Goal: Task Accomplishment & Management: Manage account settings

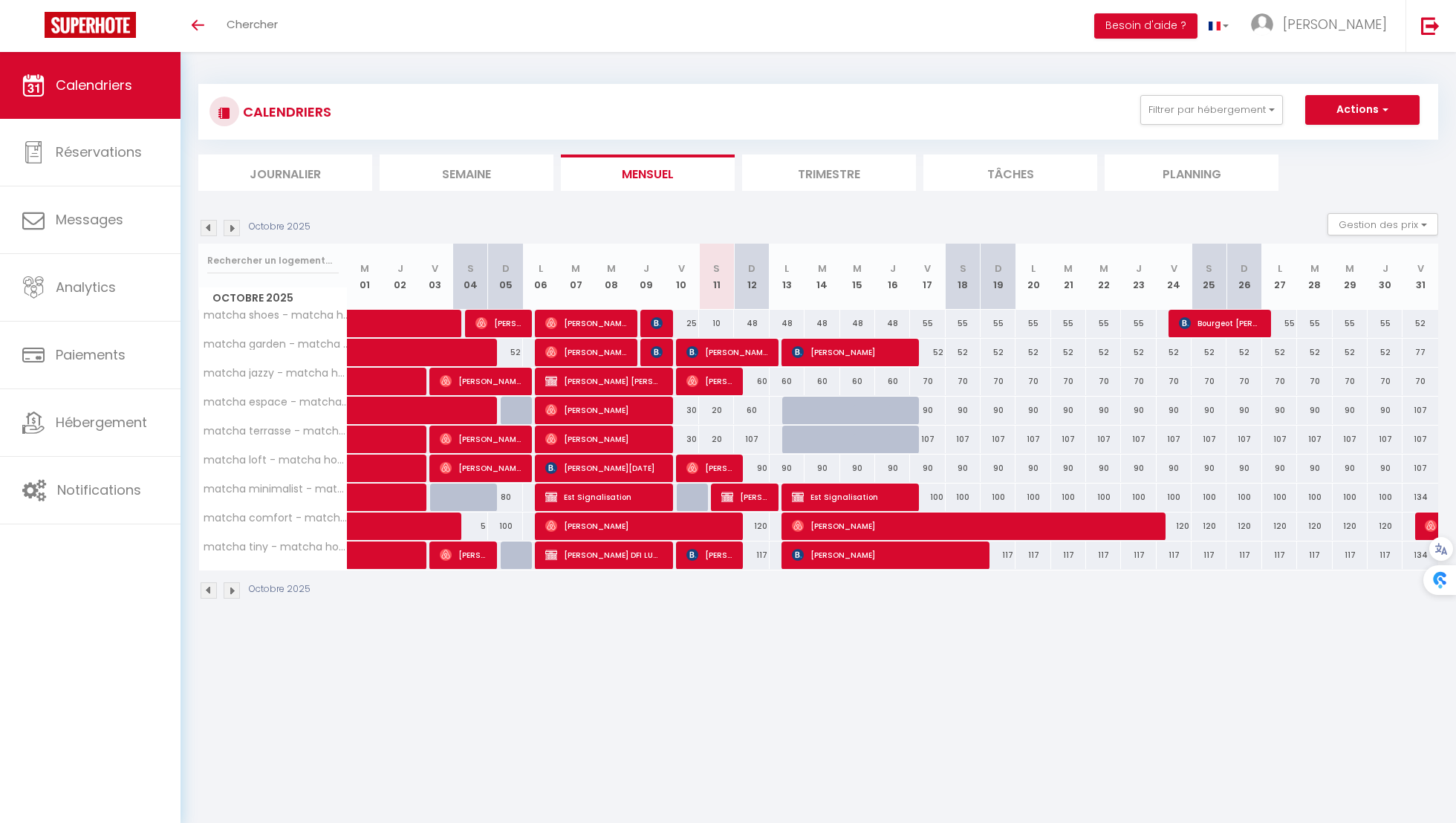
click at [212, 229] on img at bounding box center [209, 228] width 17 height 17
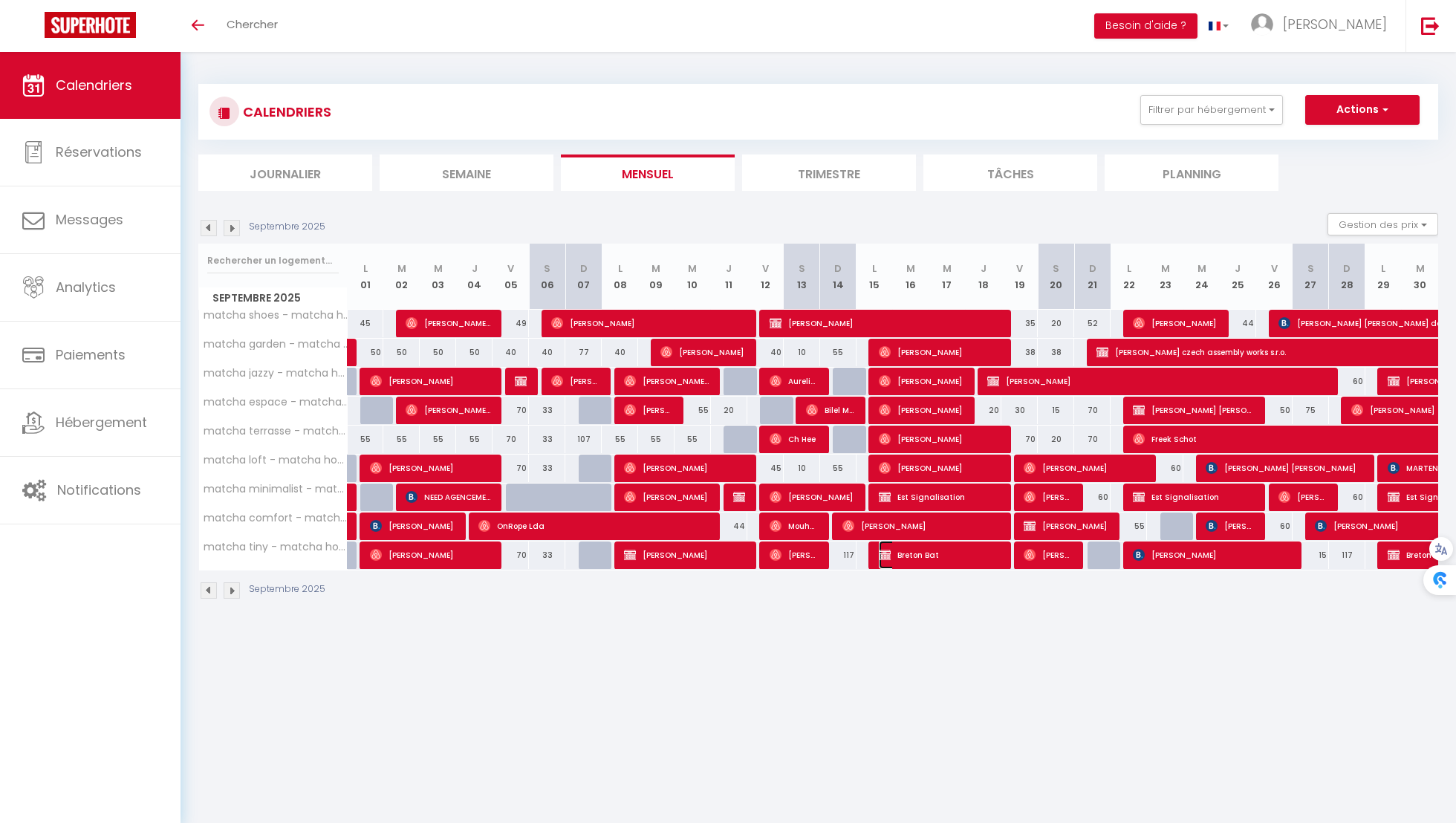
click at [992, 548] on span "Breton Bat" at bounding box center [940, 555] width 121 height 29
select select "OK"
select select "0"
select select "1"
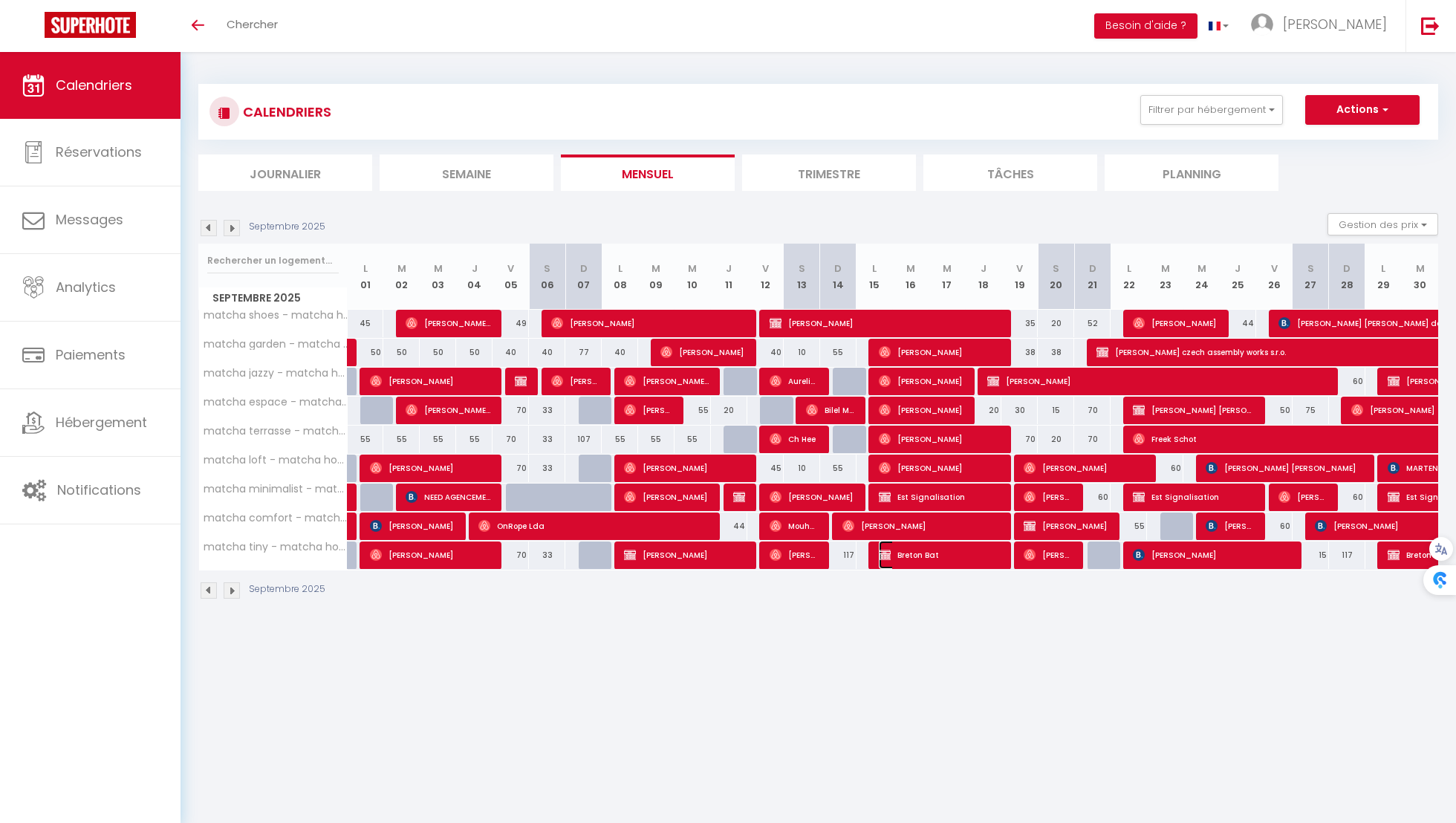
select select "0"
select select
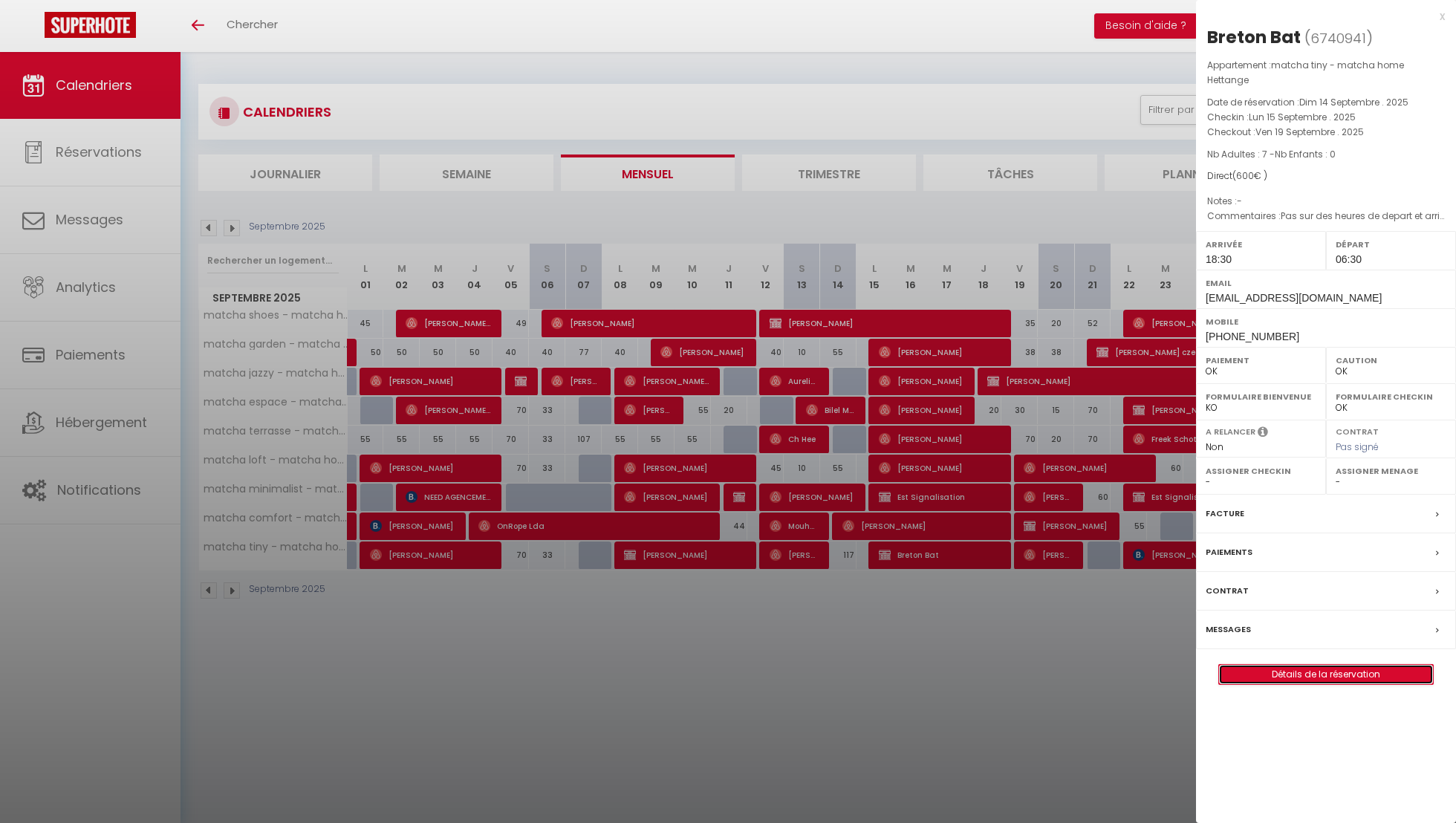
click at [1277, 665] on link "Détails de la réservation" at bounding box center [1326, 674] width 214 height 19
select select
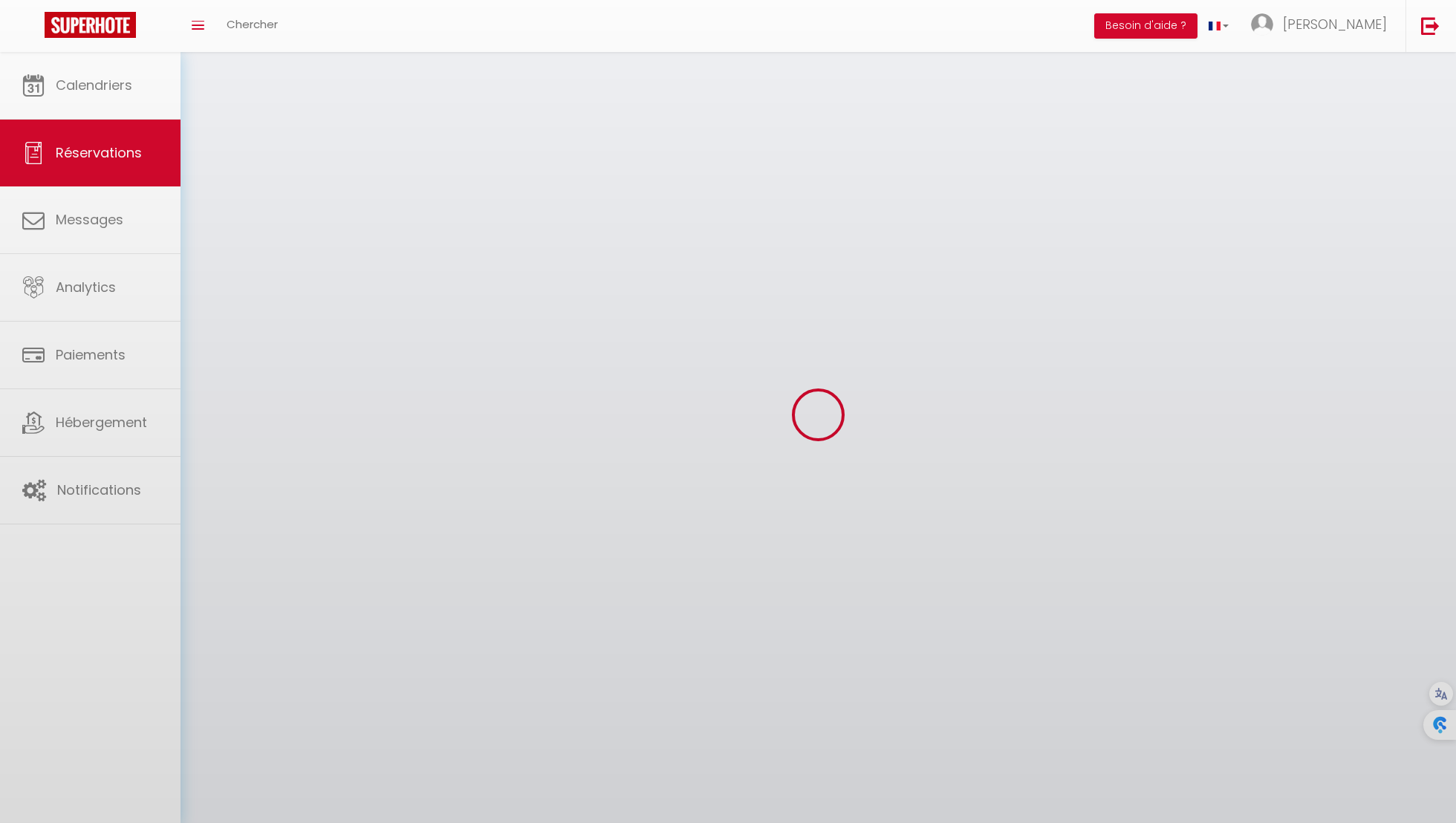
select select
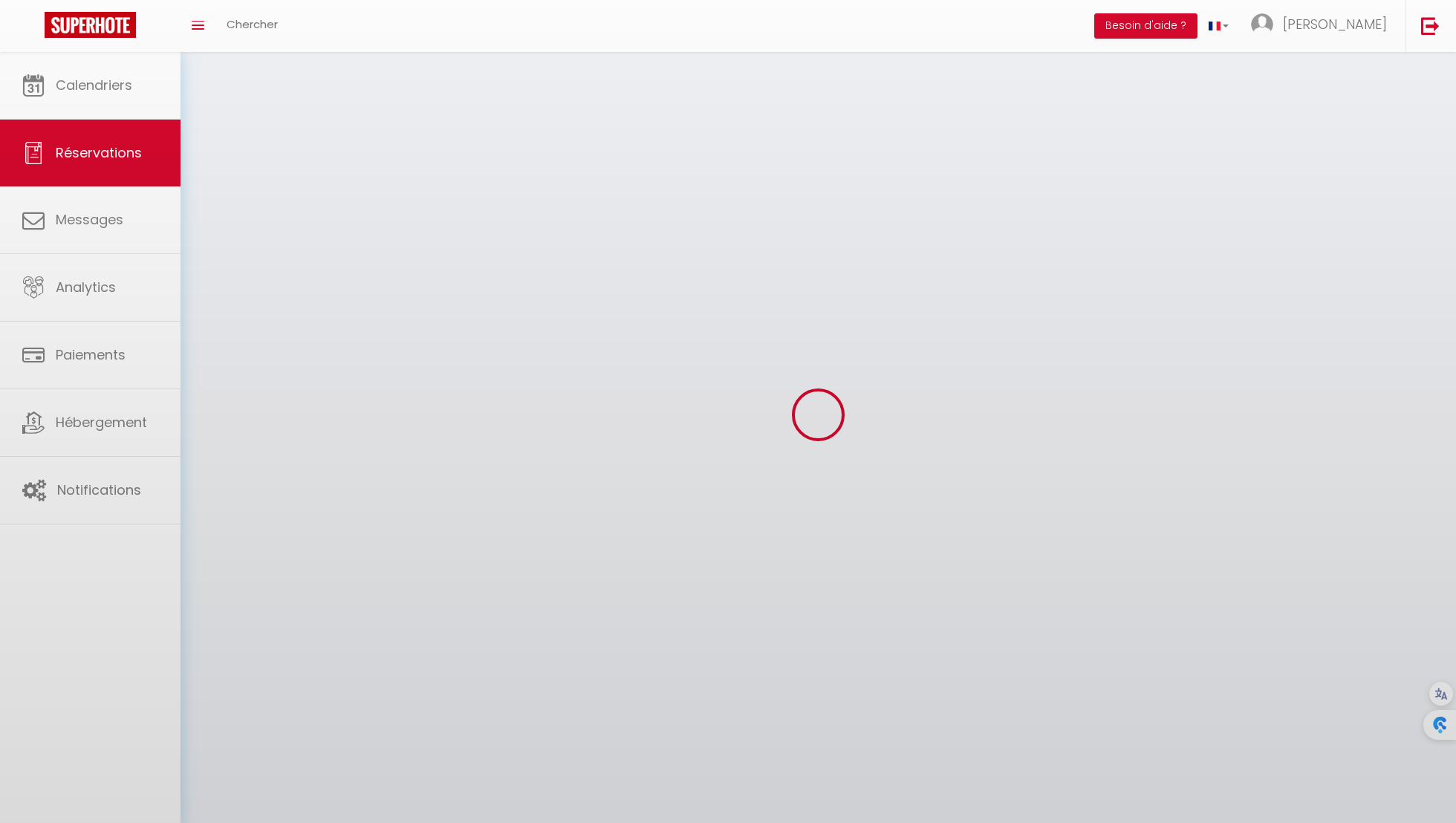
select select
checkbox input "false"
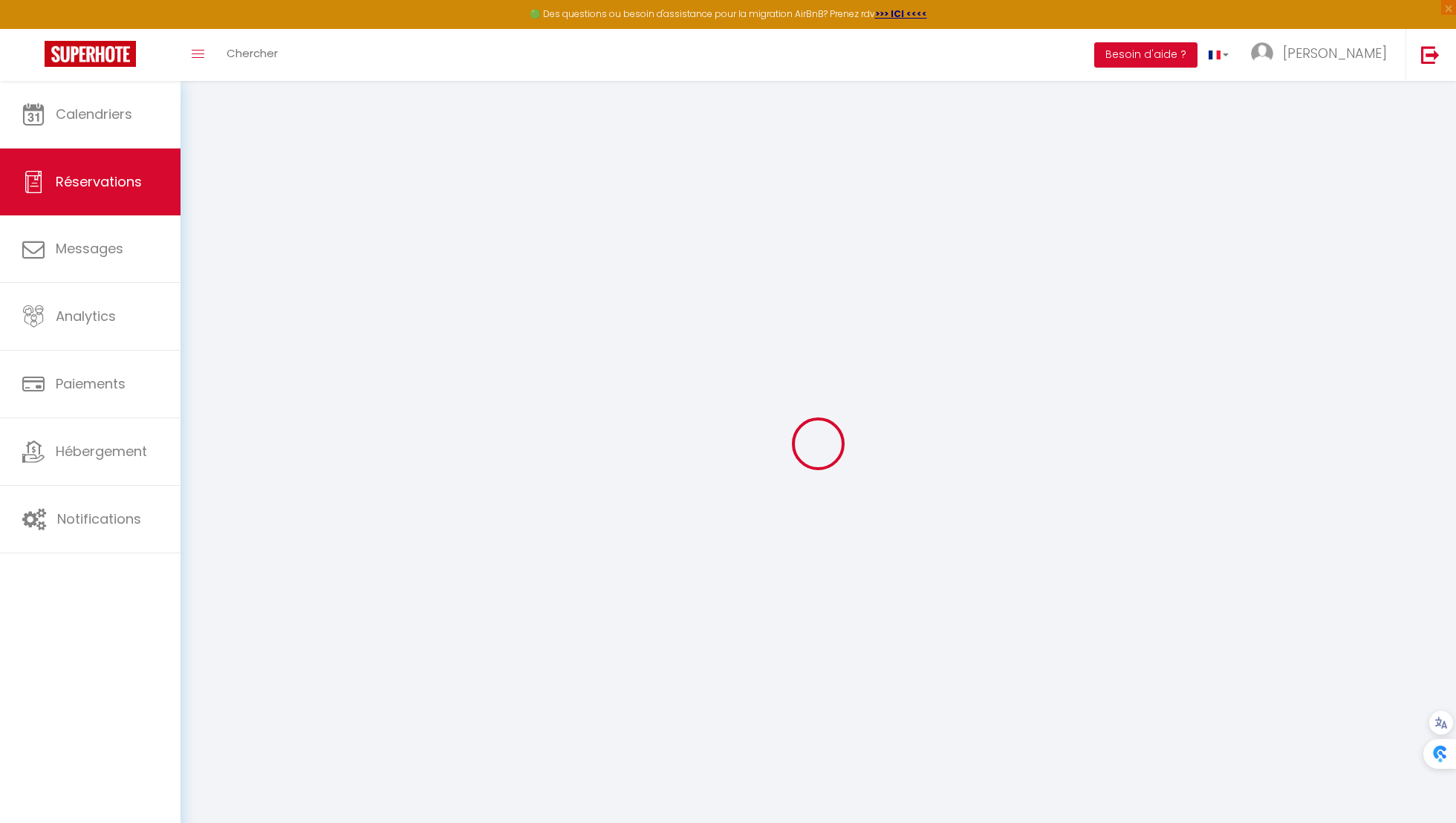
select select
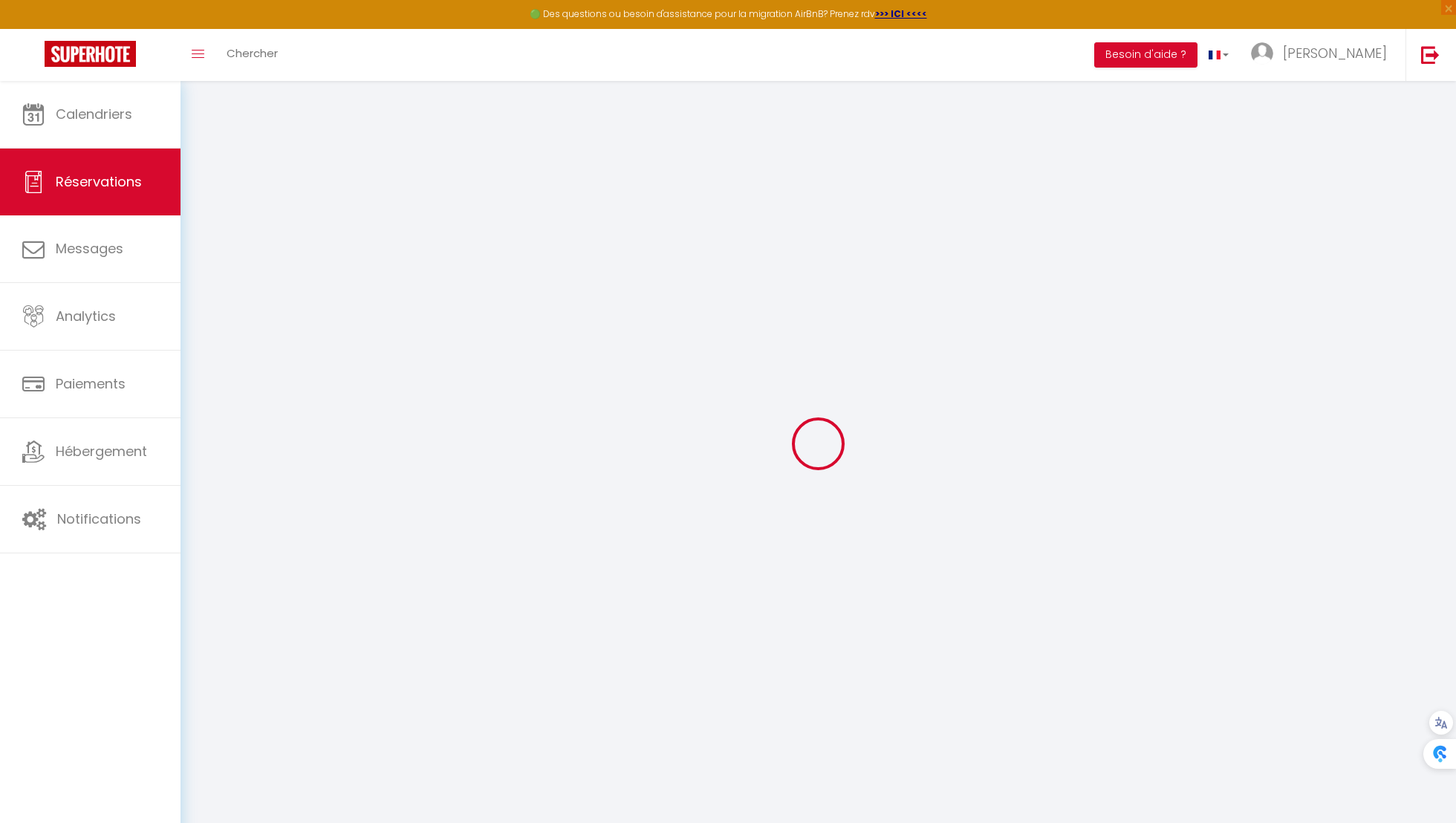
select select
checkbox input "false"
select select
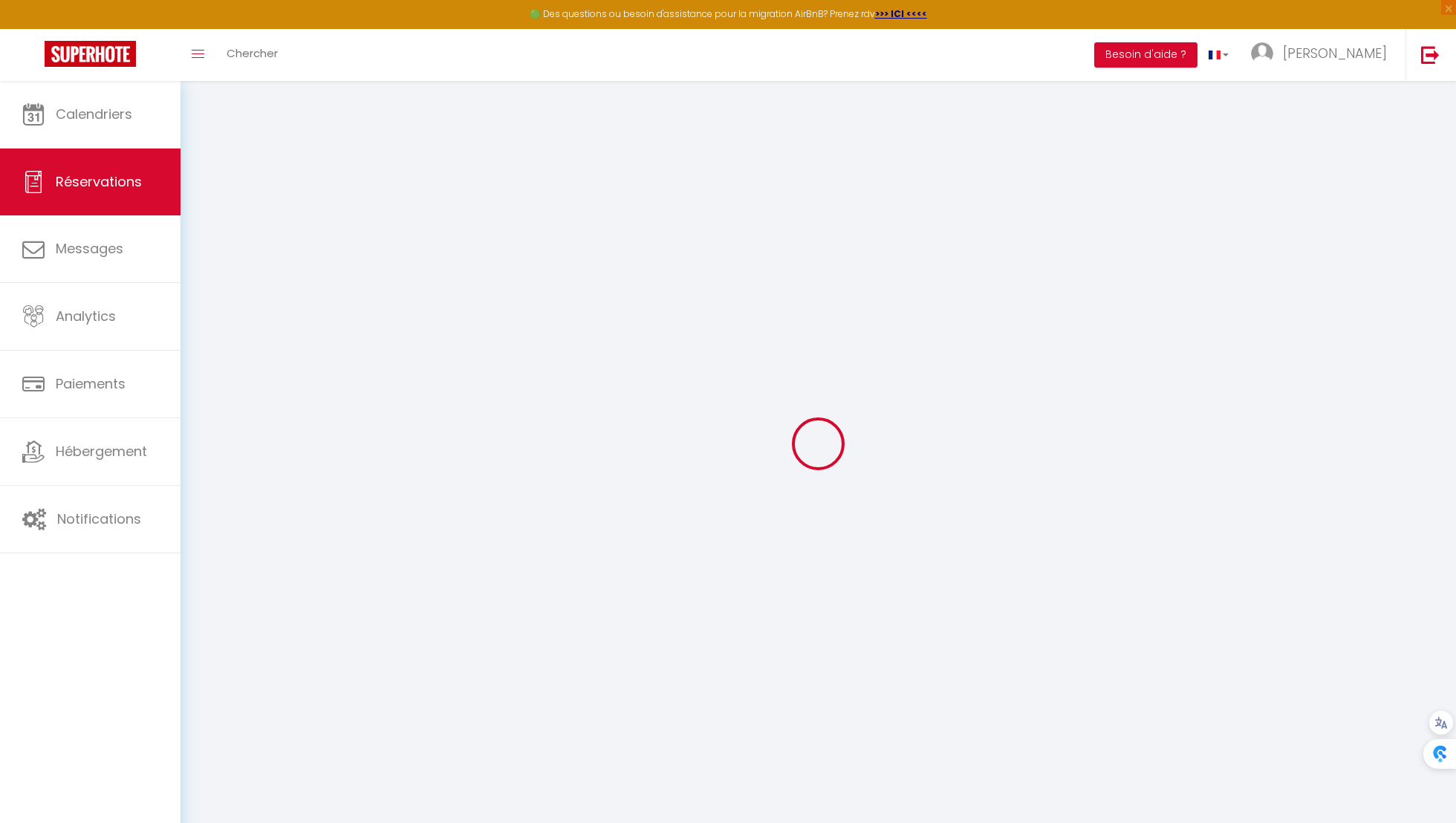
select select
checkbox input "false"
select select
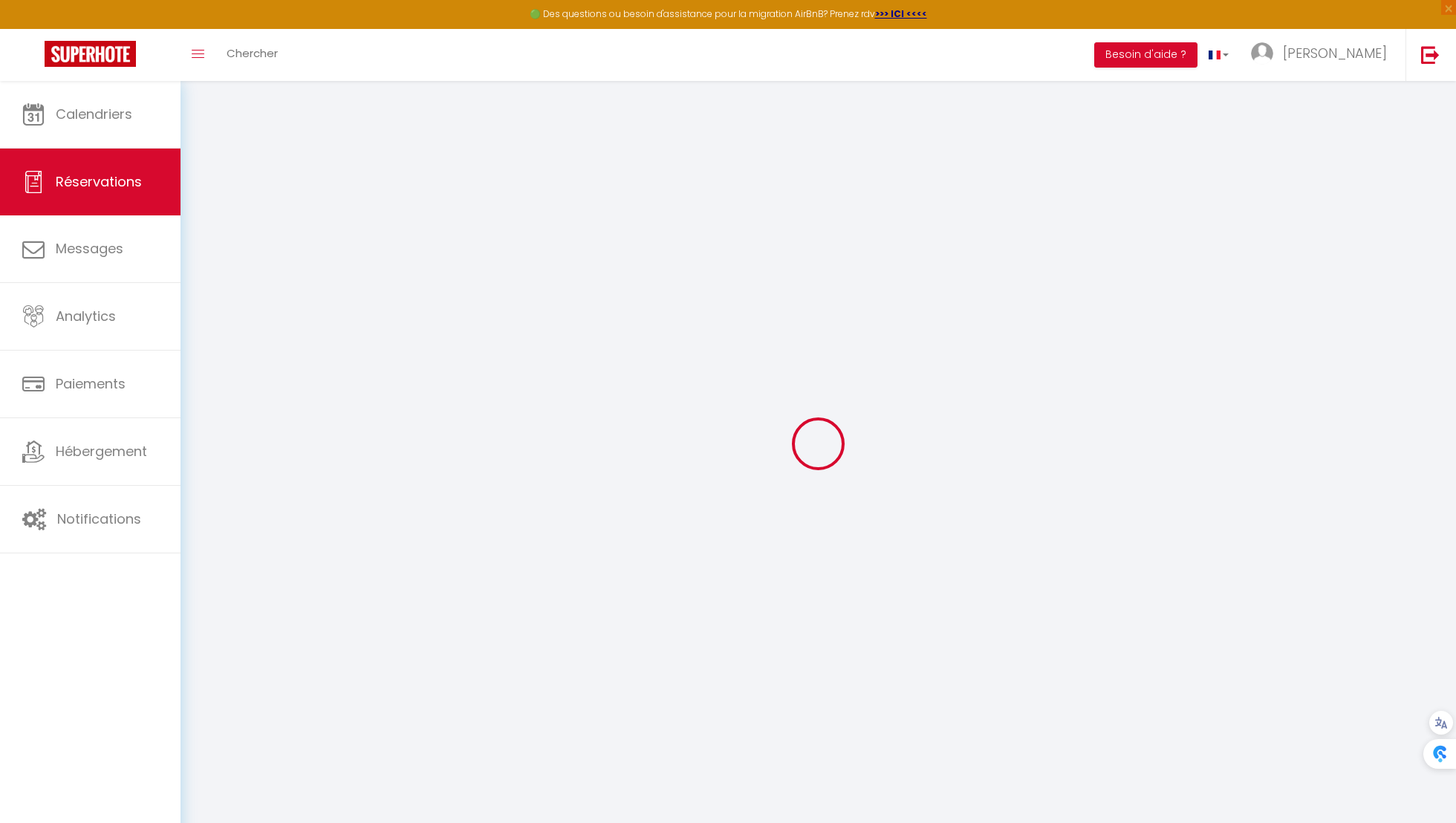
type input "Breton"
type input "Bat"
type input "[EMAIL_ADDRESS][DOMAIN_NAME]"
type input "[PHONE_NUMBER]"
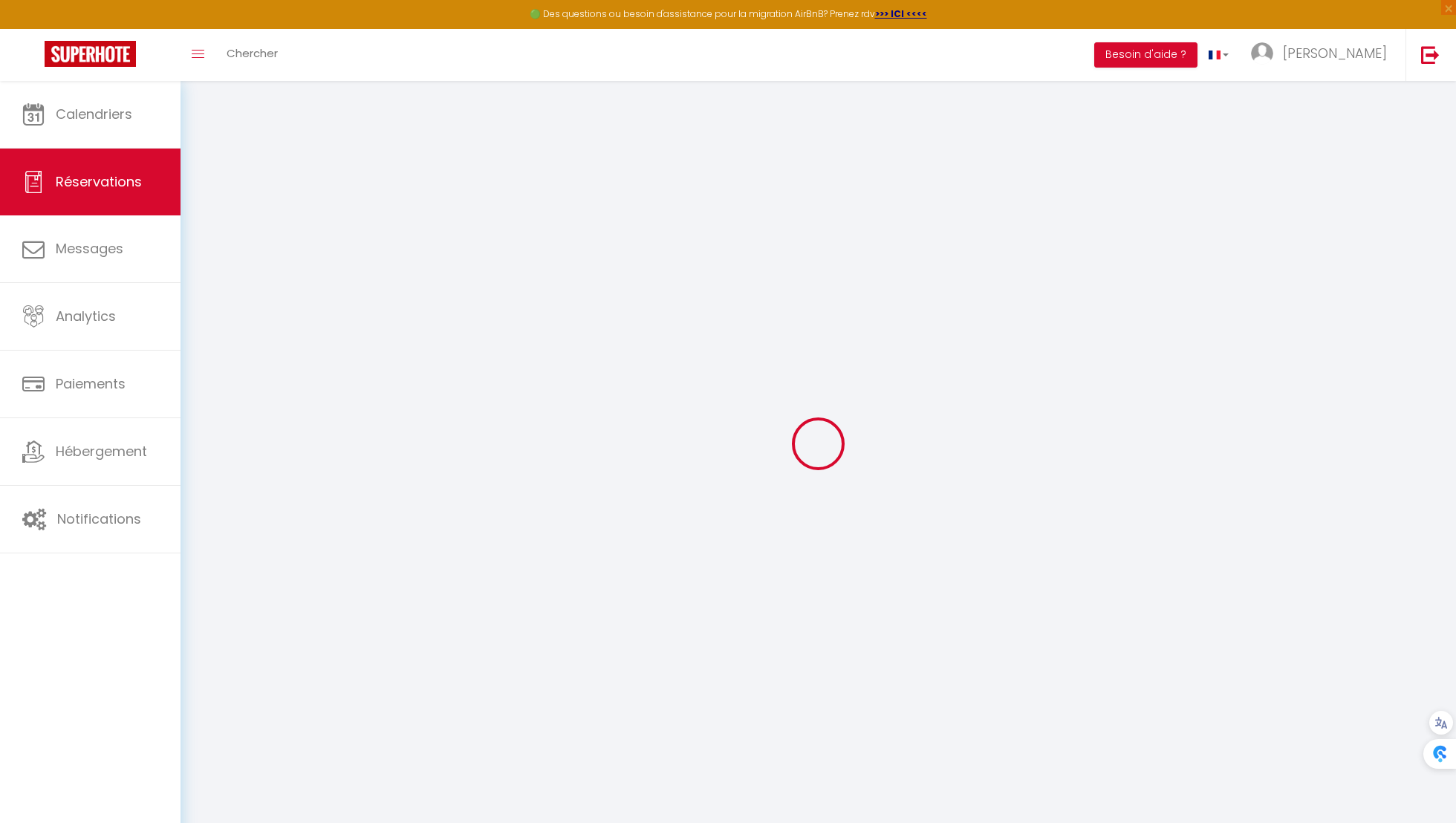
type input "[PHONE_NUMBER]"
type input "91240"
type input "[STREET_ADDRESS]"
type input "[GEOGRAPHIC_DATA]"
select select "FR"
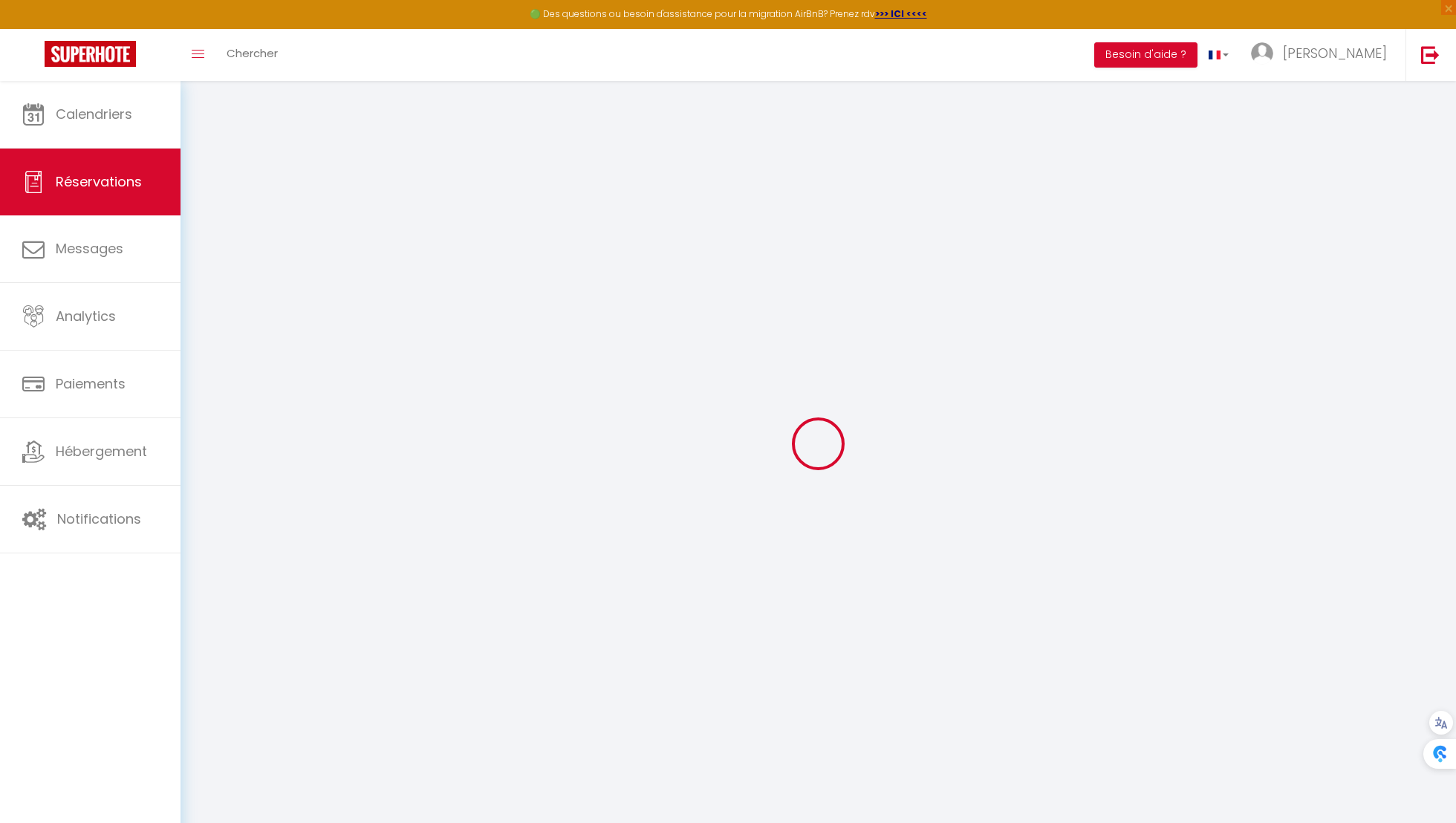
select select "47971"
select select "1"
type input "Lun 15 Septembre 2025"
select select
type input "Ven 19 Septembre 2025"
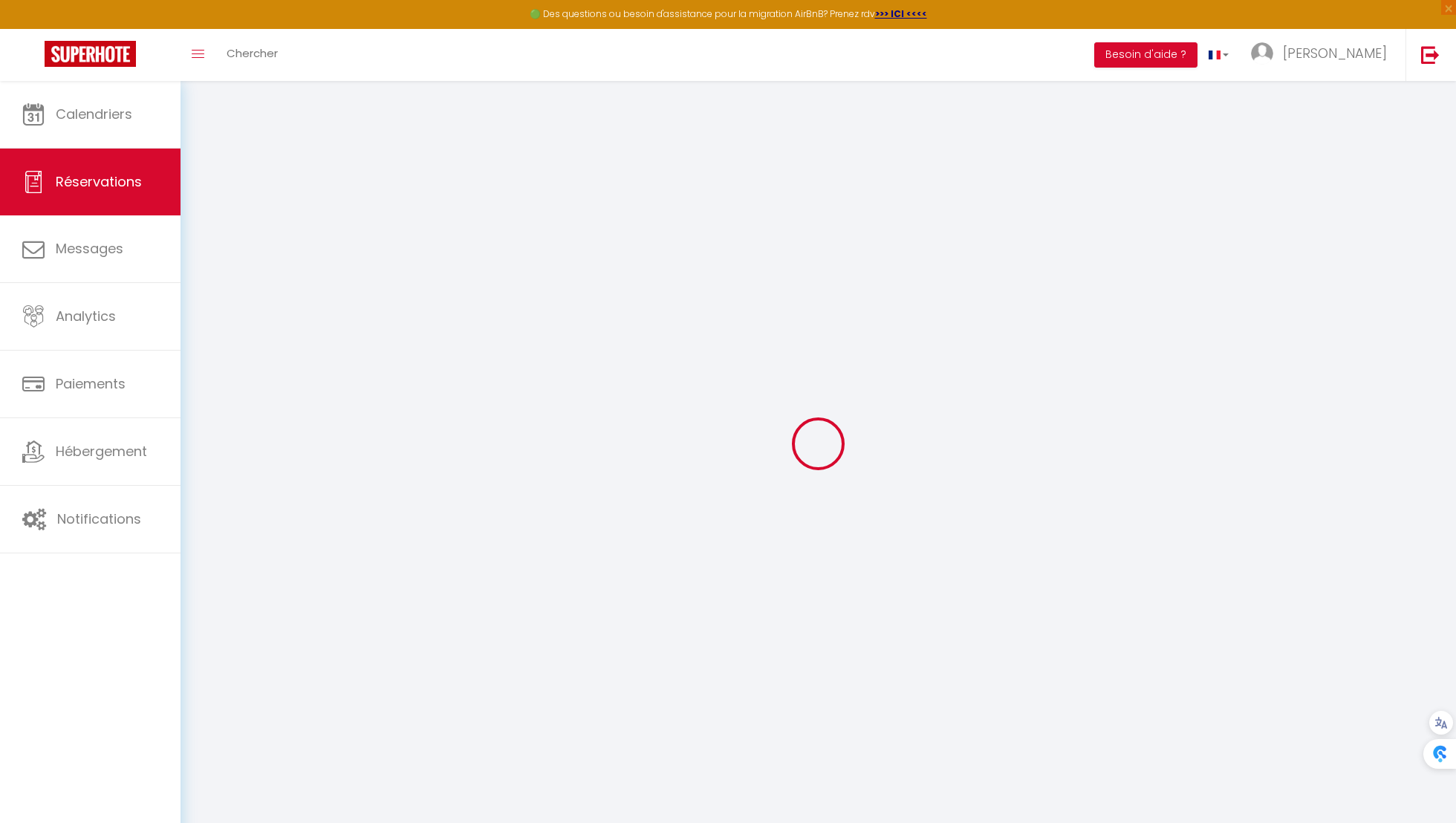
select select
type input "7"
select select "12"
select select
type input "600"
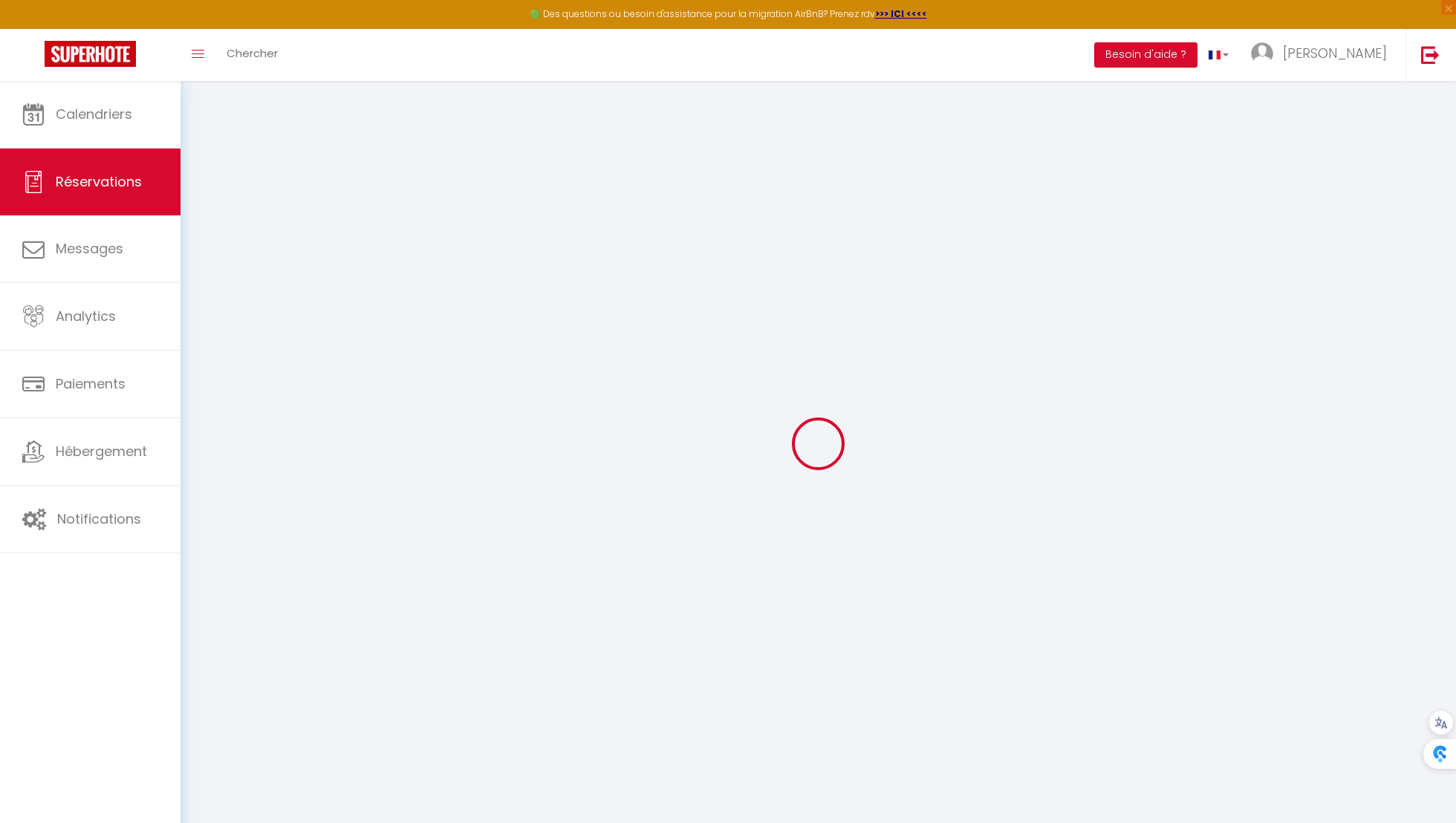
checkbox input "false"
select select
select select "15"
checkbox input "false"
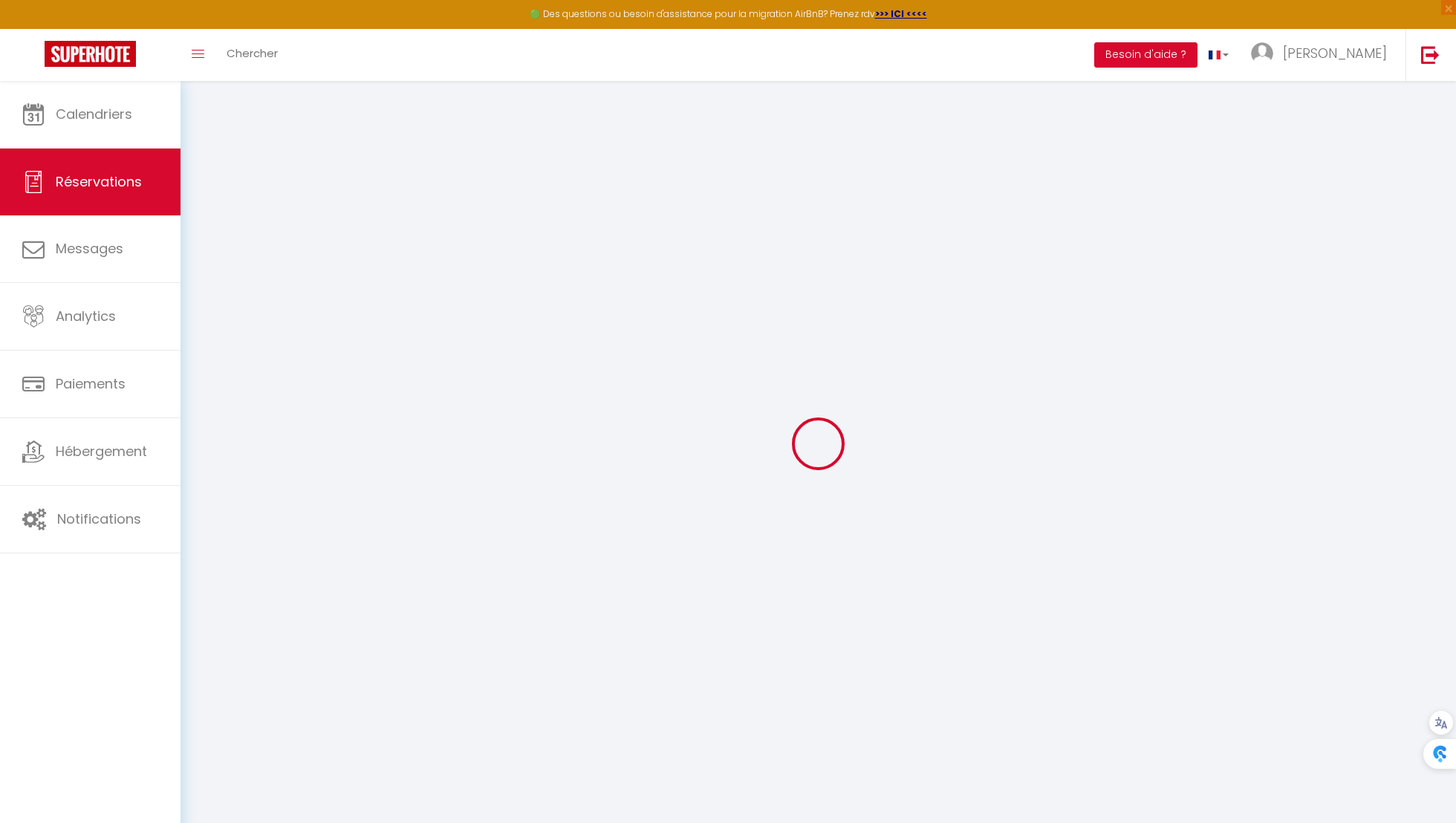
select select
checkbox input "false"
select select
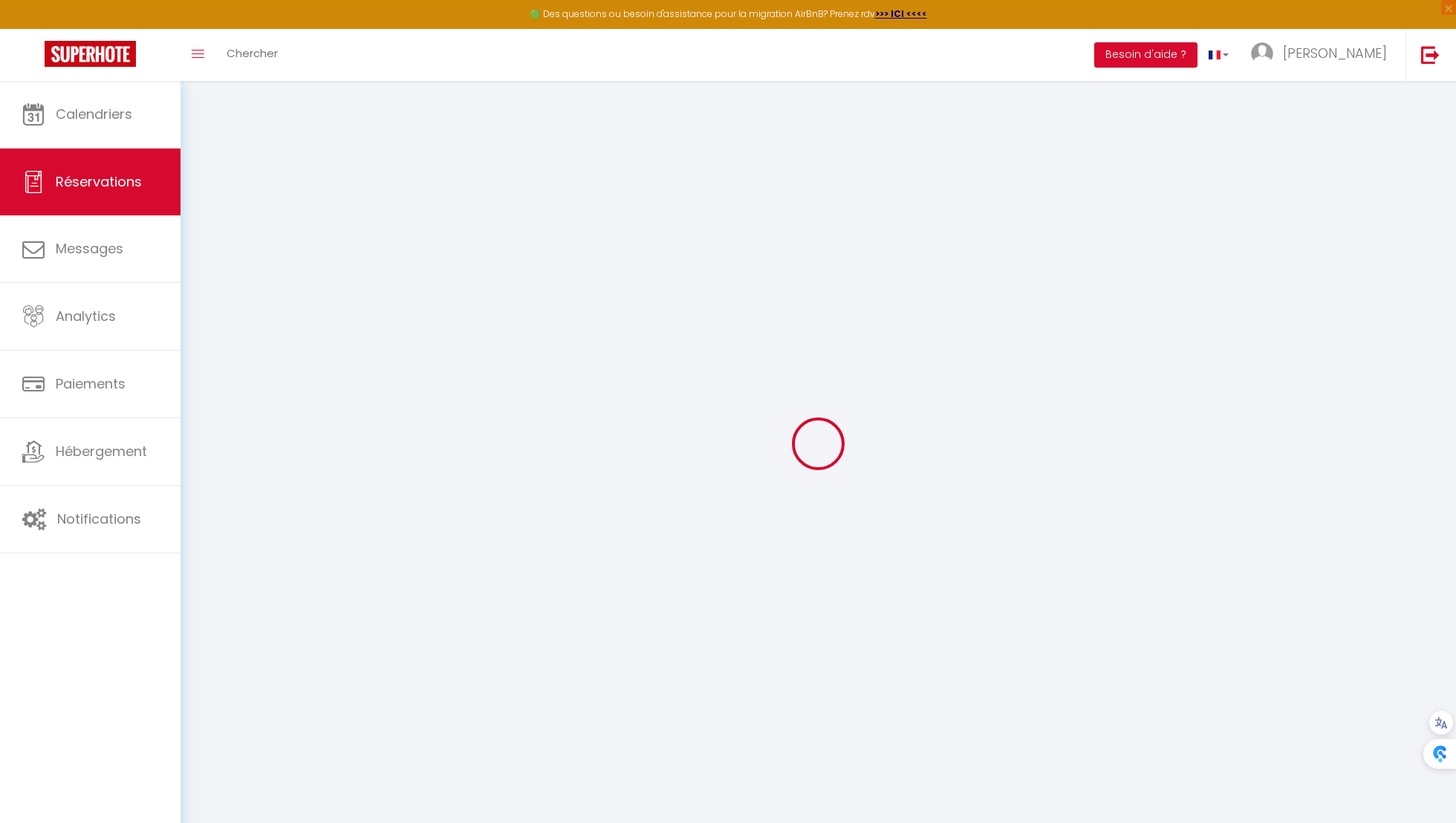
checkbox input "false"
type textarea "Pas sur des heures de depart et arriver. [GEOGRAPHIC_DATA]"
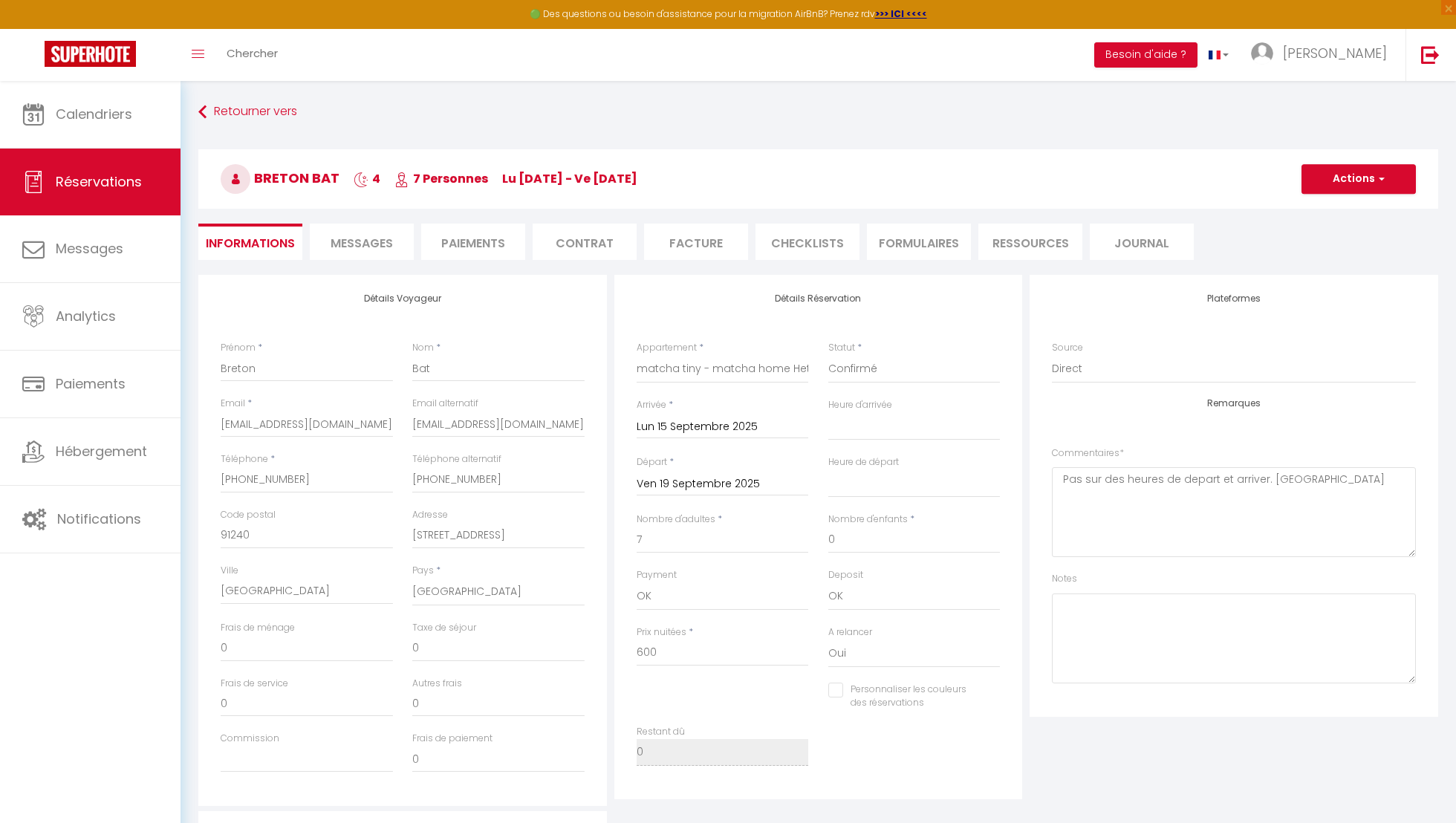
select select
checkbox input "false"
select select "18:30"
select select "06:30"
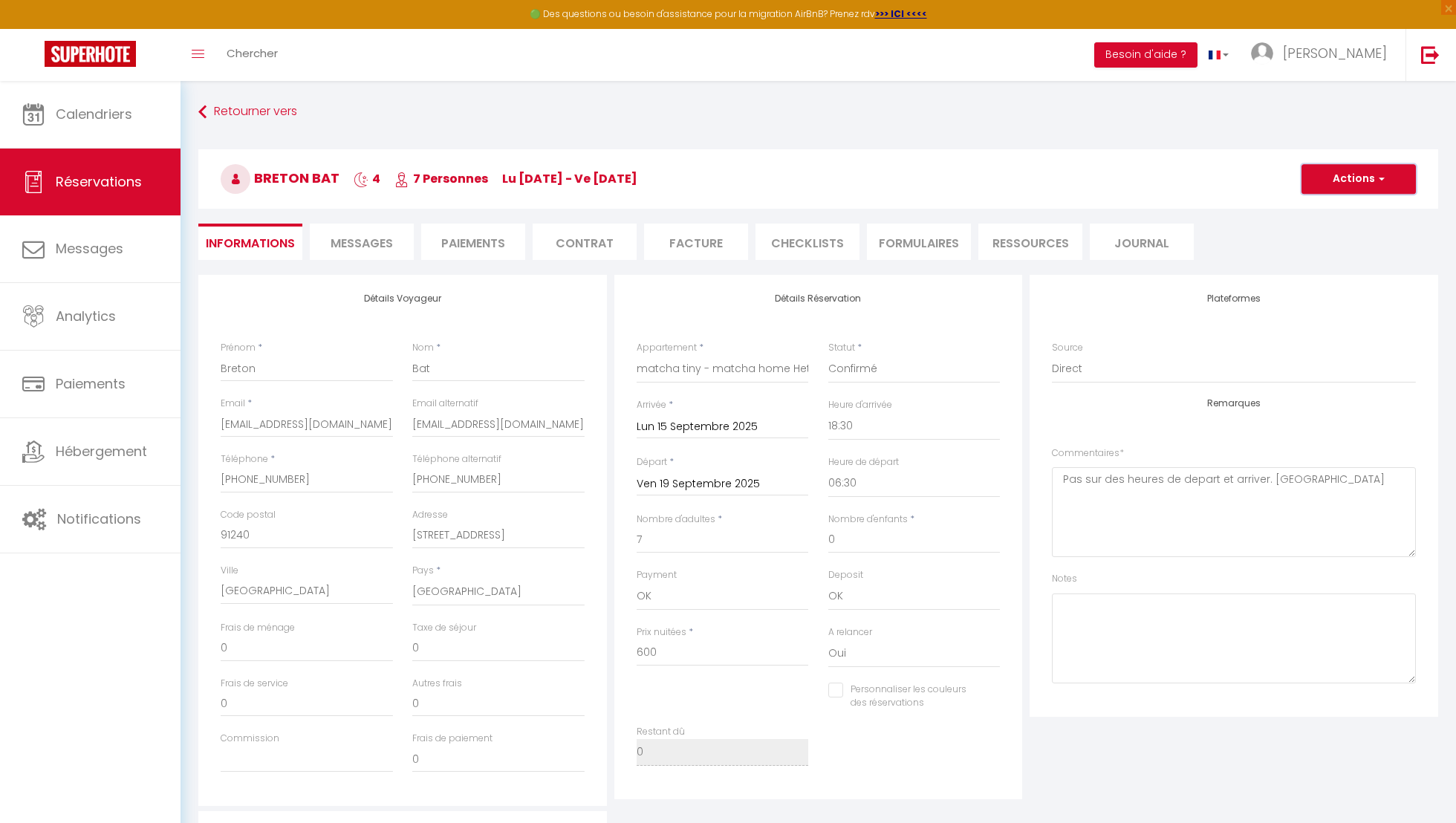
click at [1371, 179] on button "Actions" at bounding box center [1358, 179] width 114 height 29
checkbox input "false"
click at [1344, 228] on link "Dupliquer" at bounding box center [1345, 231] width 118 height 19
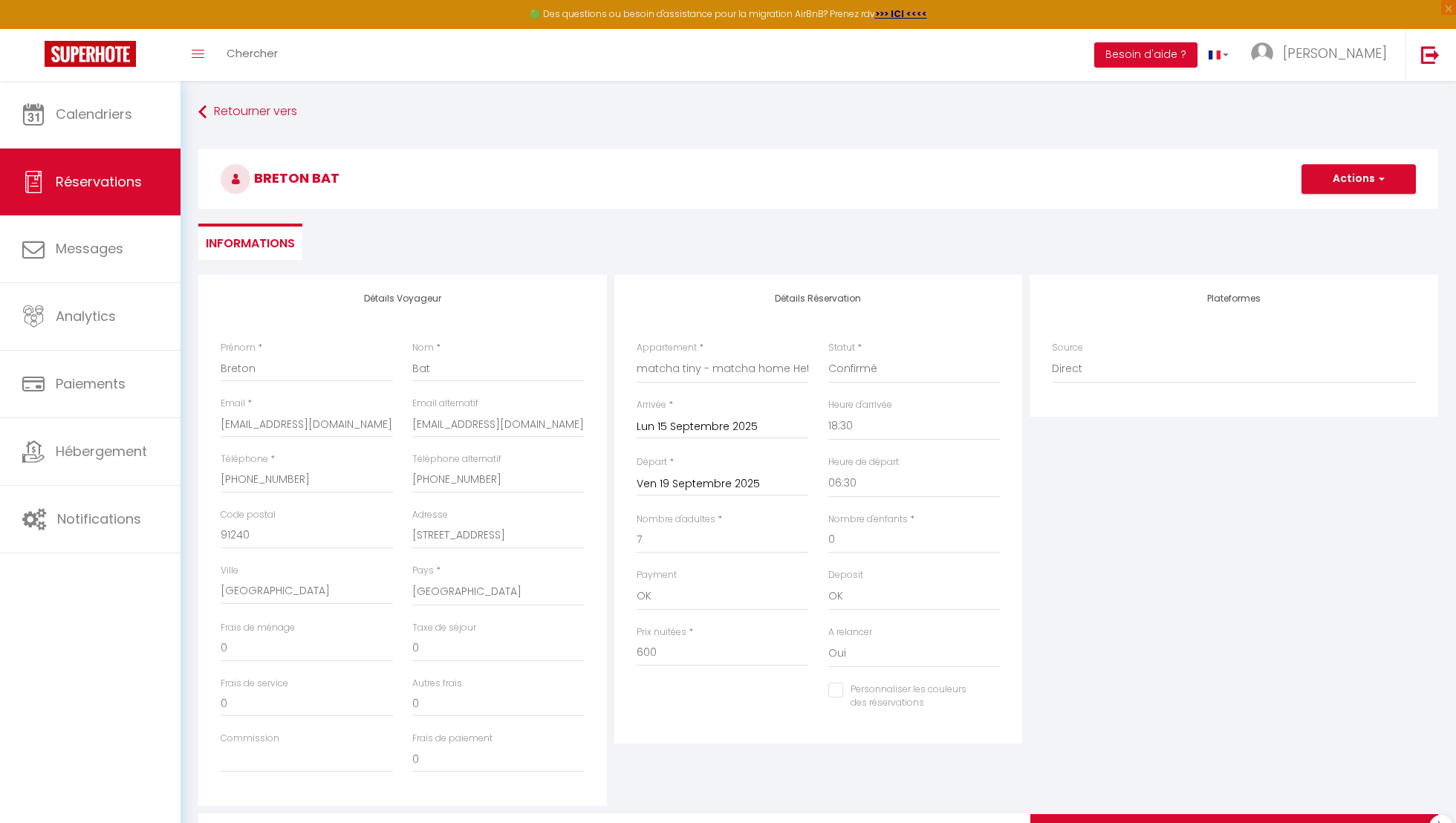
select select
checkbox input "false"
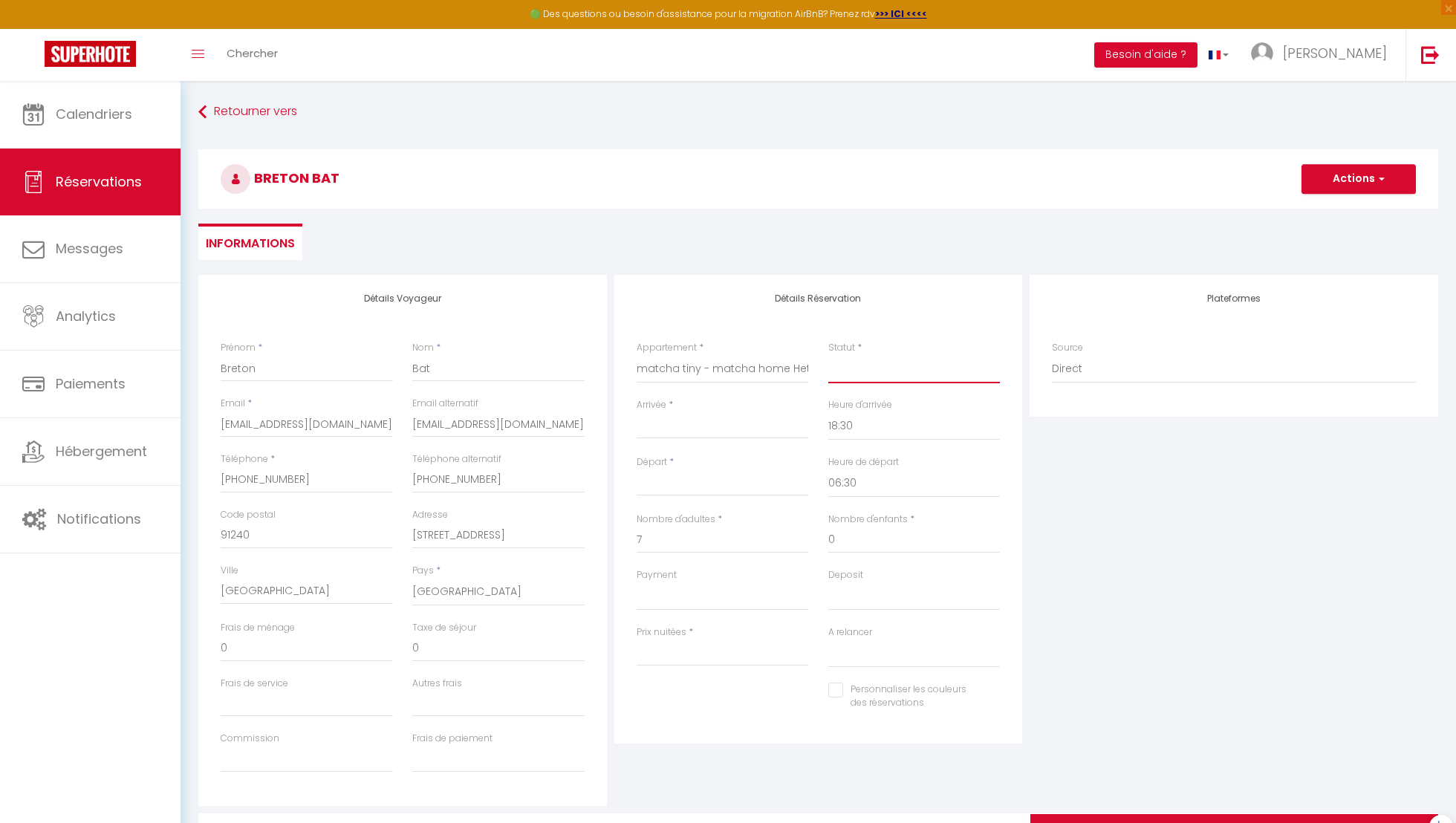
click at [941, 365] on select "Confirmé Non Confirmé [PERSON_NAME] par le voyageur No Show Request" at bounding box center [914, 369] width 172 height 29
select select "1"
click at [828, 355] on select "Confirmé Non Confirmé [PERSON_NAME] par le voyageur No Show Request" at bounding box center [914, 369] width 172 height 29
select select
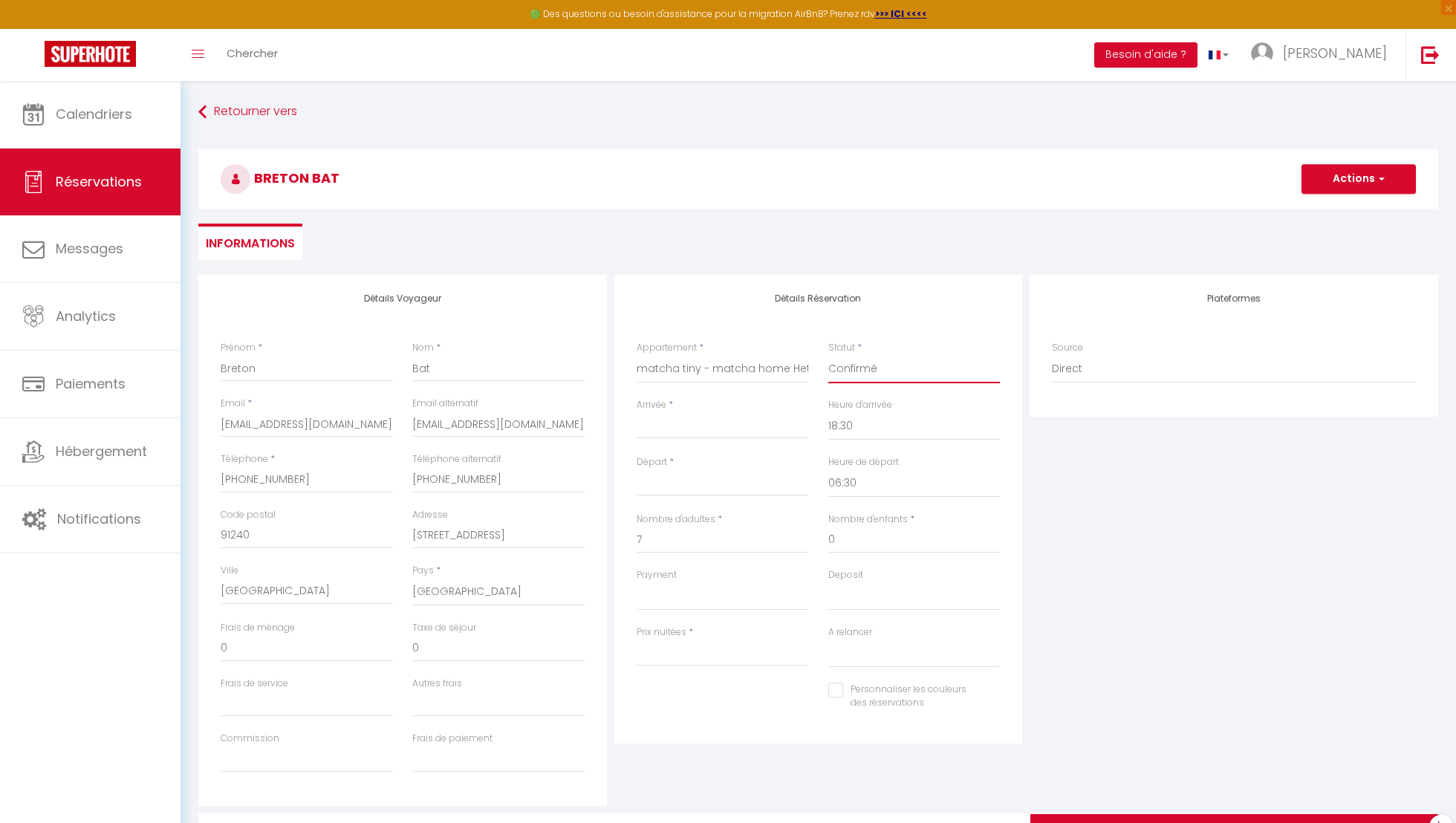
select select
checkbox input "false"
click at [785, 372] on select "matcha shoes - matcha home Hayange matcha garden - matcha home Hayange matcha j…" at bounding box center [722, 369] width 172 height 29
select select "41445"
click at [637, 355] on select "matcha shoes - matcha home Hayange matcha garden - matcha home Hayange matcha j…" at bounding box center [722, 369] width 172 height 29
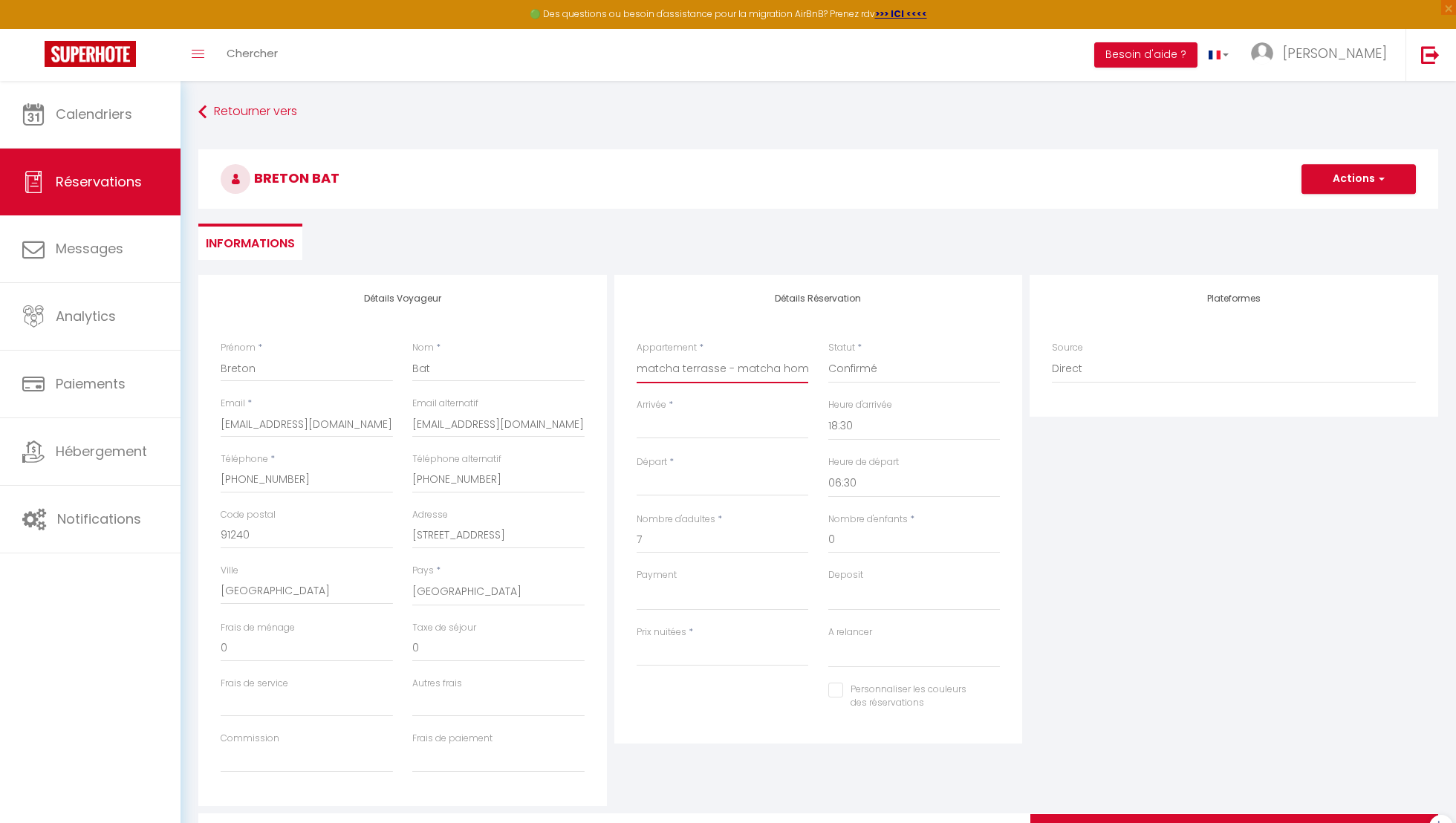
select select
type input "0"
select select
checkbox input "false"
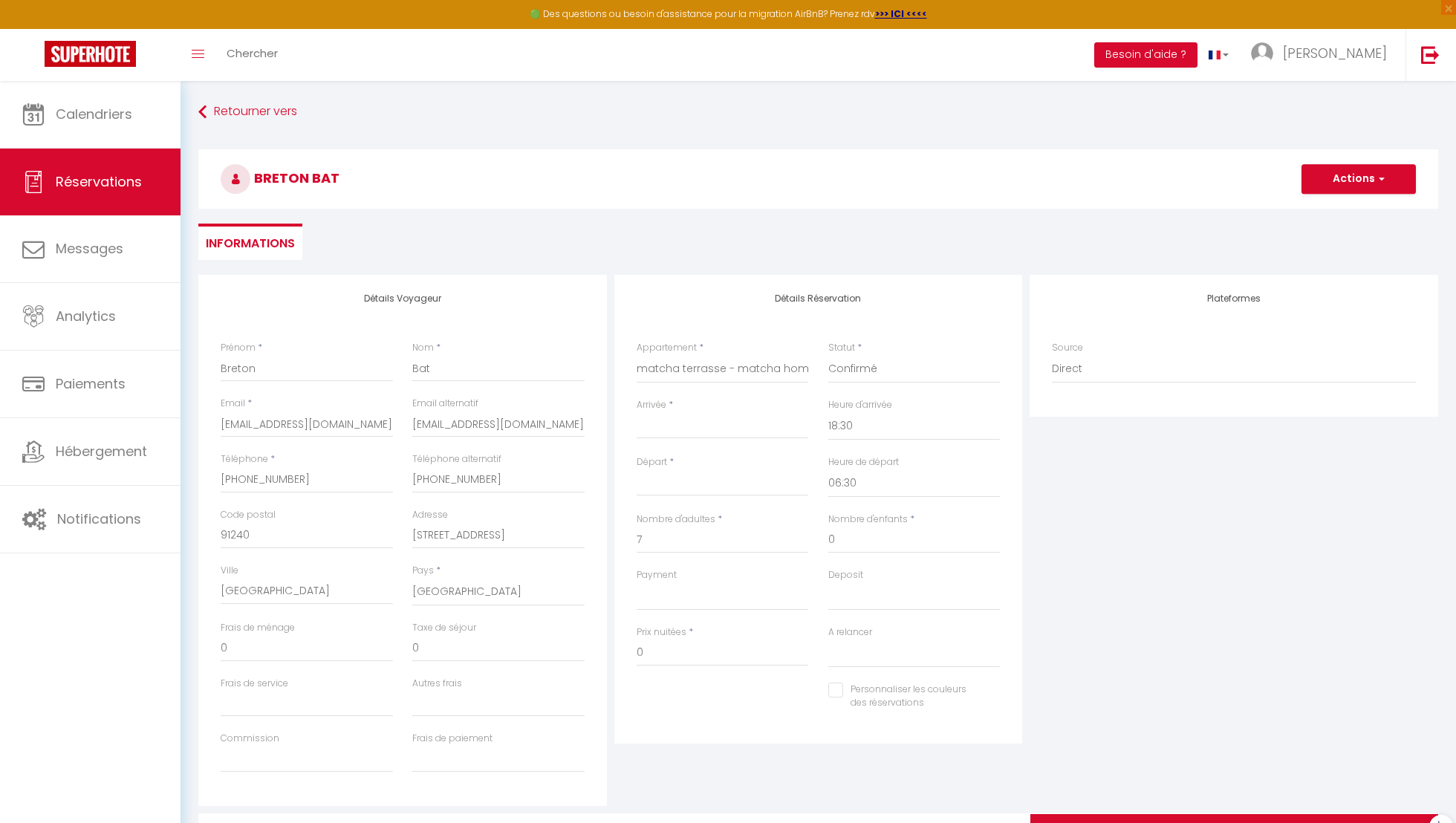
select select
checkbox input "false"
click at [719, 421] on input "Arrivée" at bounding box center [722, 427] width 172 height 19
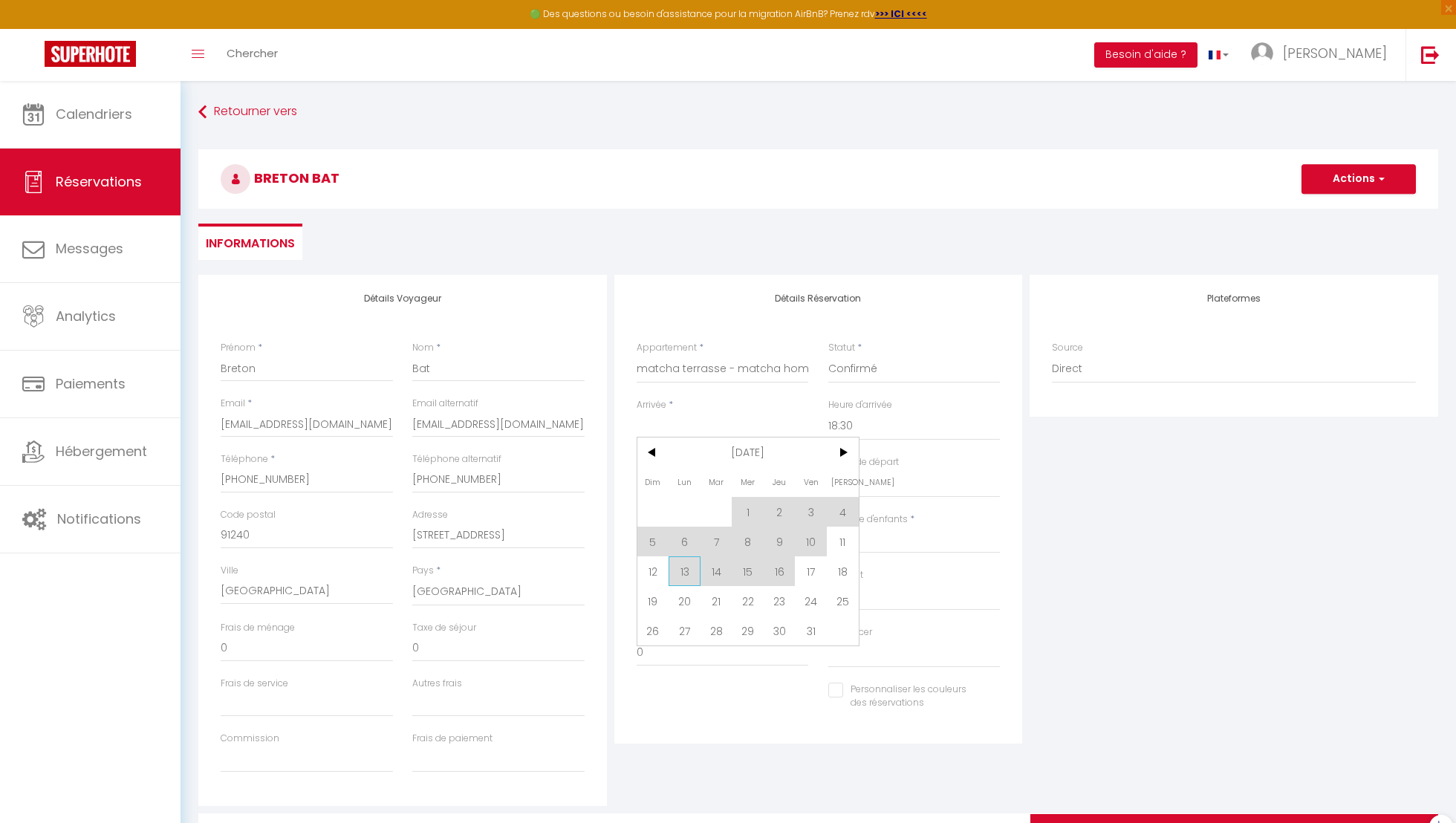
click at [676, 570] on span "13" at bounding box center [685, 572] width 32 height 29
type input "Lun 13 Octobre 2025"
type input "[DATE] Octobre 2025"
select select
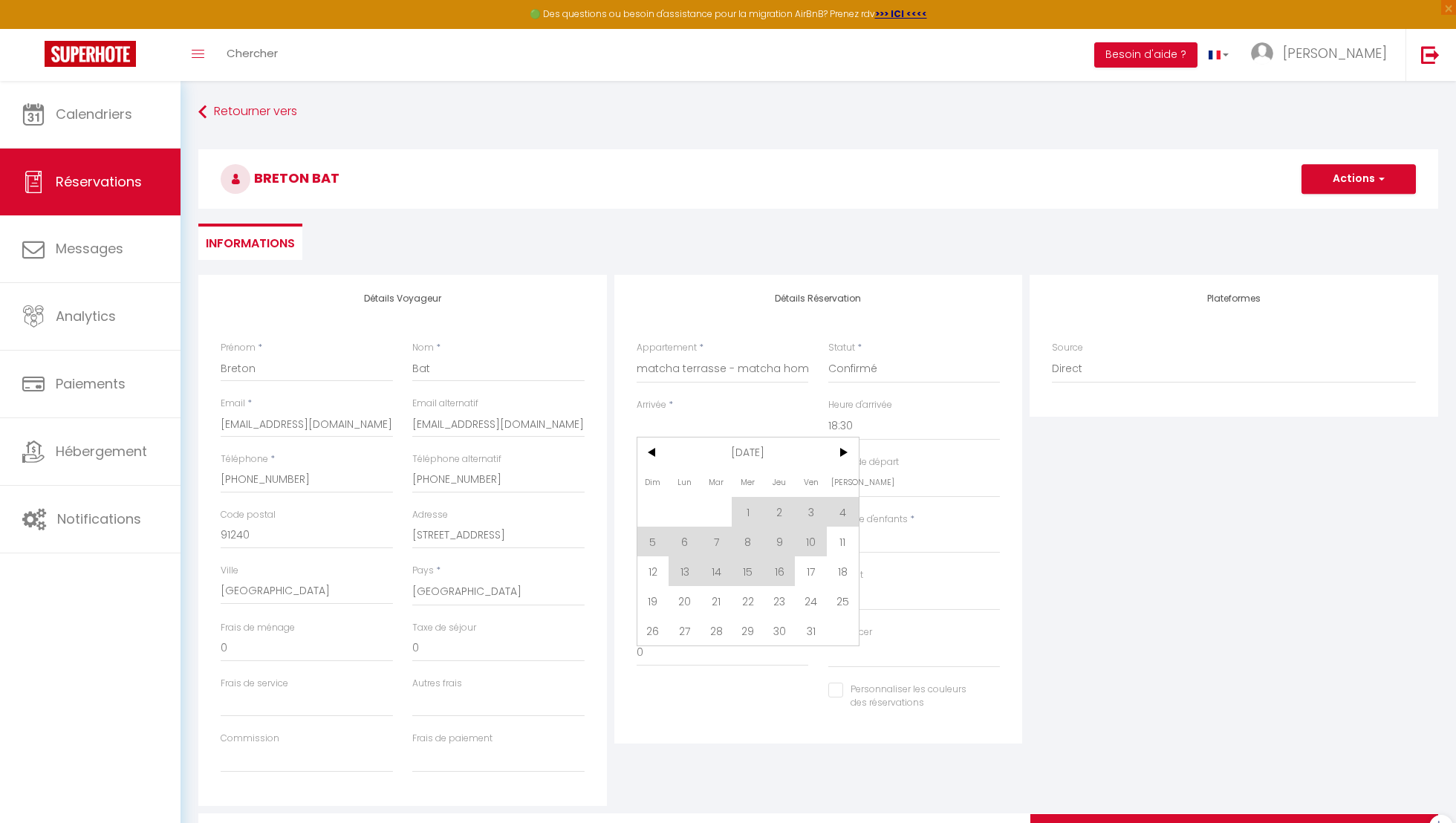
select select
checkbox input "false"
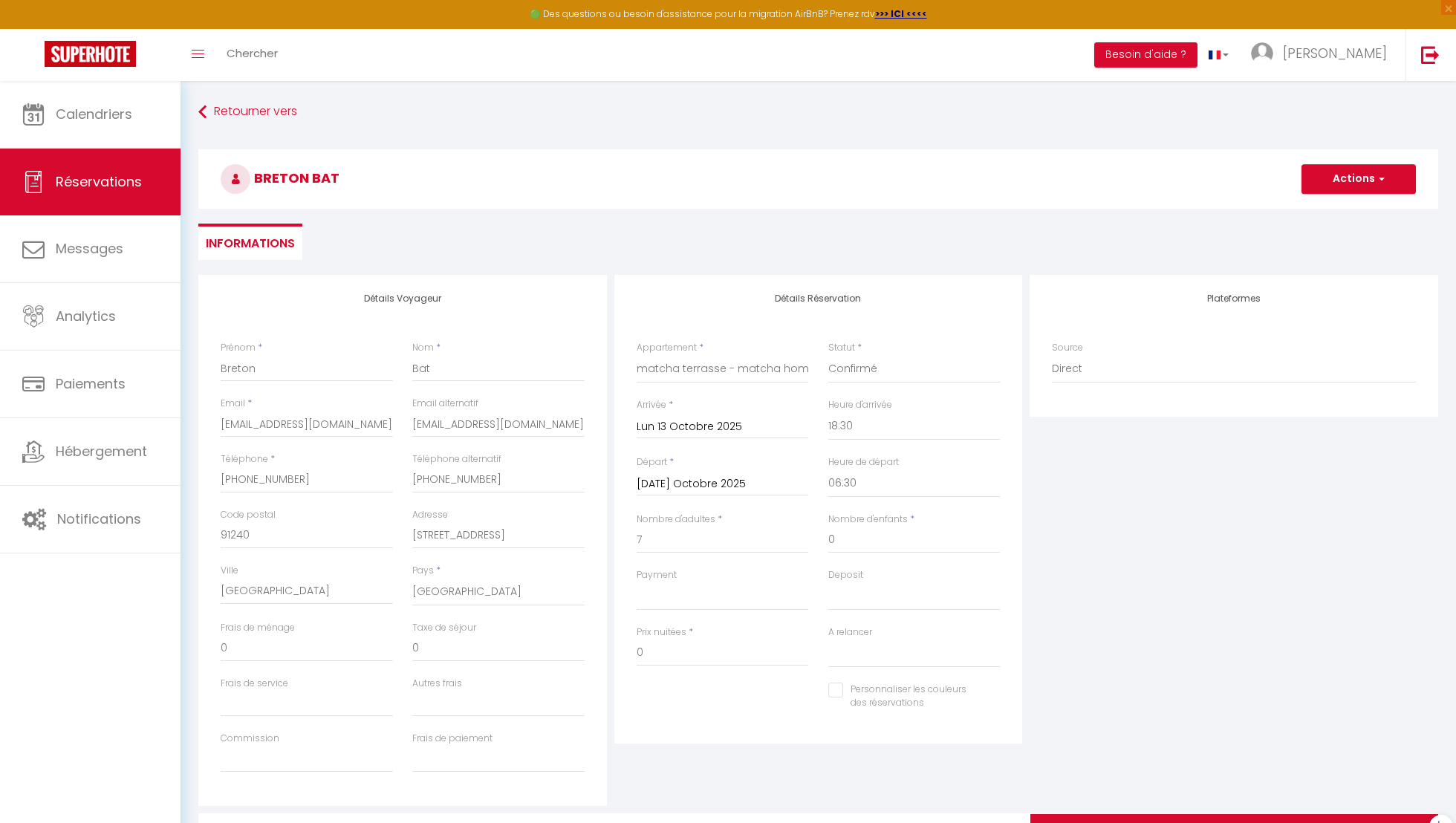
select select
checkbox input "false"
click at [778, 486] on input "[DATE] Octobre 2025" at bounding box center [722, 484] width 172 height 19
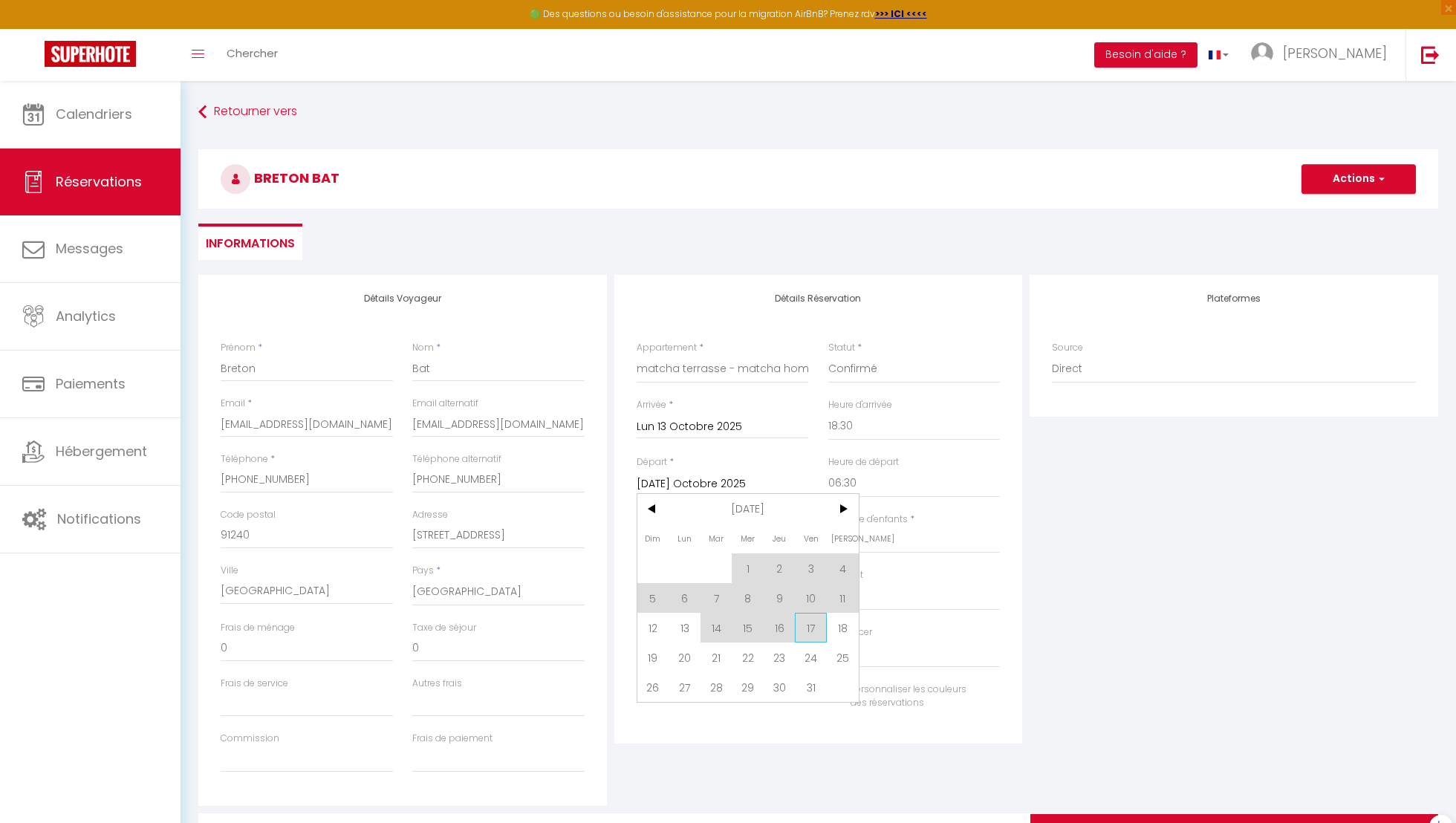
click at [808, 619] on span "17" at bounding box center [811, 628] width 32 height 29
type input "Ven 17 Octobre 2025"
select select
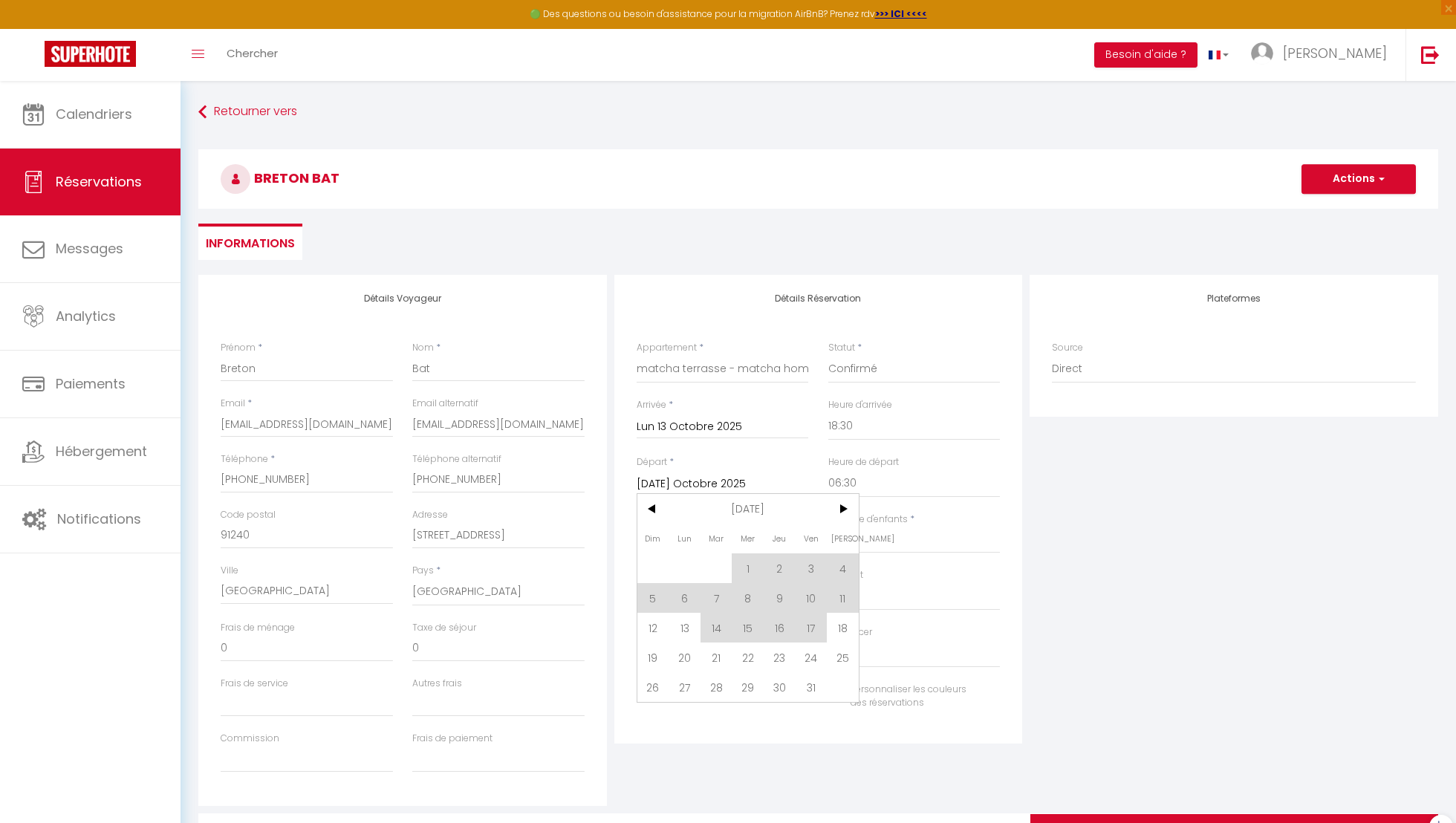
checkbox input "false"
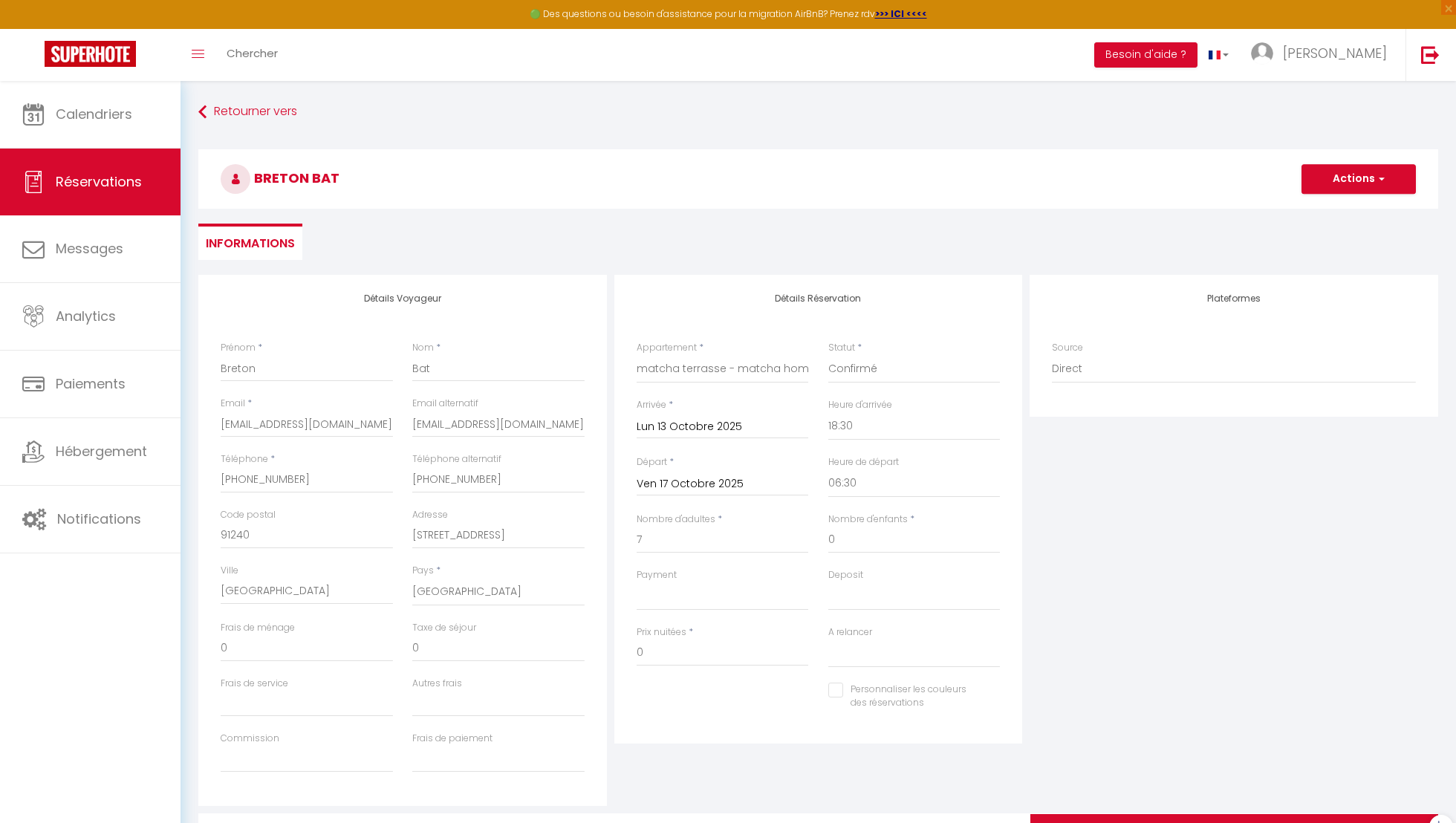
select select
checkbox input "false"
click at [685, 543] on input "7" at bounding box center [722, 539] width 172 height 27
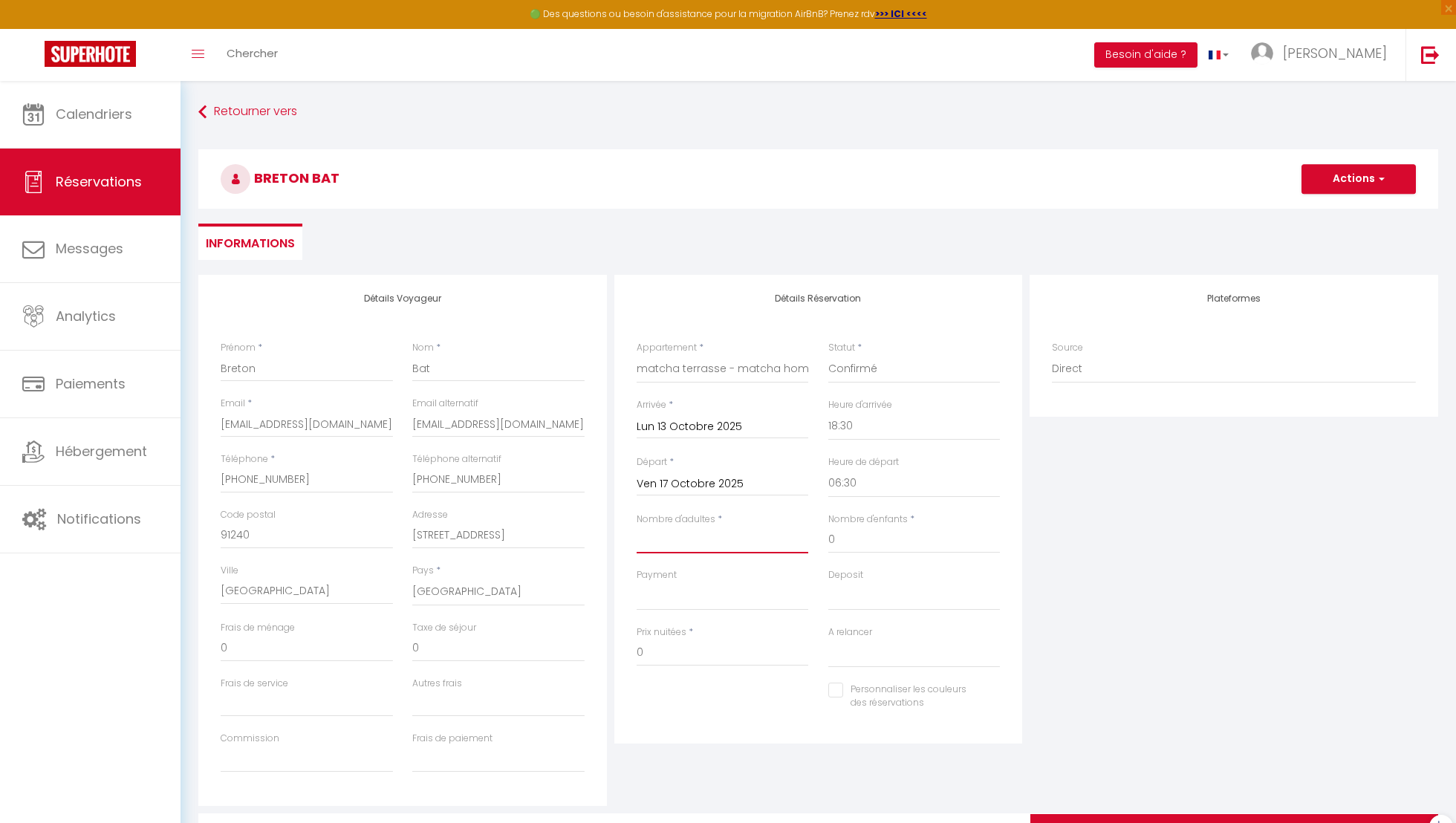
select select
checkbox input "false"
type input "5"
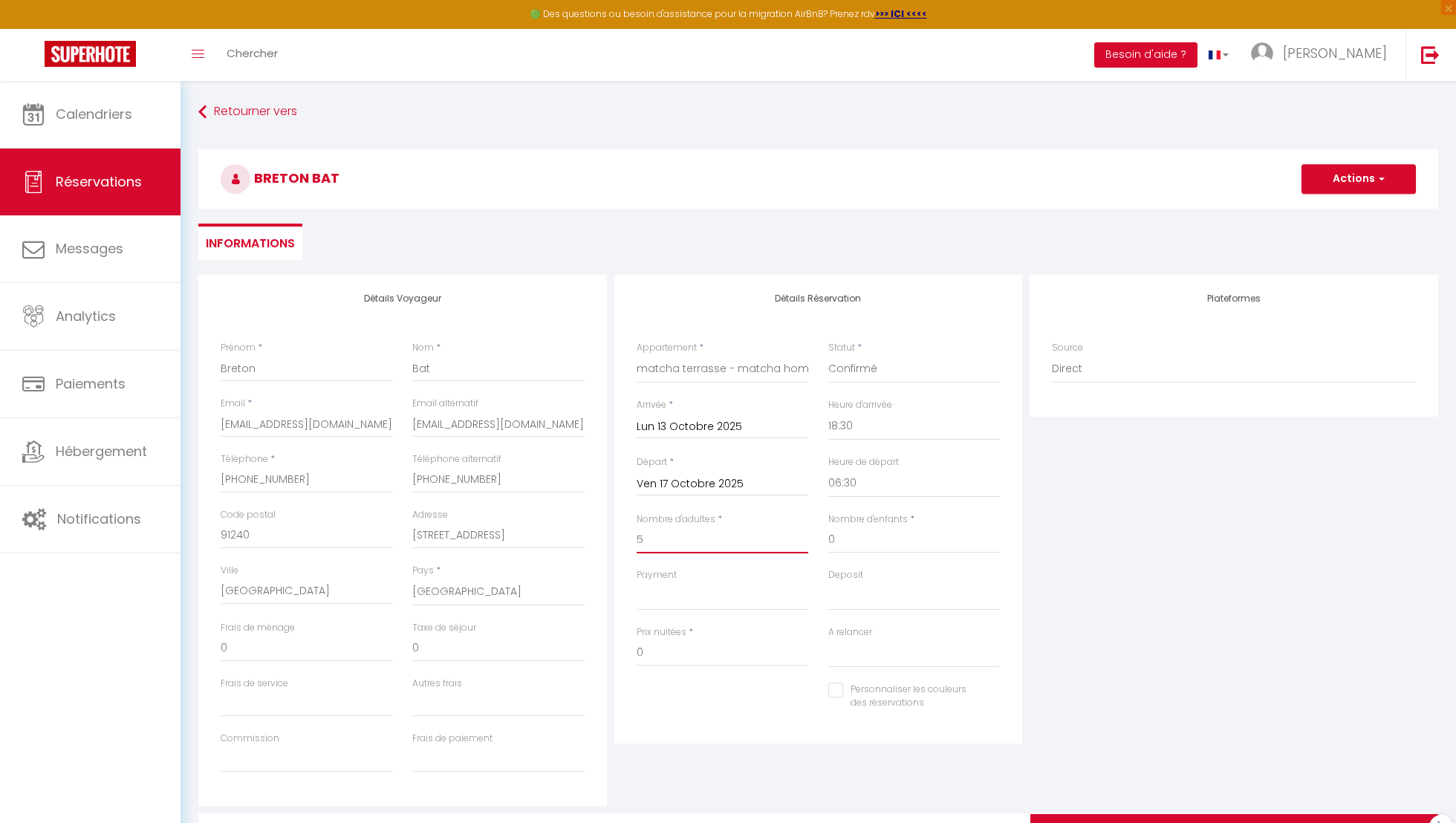
select select
checkbox input "false"
select select
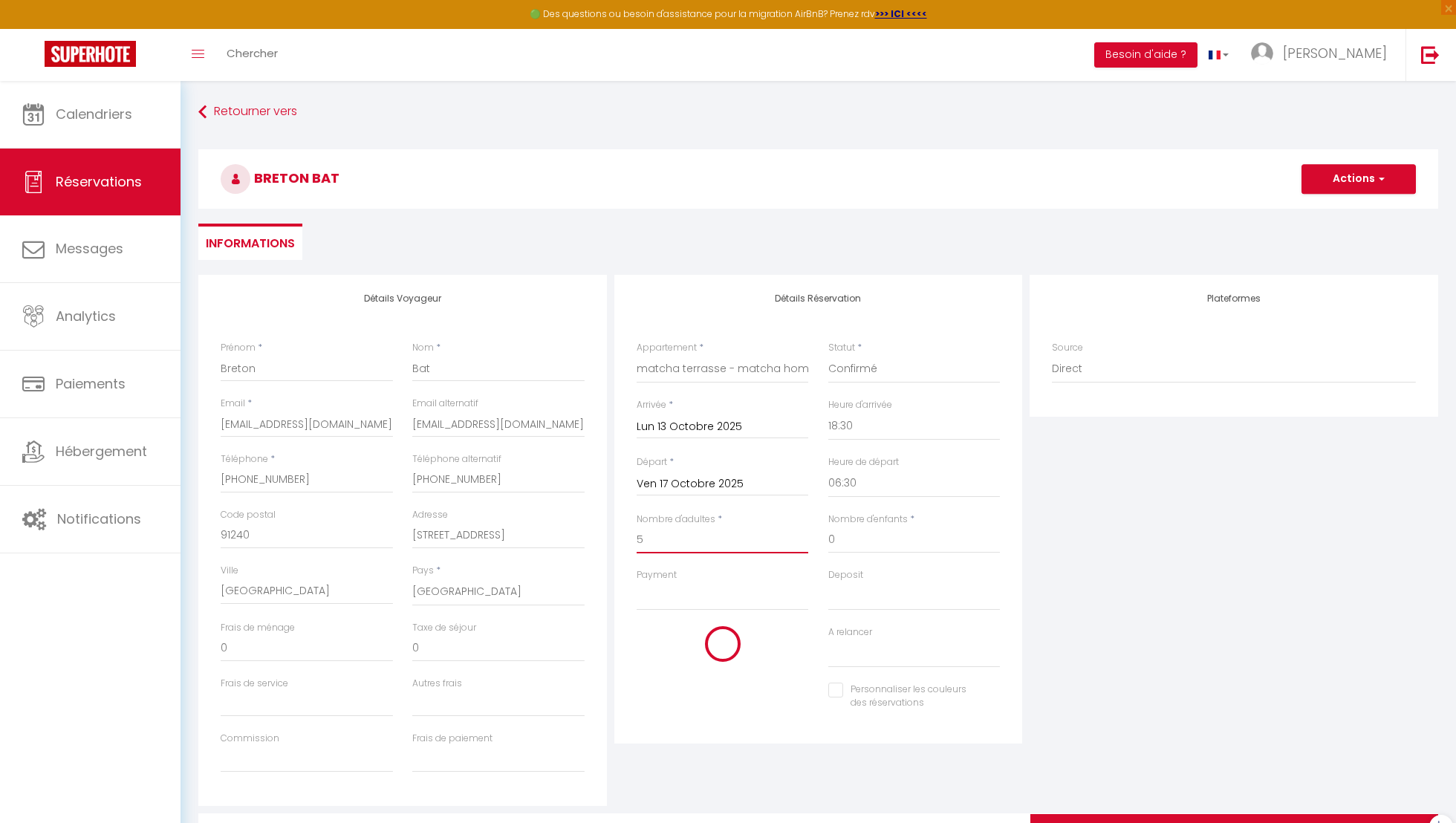
select select
checkbox input "false"
type input "5"
click at [702, 594] on select "OK KO" at bounding box center [722, 597] width 172 height 29
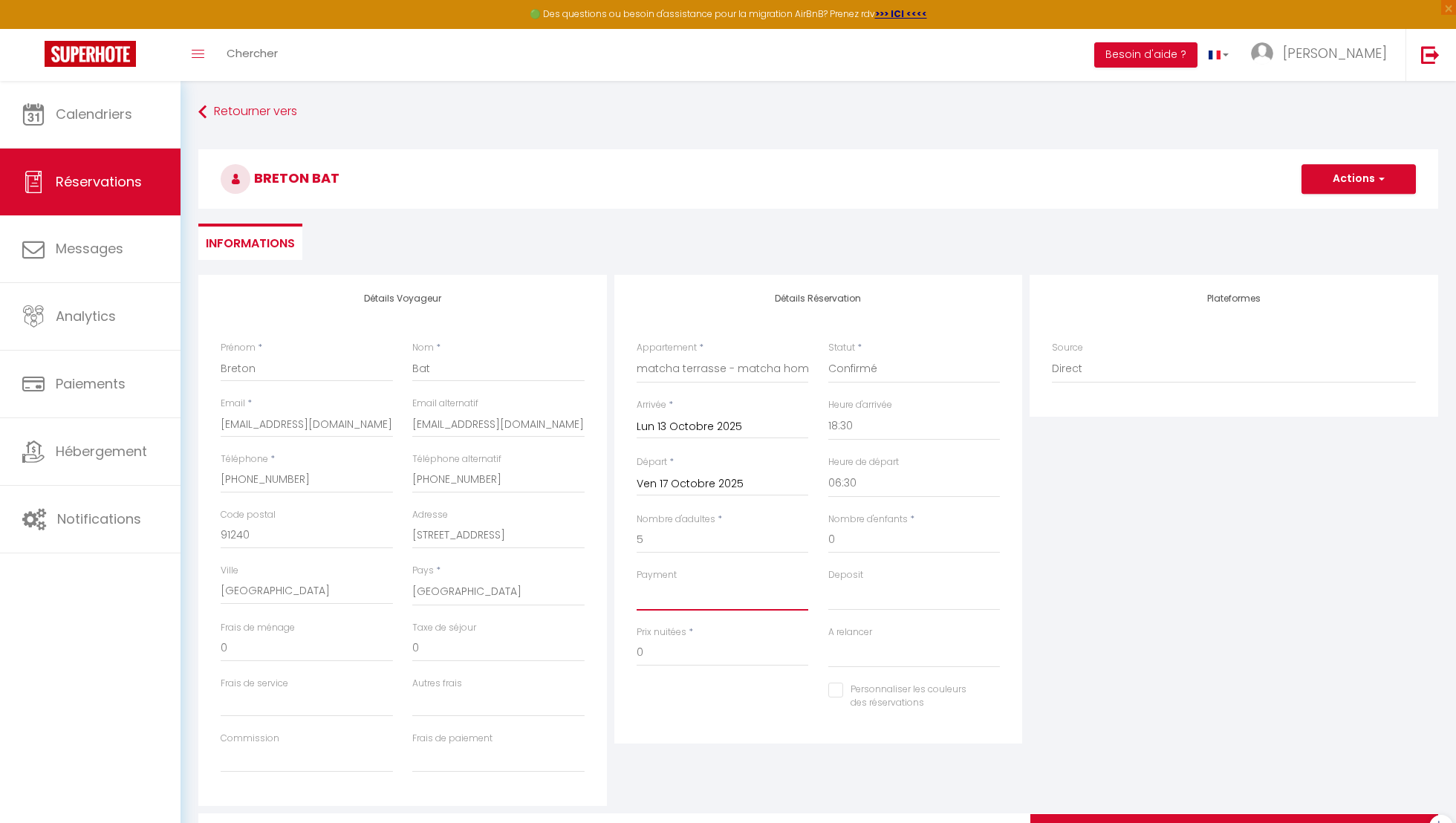
select select "12"
click at [637, 583] on select "OK KO" at bounding box center [722, 597] width 172 height 29
select select
checkbox input "false"
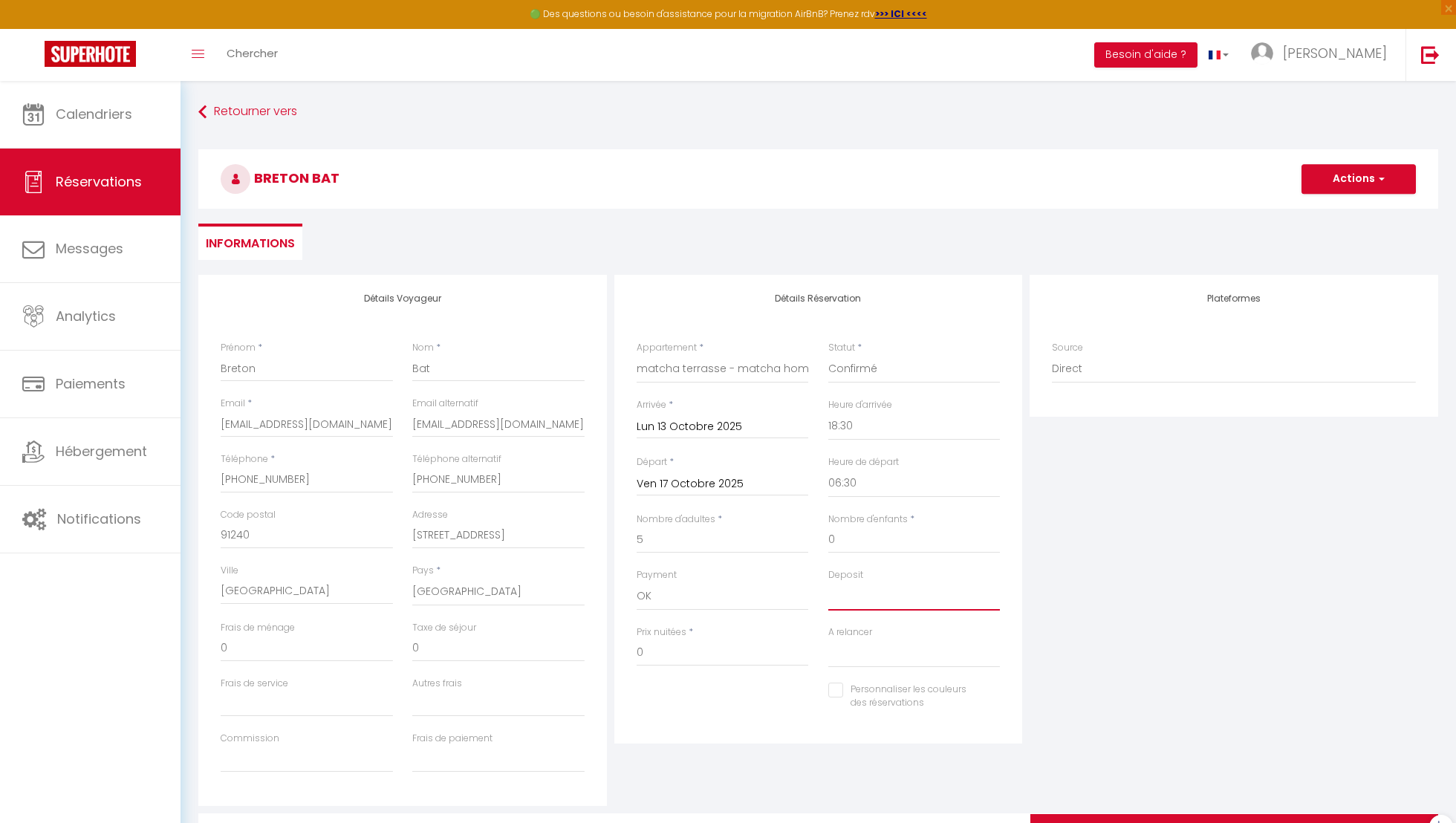
click at [874, 605] on select "OK KO" at bounding box center [914, 597] width 172 height 29
select select "15"
click at [828, 583] on select "OK KO" at bounding box center [914, 597] width 172 height 29
select select
checkbox input "false"
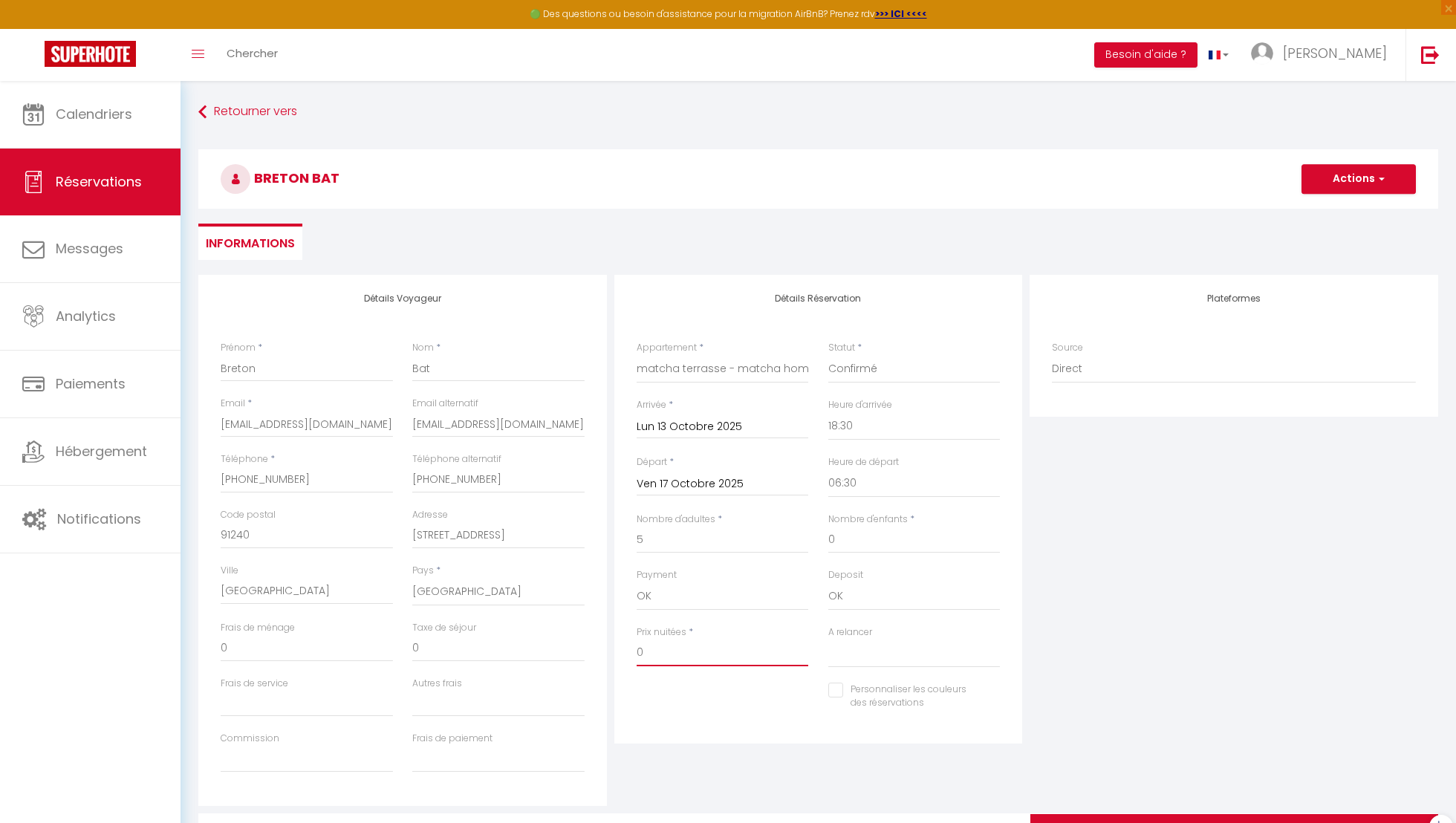
click at [668, 657] on input "0" at bounding box center [722, 653] width 172 height 27
drag, startPoint x: 668, startPoint y: 657, endPoint x: 470, endPoint y: 594, distance: 207.8
click at [472, 595] on div "Détails Voyageur Prénom * Breton Nom * Bat Email * [EMAIL_ADDRESS][DOMAIN_NAME]…" at bounding box center [818, 540] width 1247 height 531
type input "450"
click at [961, 651] on select "Oui Non" at bounding box center [914, 654] width 172 height 29
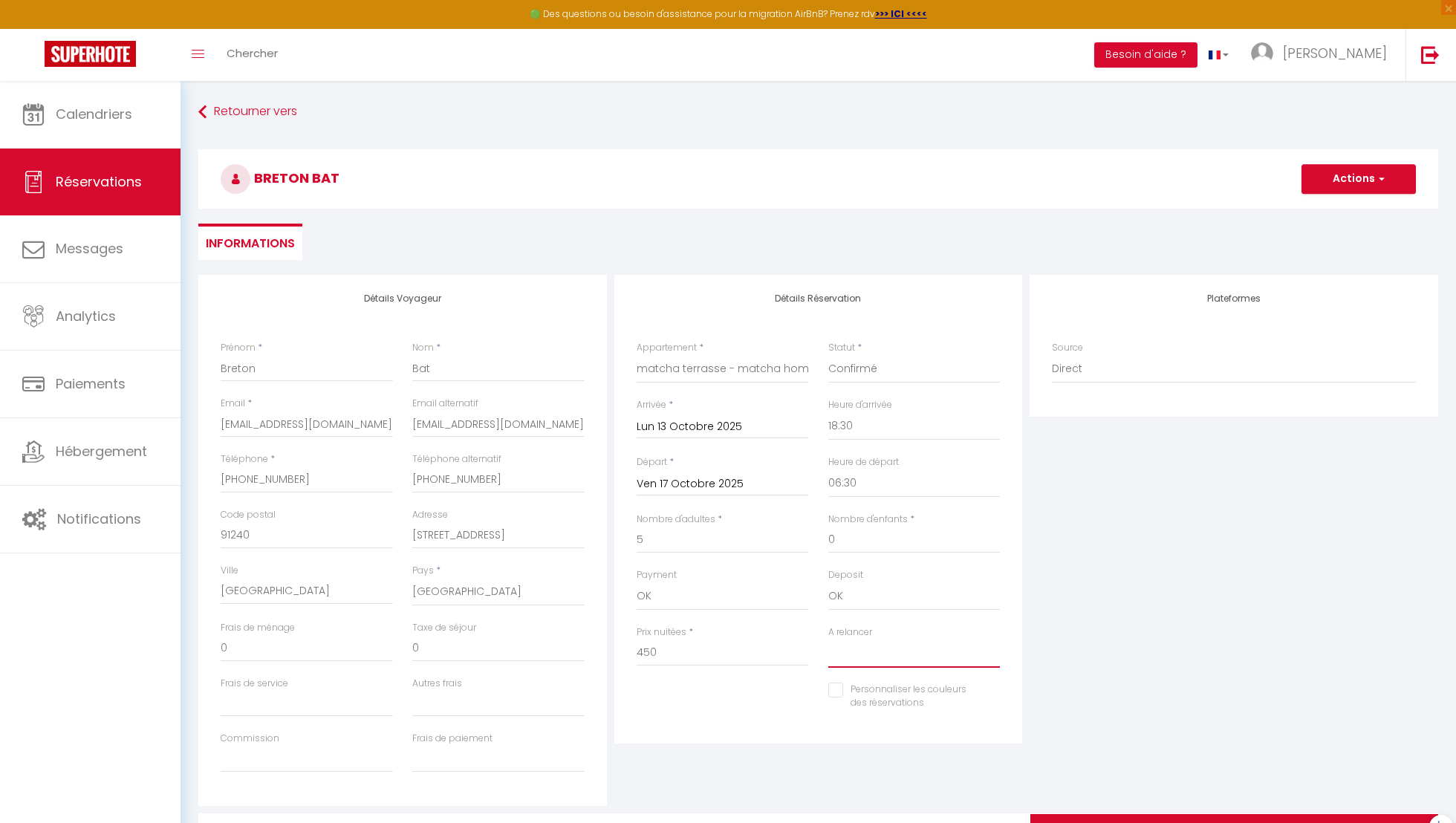
select select "0"
click at [828, 640] on select "Oui Non" at bounding box center [914, 654] width 172 height 29
checkbox input "false"
click at [1338, 176] on button "Actions" at bounding box center [1358, 179] width 114 height 29
click at [1329, 207] on link "Enregistrer" at bounding box center [1345, 212] width 118 height 19
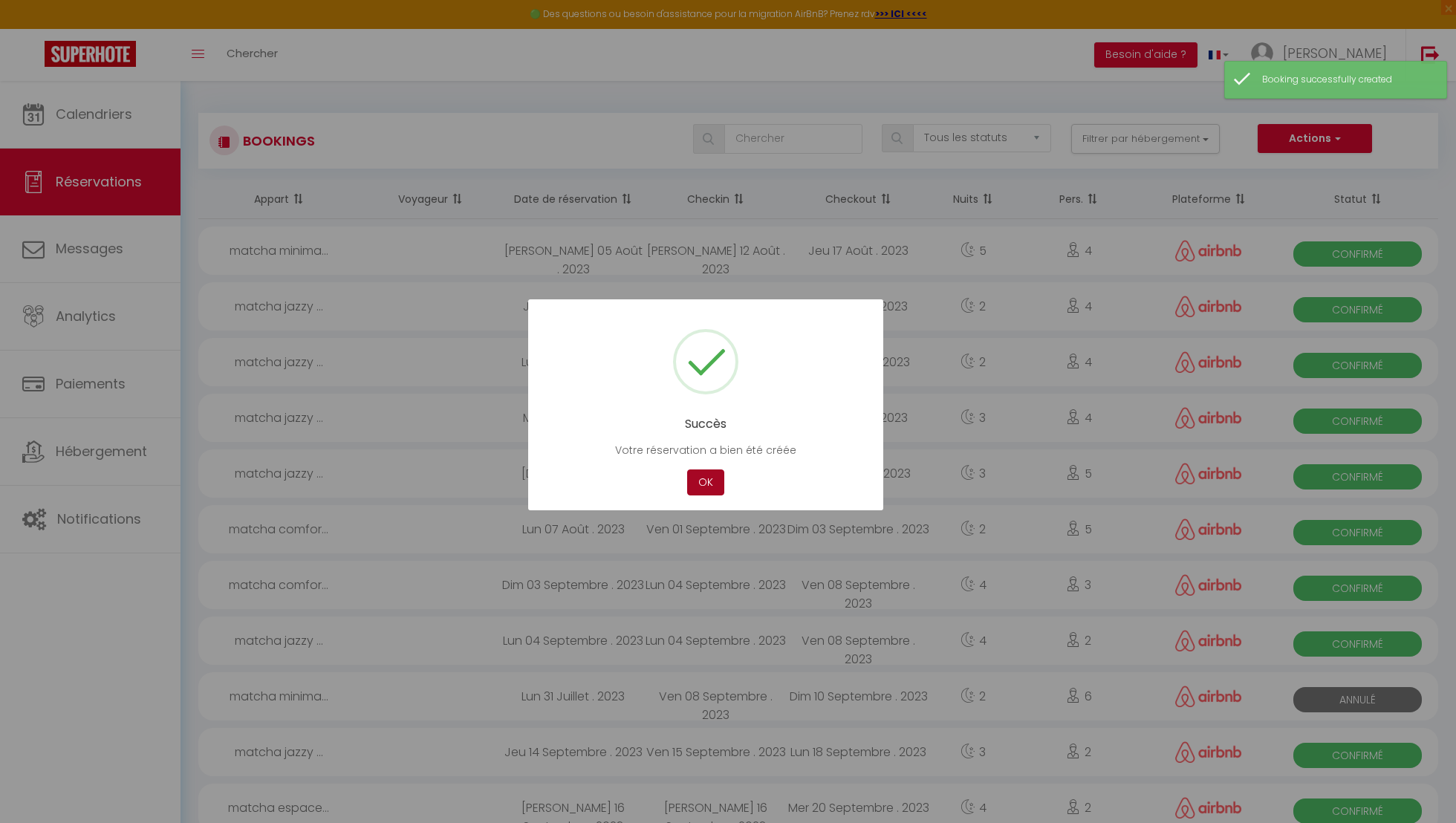
click at [711, 481] on button "OK" at bounding box center [706, 482] width 37 height 26
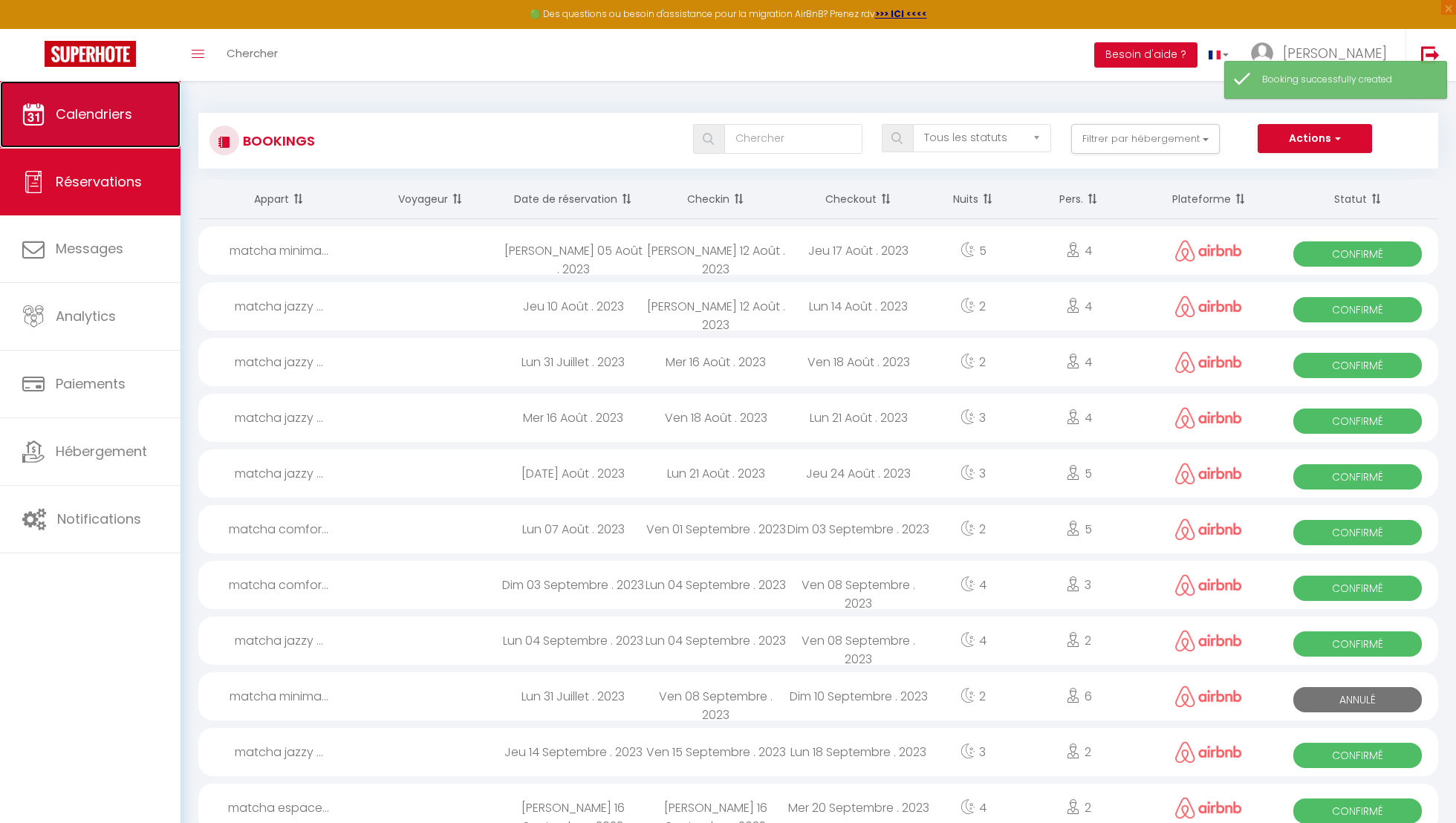
click at [62, 99] on link "Calendriers" at bounding box center [90, 114] width 180 height 67
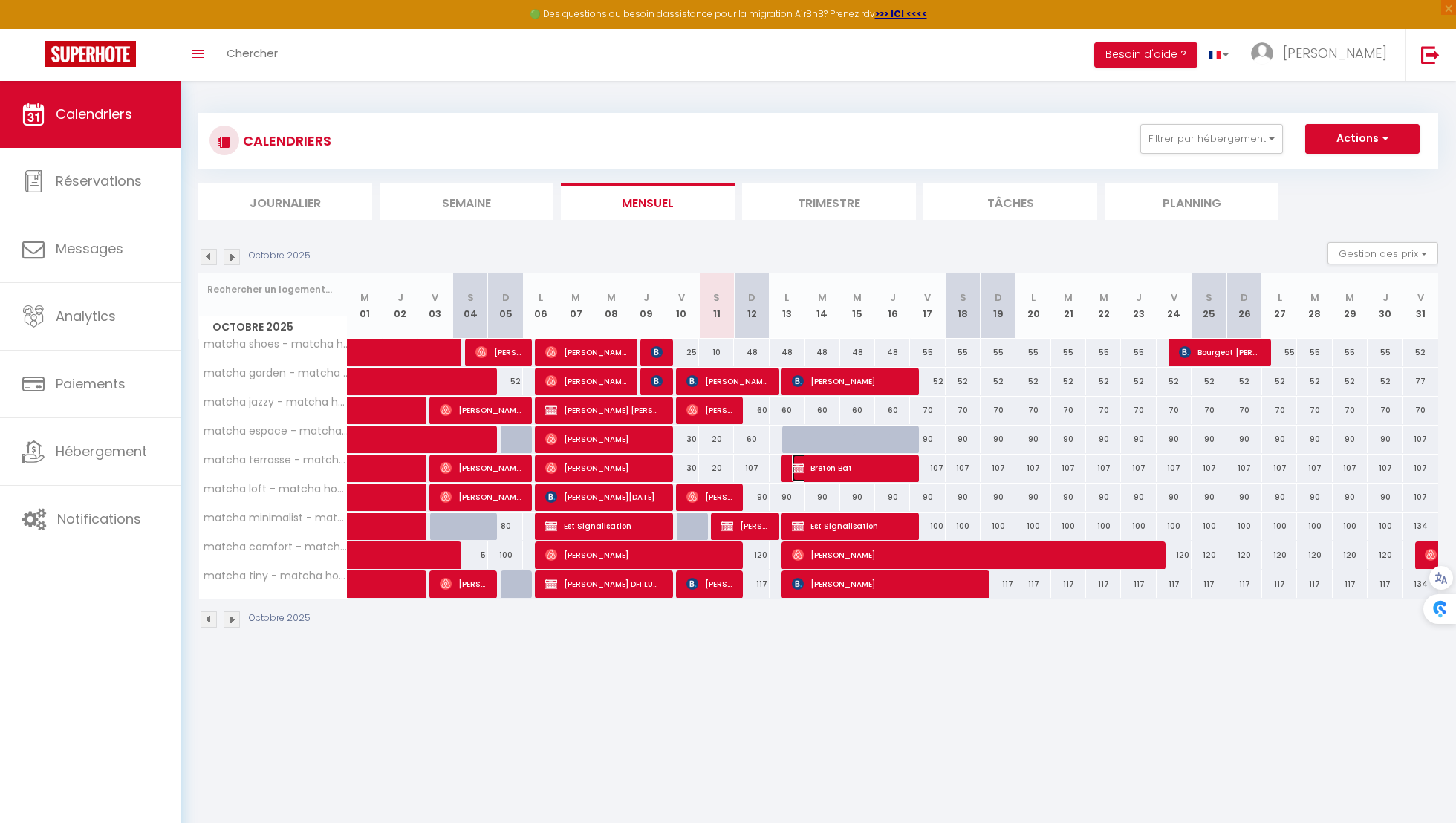
click at [866, 473] on span "Breton Bat" at bounding box center [850, 468] width 117 height 29
select select "OK"
select select "0"
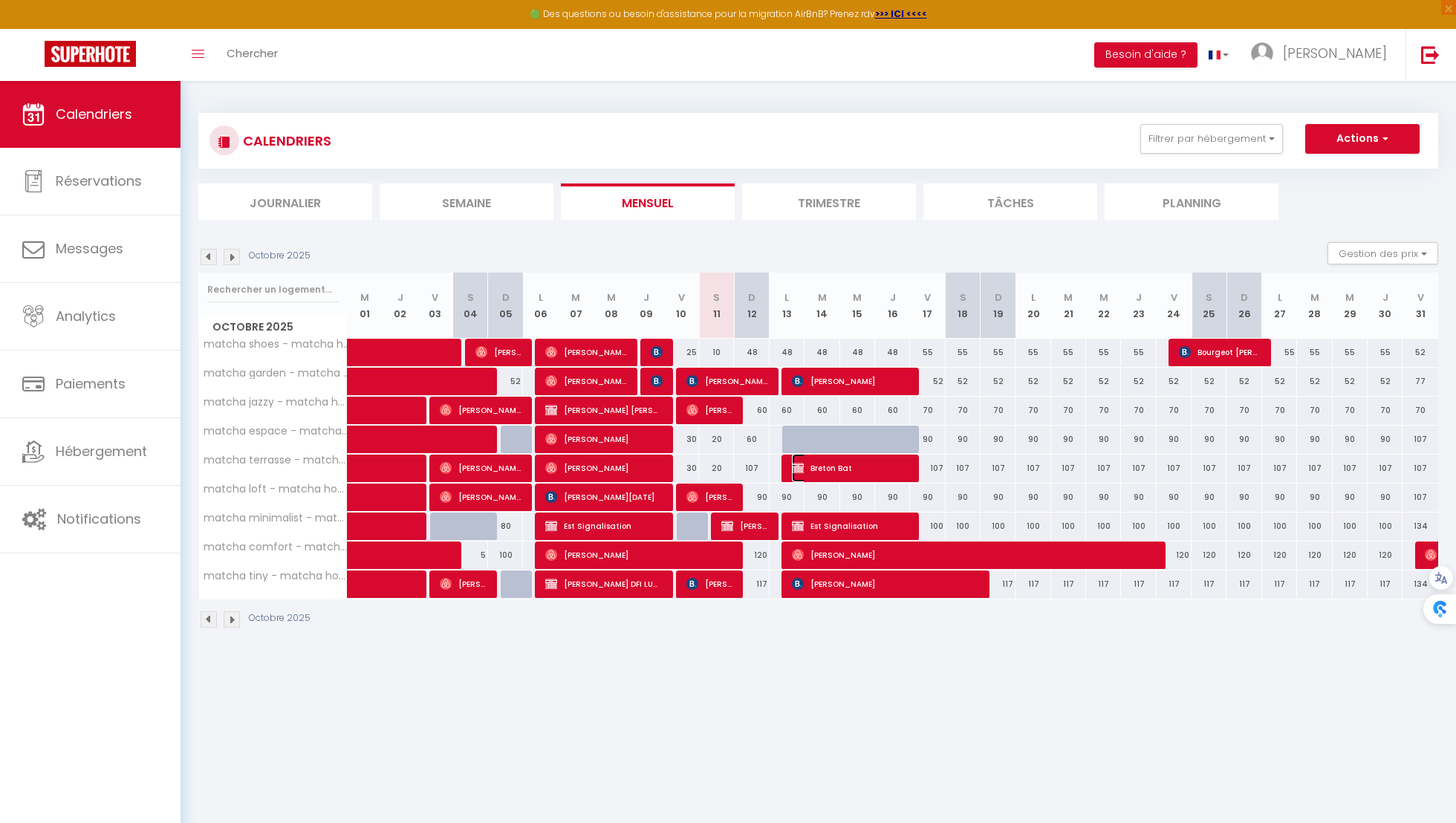
select select "0"
select select
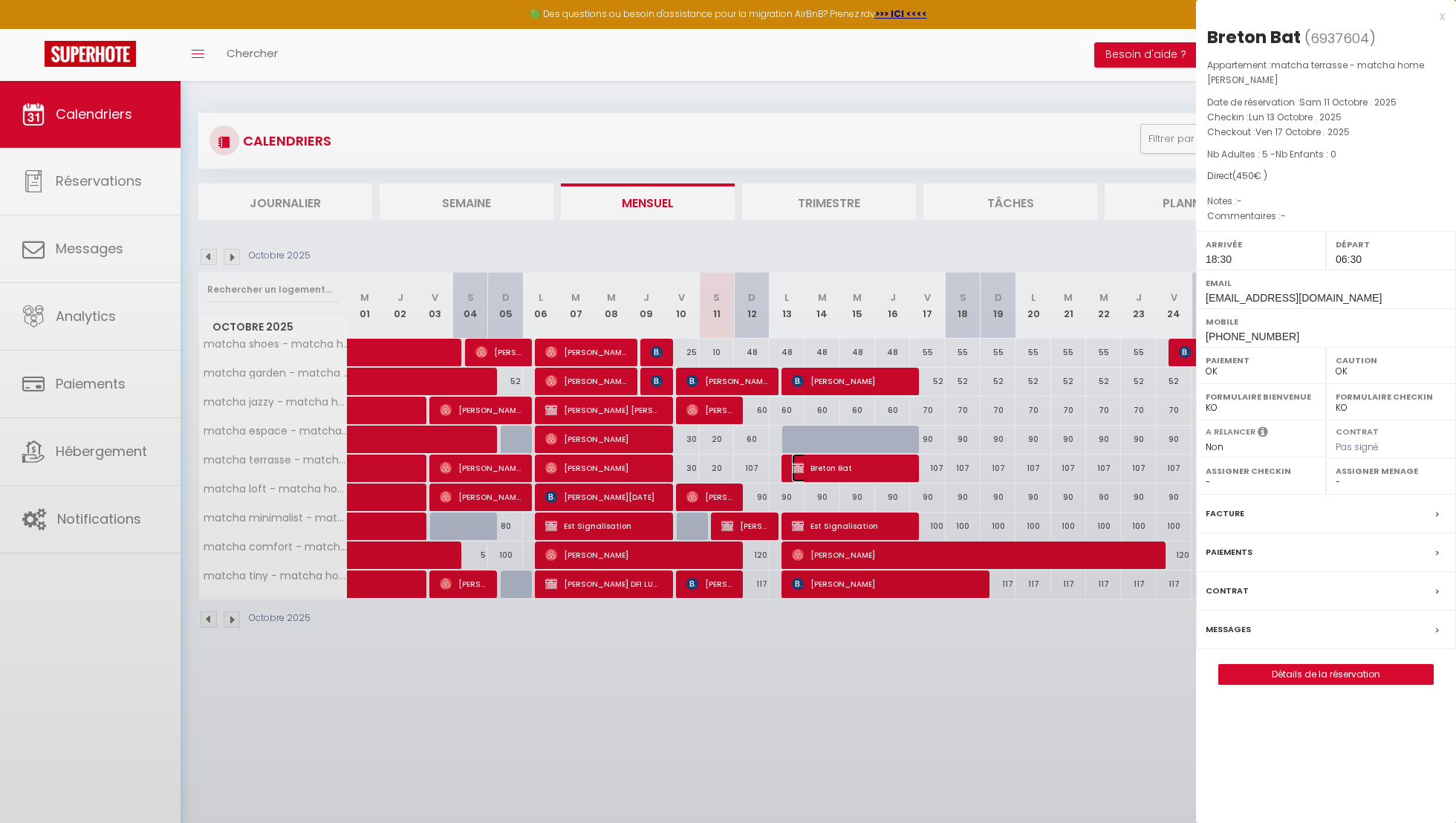
select select "40447"
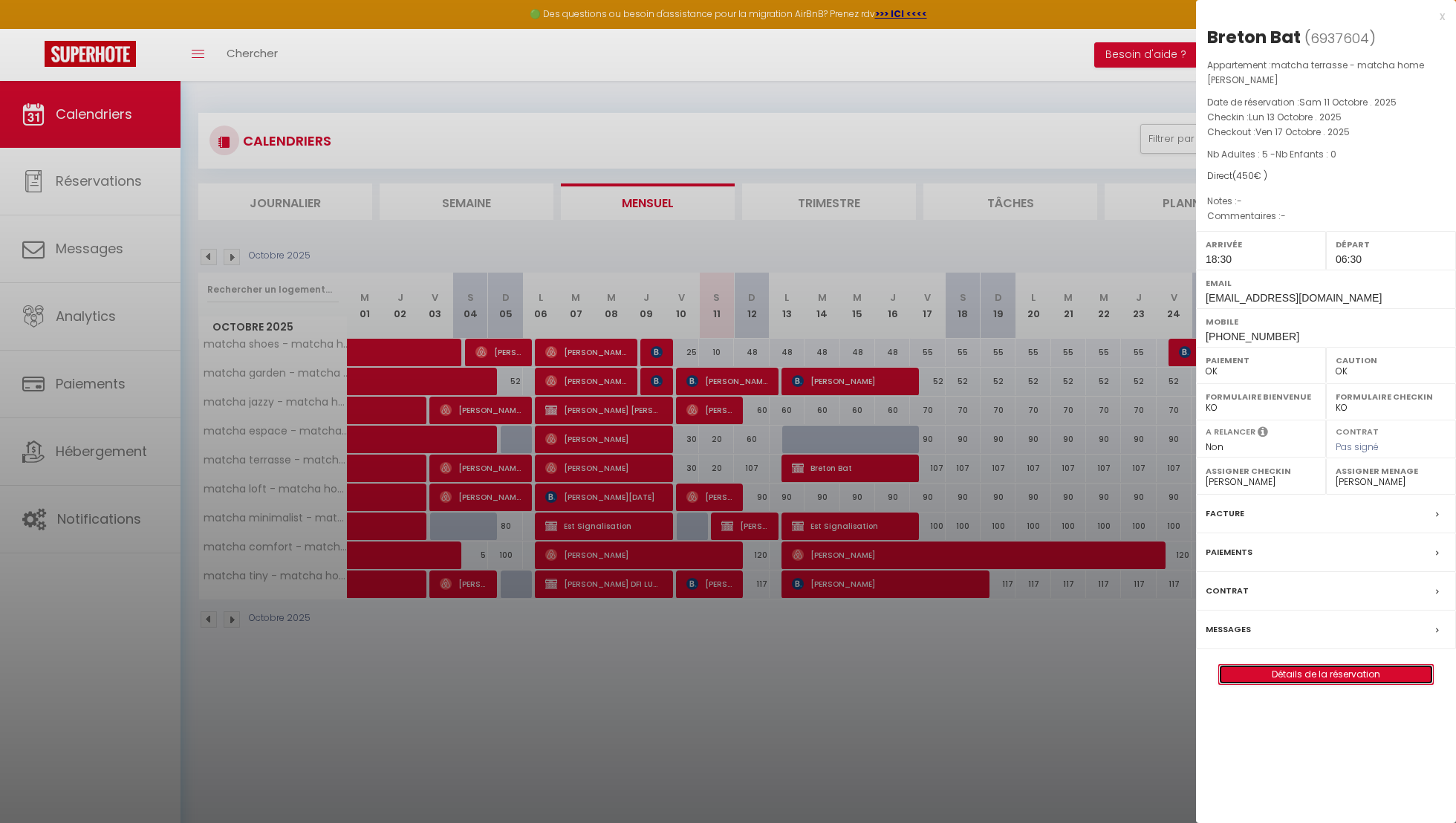
click at [1308, 674] on link "Détails de la réservation" at bounding box center [1326, 674] width 214 height 19
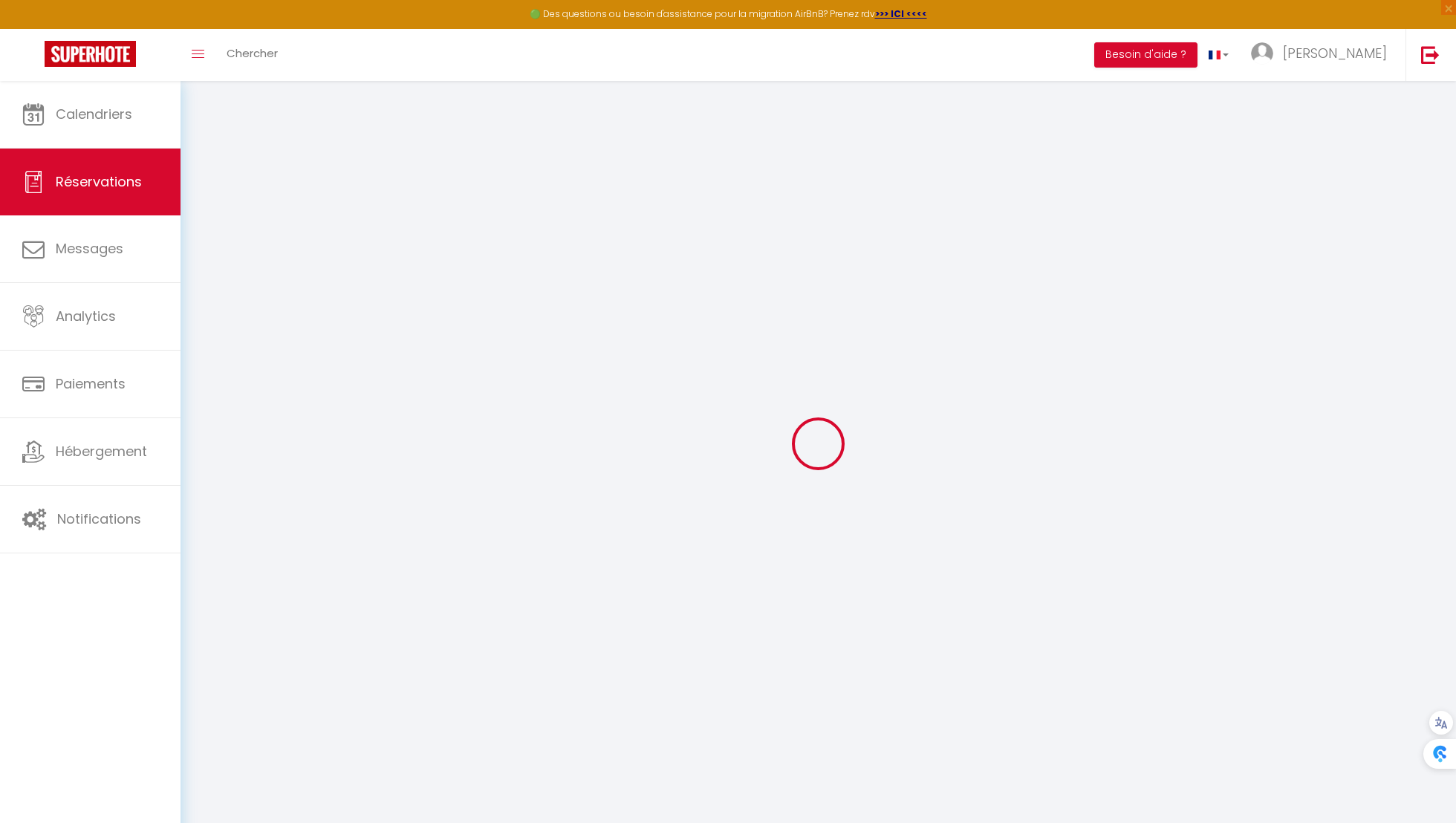
select select
checkbox input "false"
select select
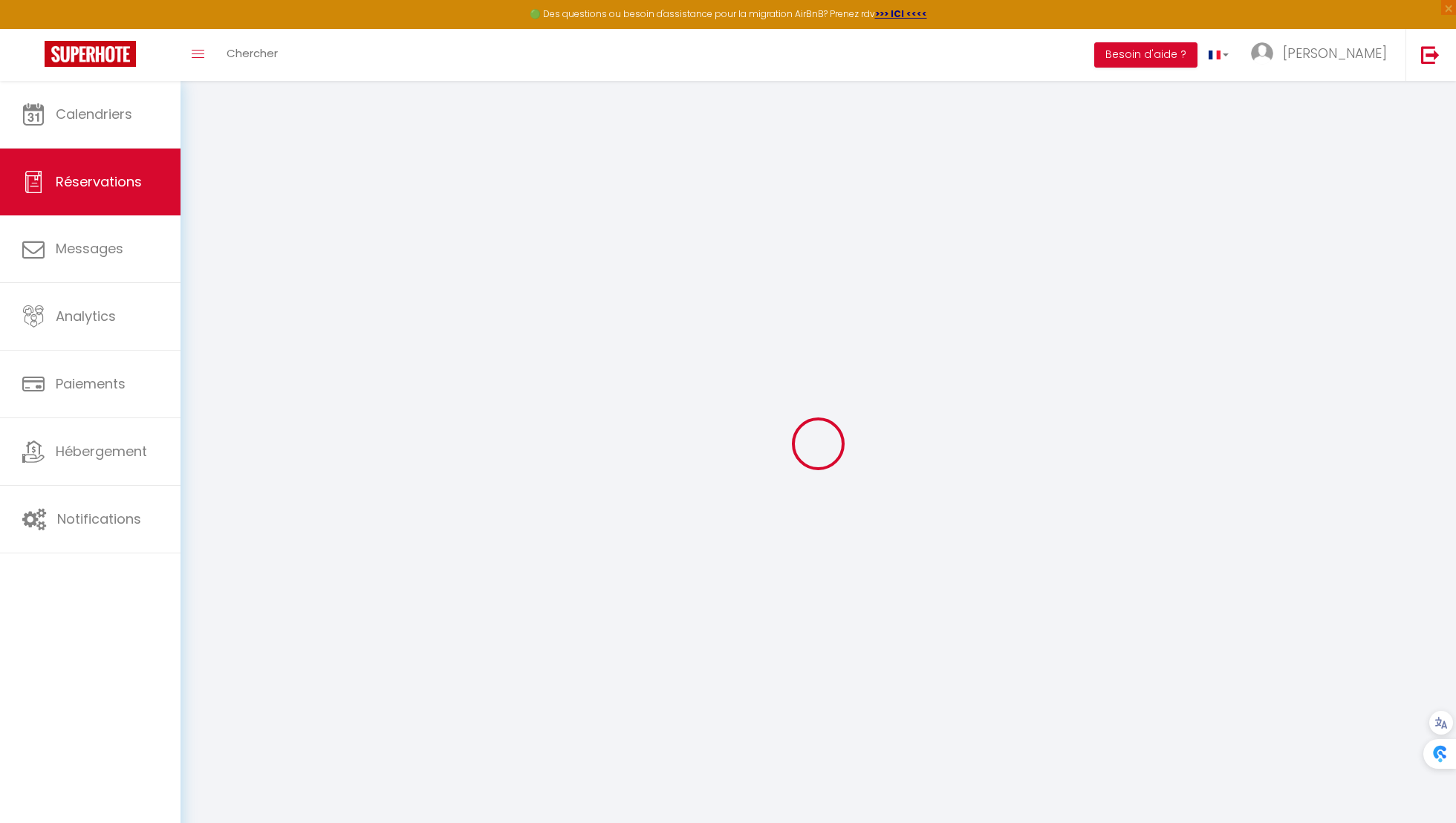
checkbox input "false"
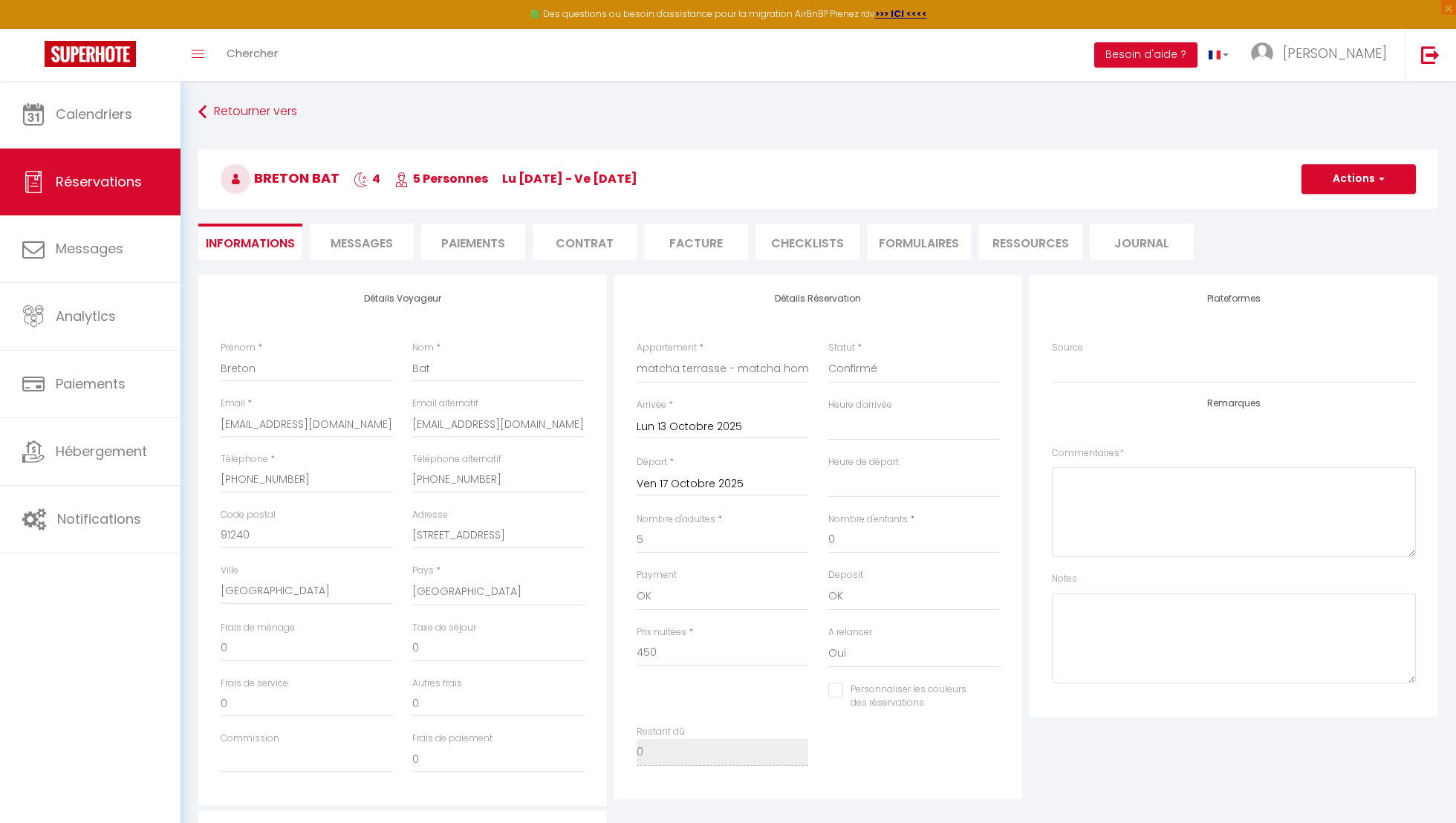
select select
checkbox input "false"
select select "18:30"
select select "06:30"
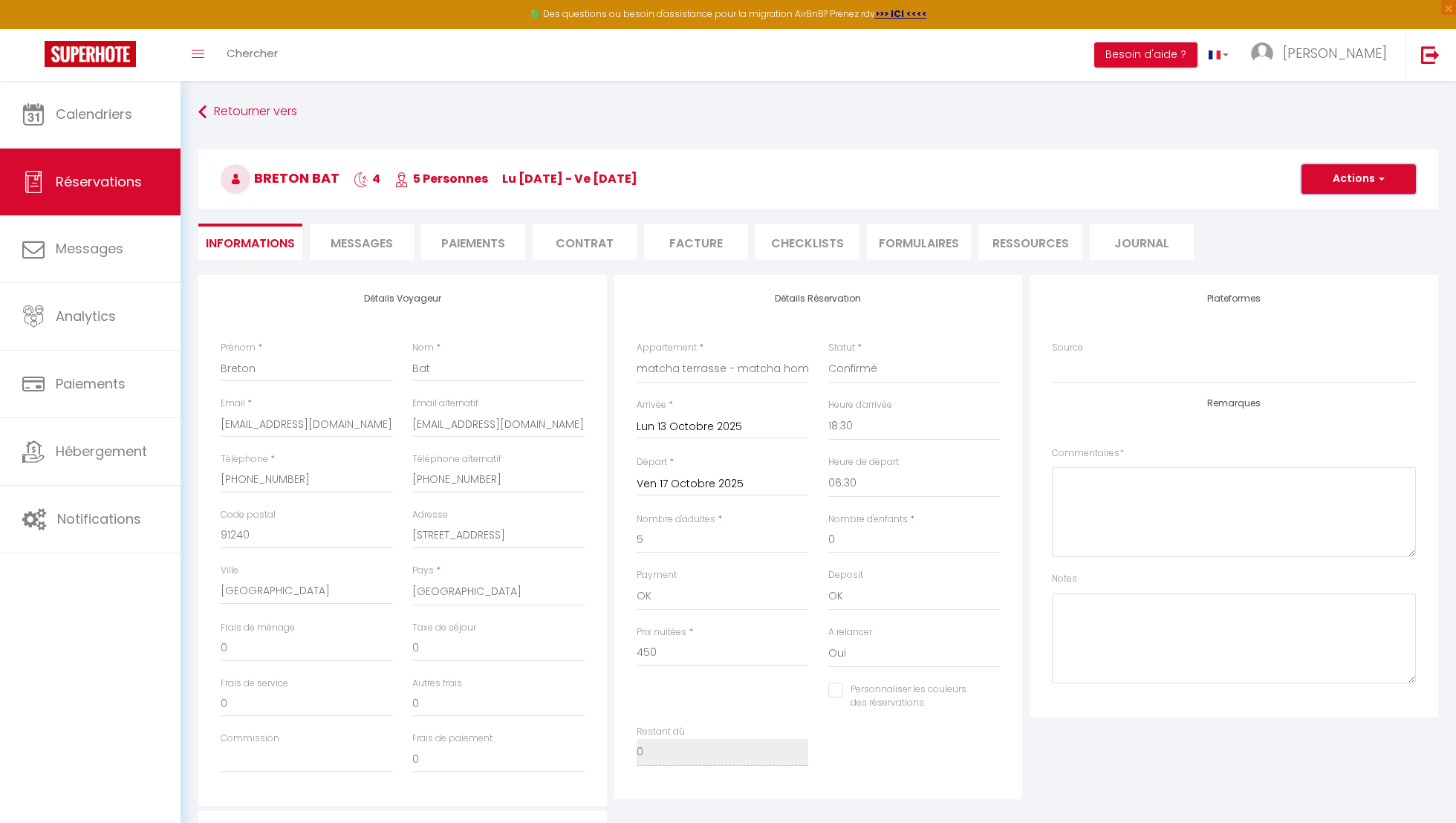
click at [1305, 176] on button "Actions" at bounding box center [1358, 179] width 114 height 29
click at [1310, 206] on link "Enregistrer" at bounding box center [1345, 212] width 118 height 19
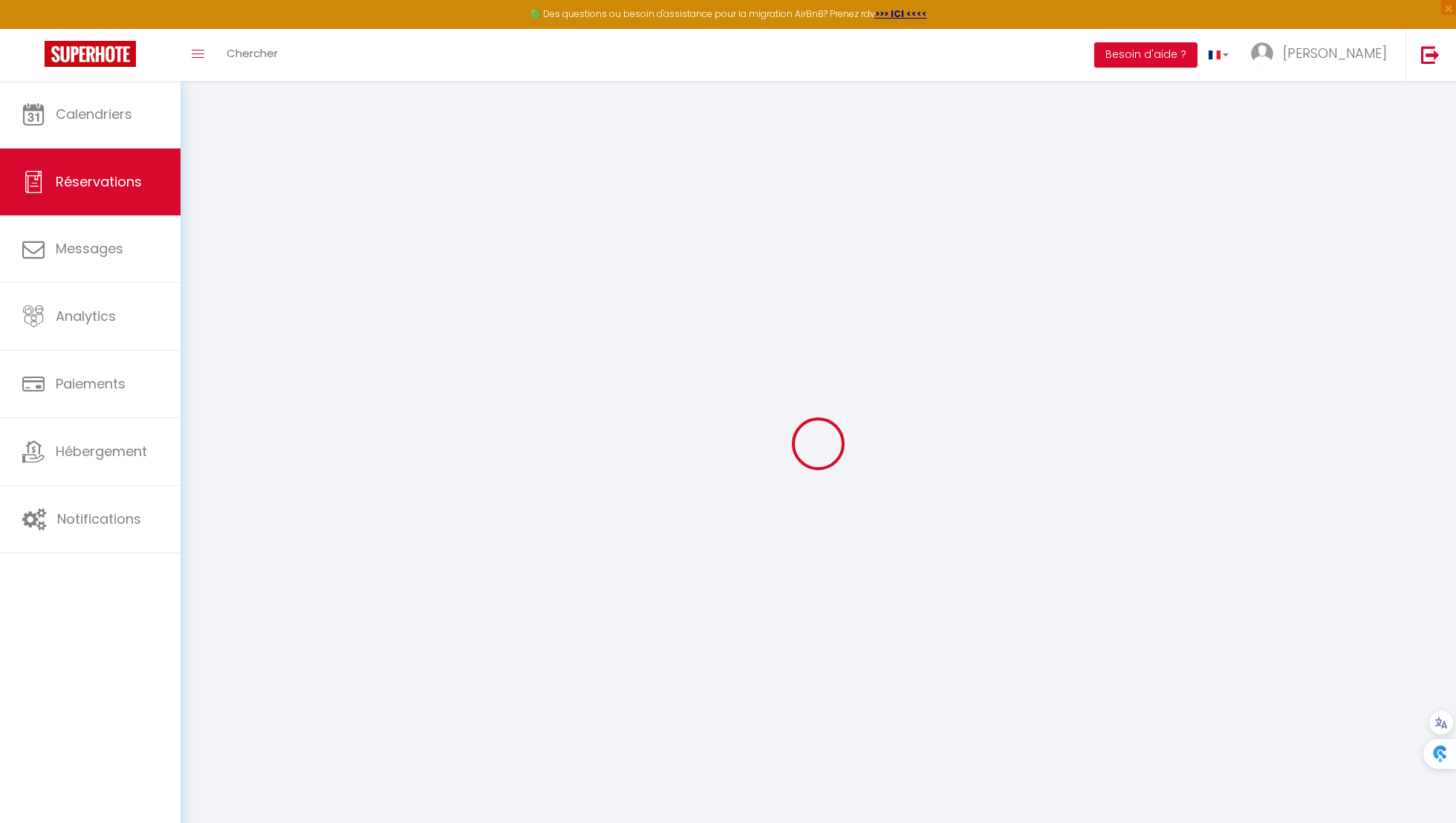
type input "Breton"
type input "Bat"
type input "[EMAIL_ADDRESS][DOMAIN_NAME]"
type input "[PHONE_NUMBER]"
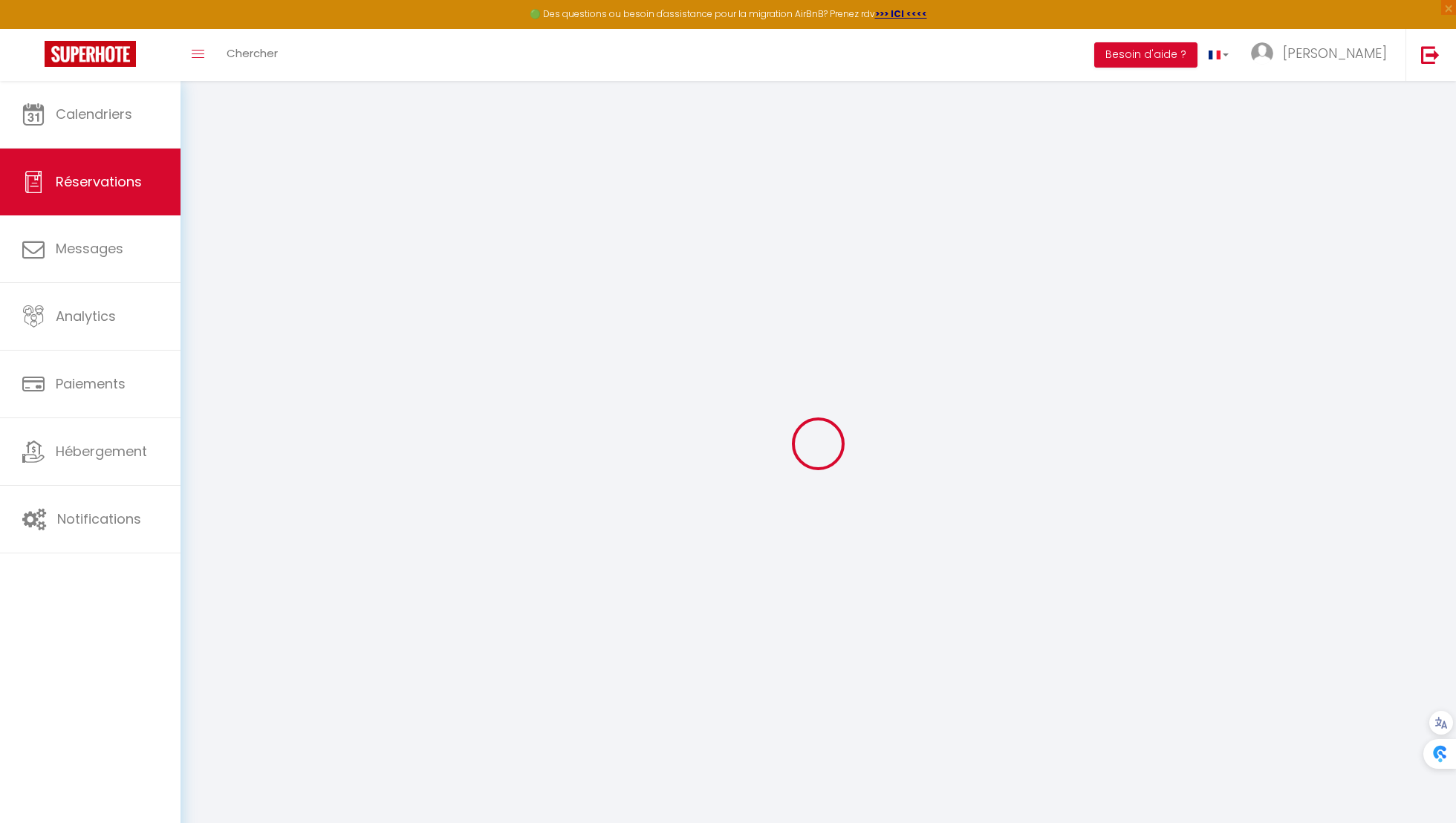
type input "[PHONE_NUMBER]"
type input "91240"
type input "[STREET_ADDRESS]"
type input "[GEOGRAPHIC_DATA]"
select select "FR"
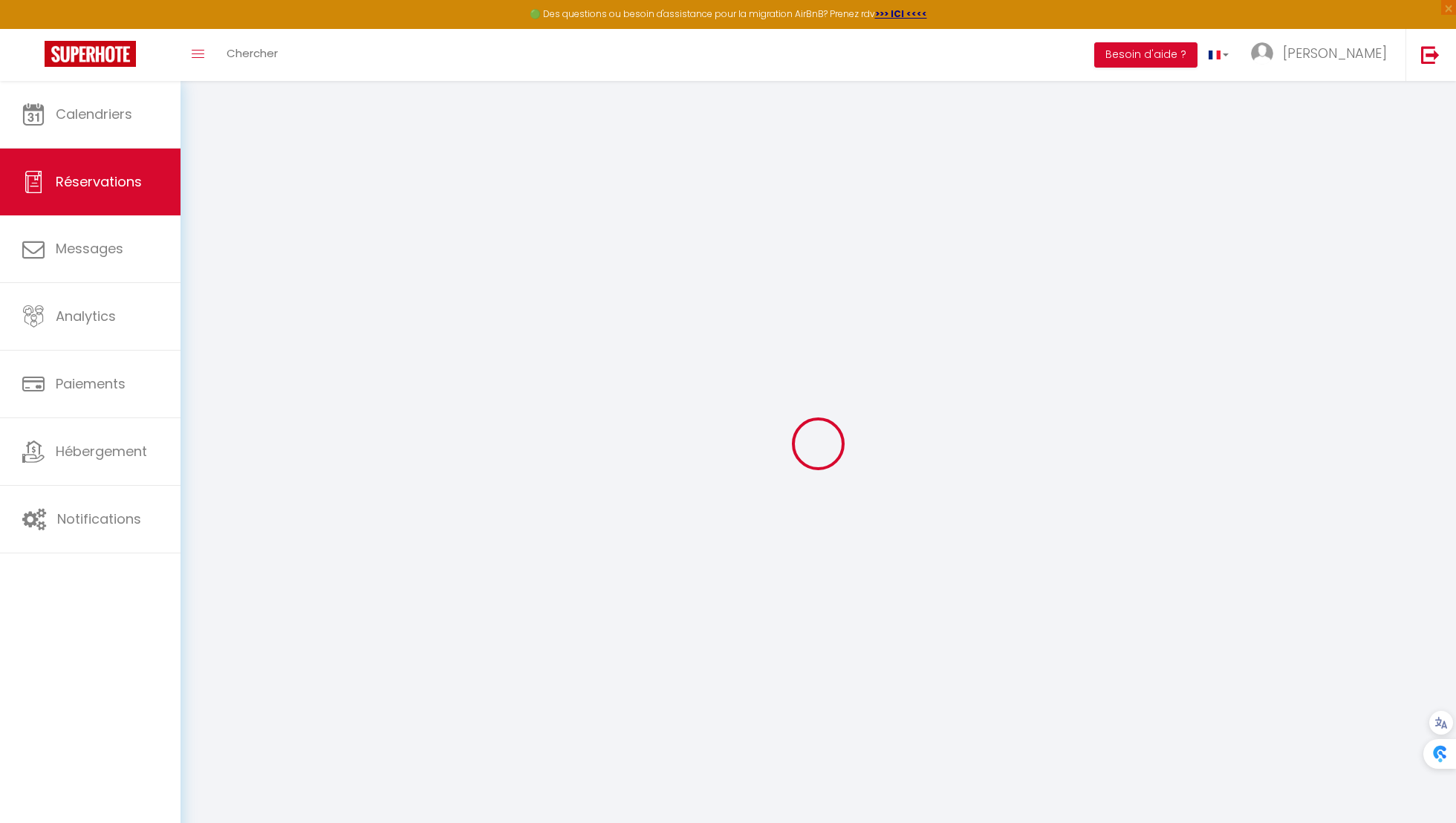
select select "41445"
select select "1"
type input "Lun 13 Octobre 2025"
select select
type input "Ven 17 Octobre 2025"
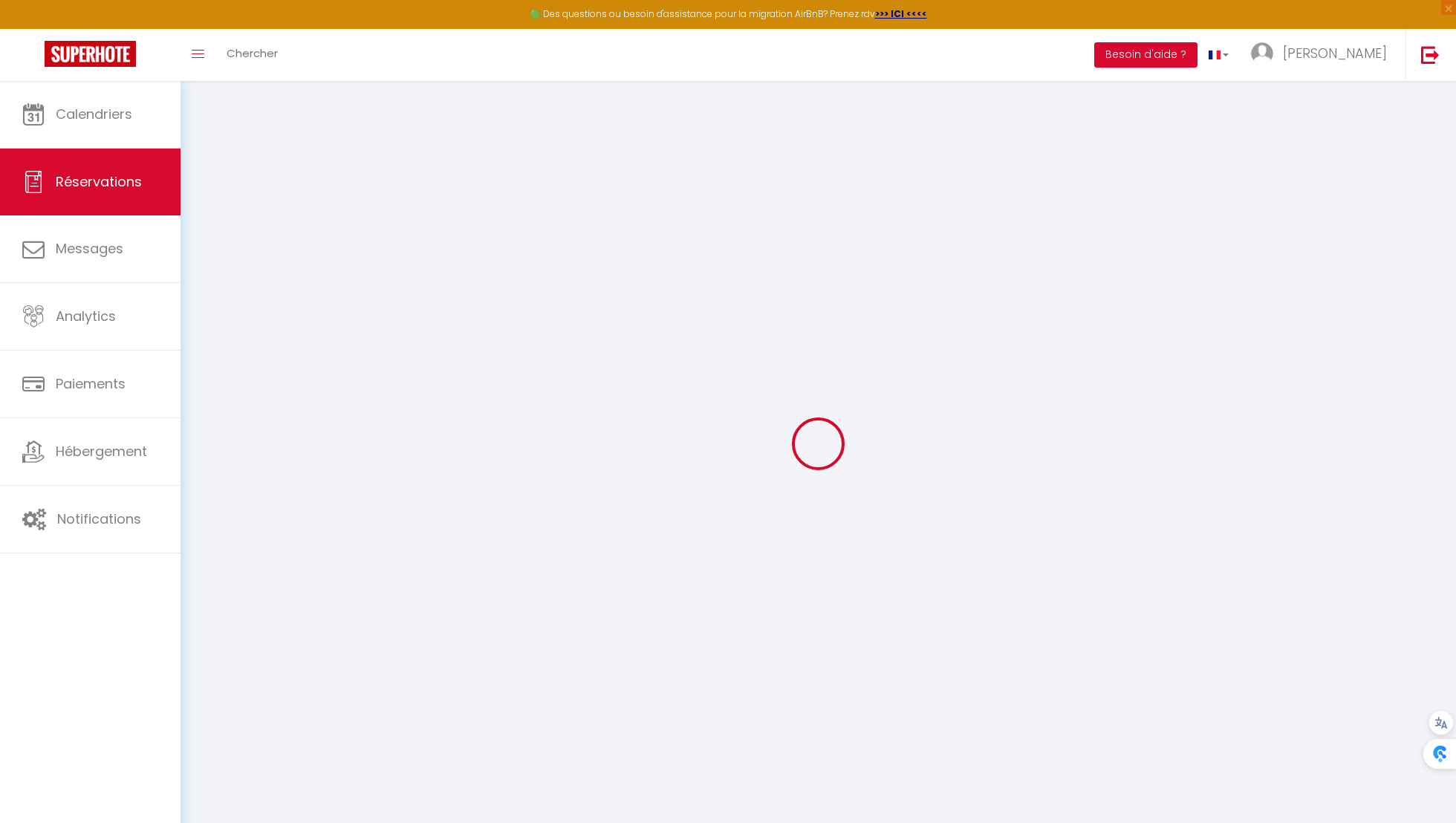
select select
type input "5"
select select "12"
select select
type input "450"
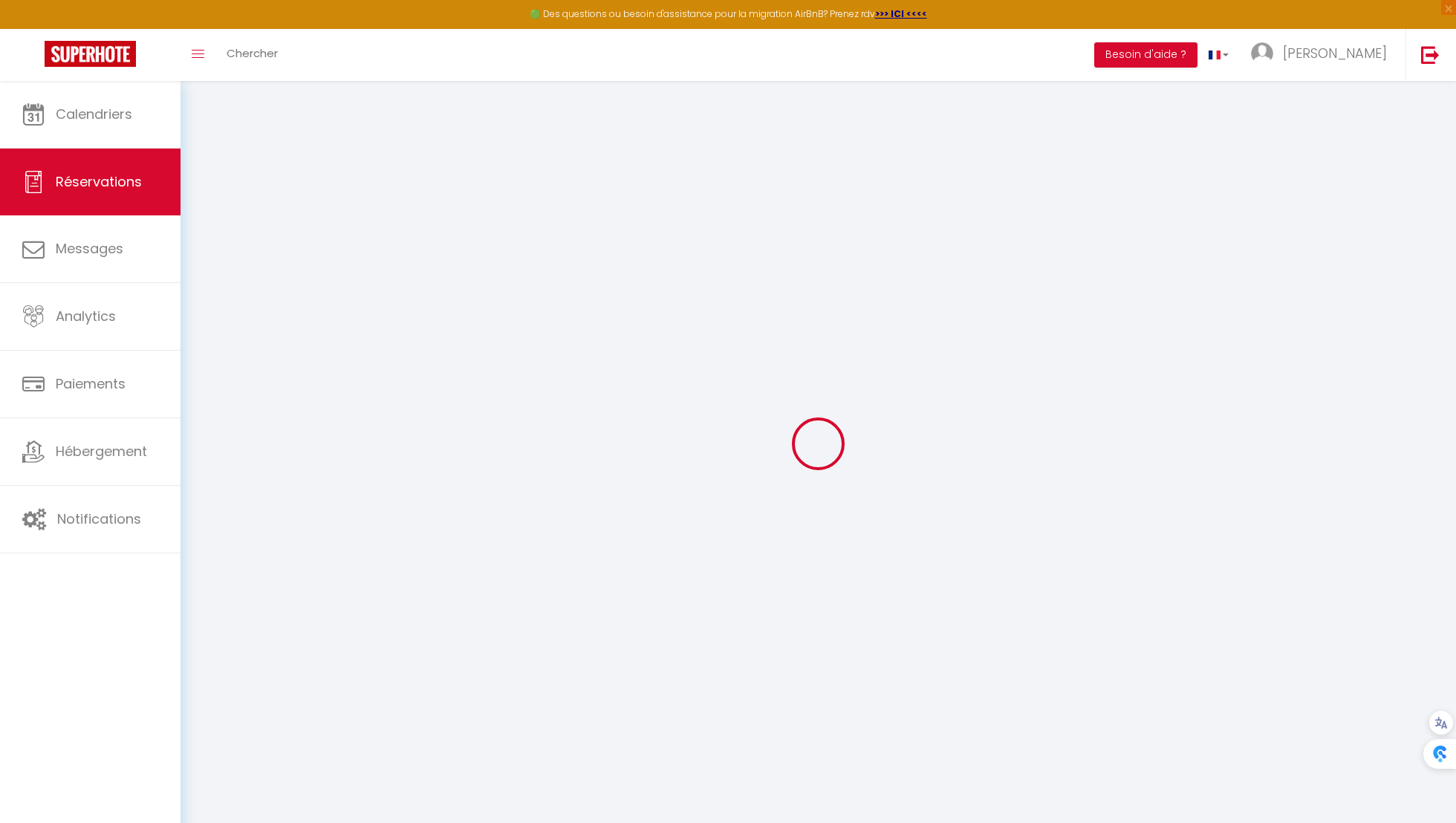
checkbox input "false"
type input "0"
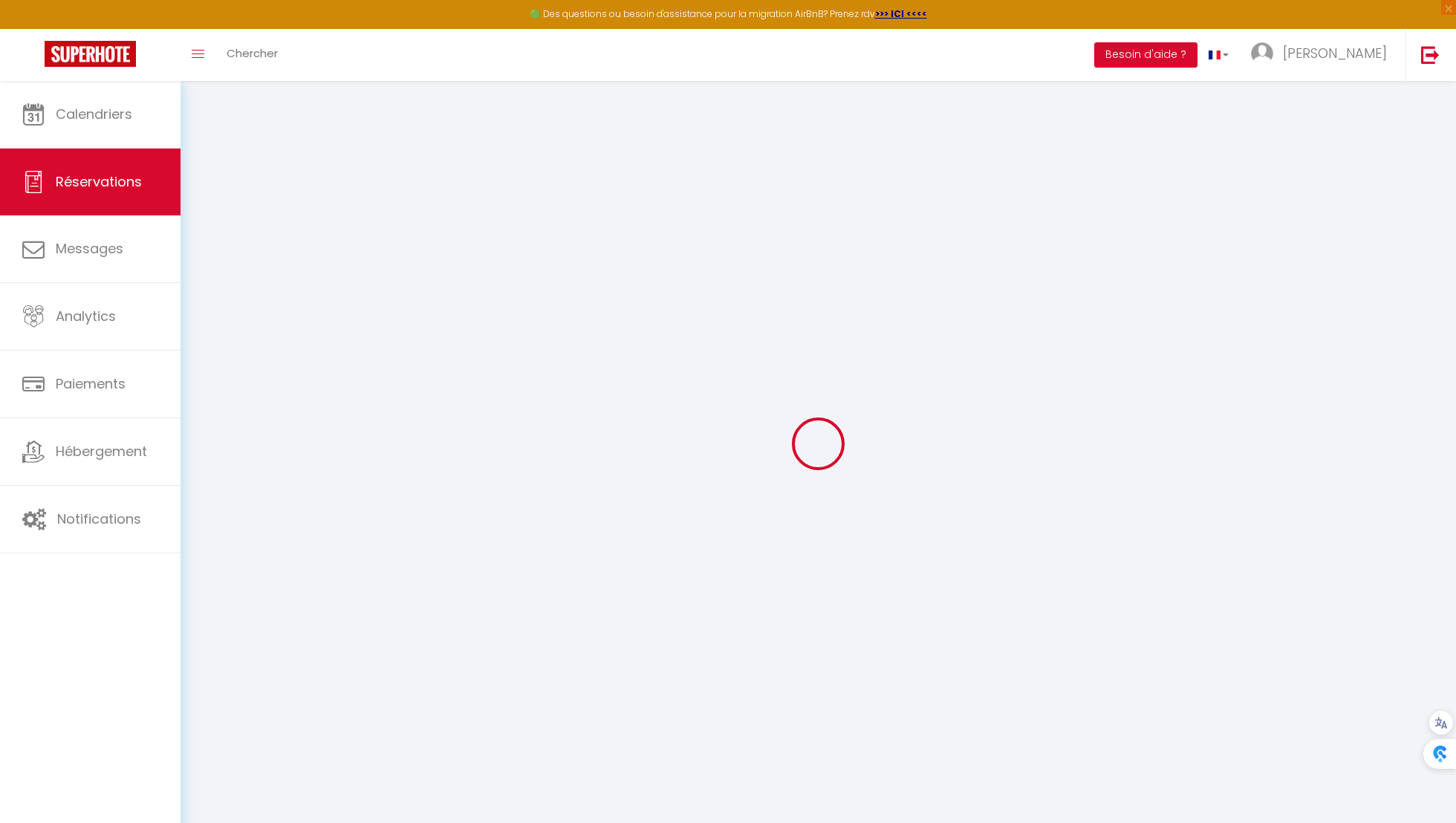
select select
select select "15"
checkbox input "false"
select select
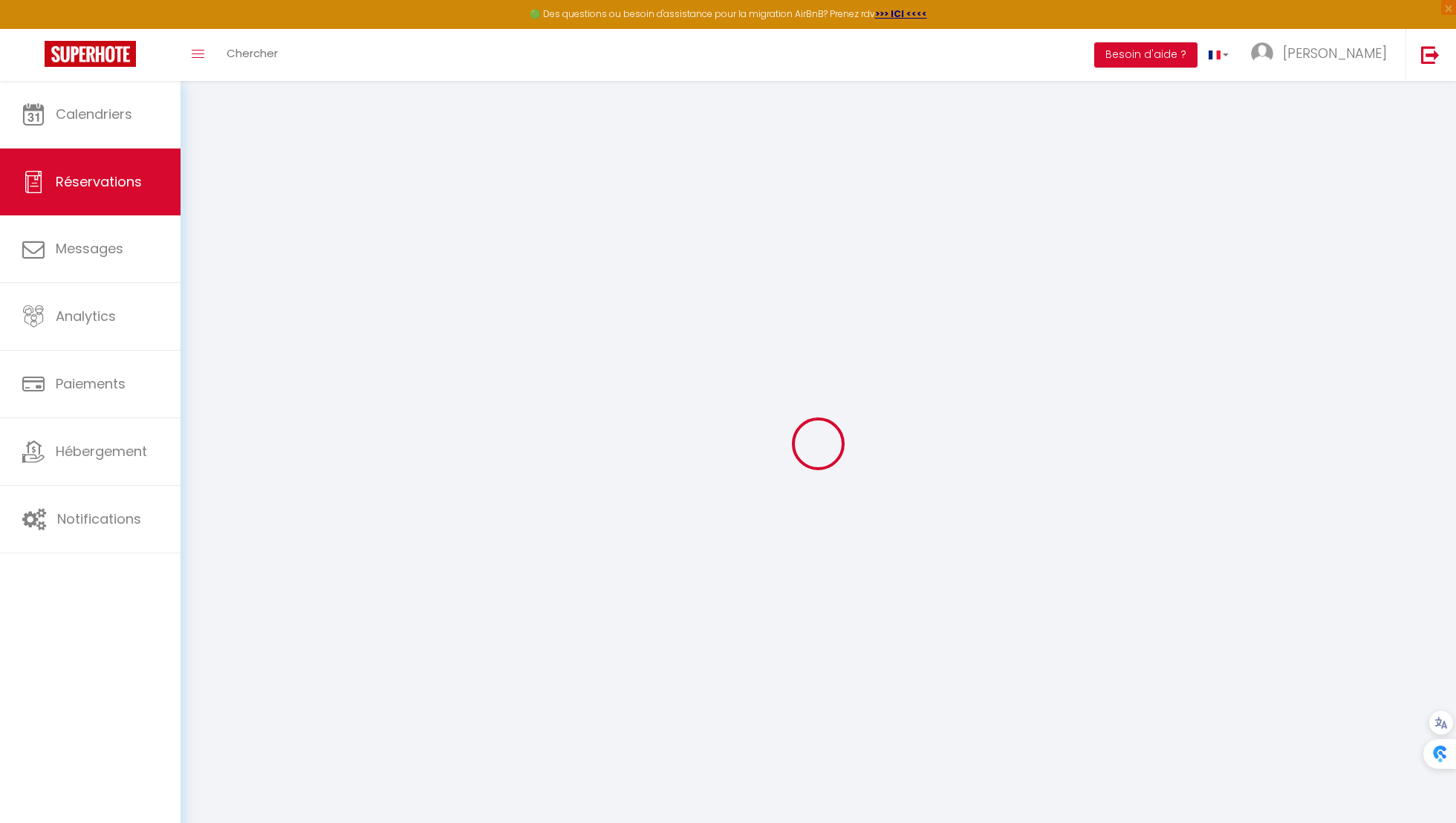
select select
checkbox input "false"
select select
checkbox input "false"
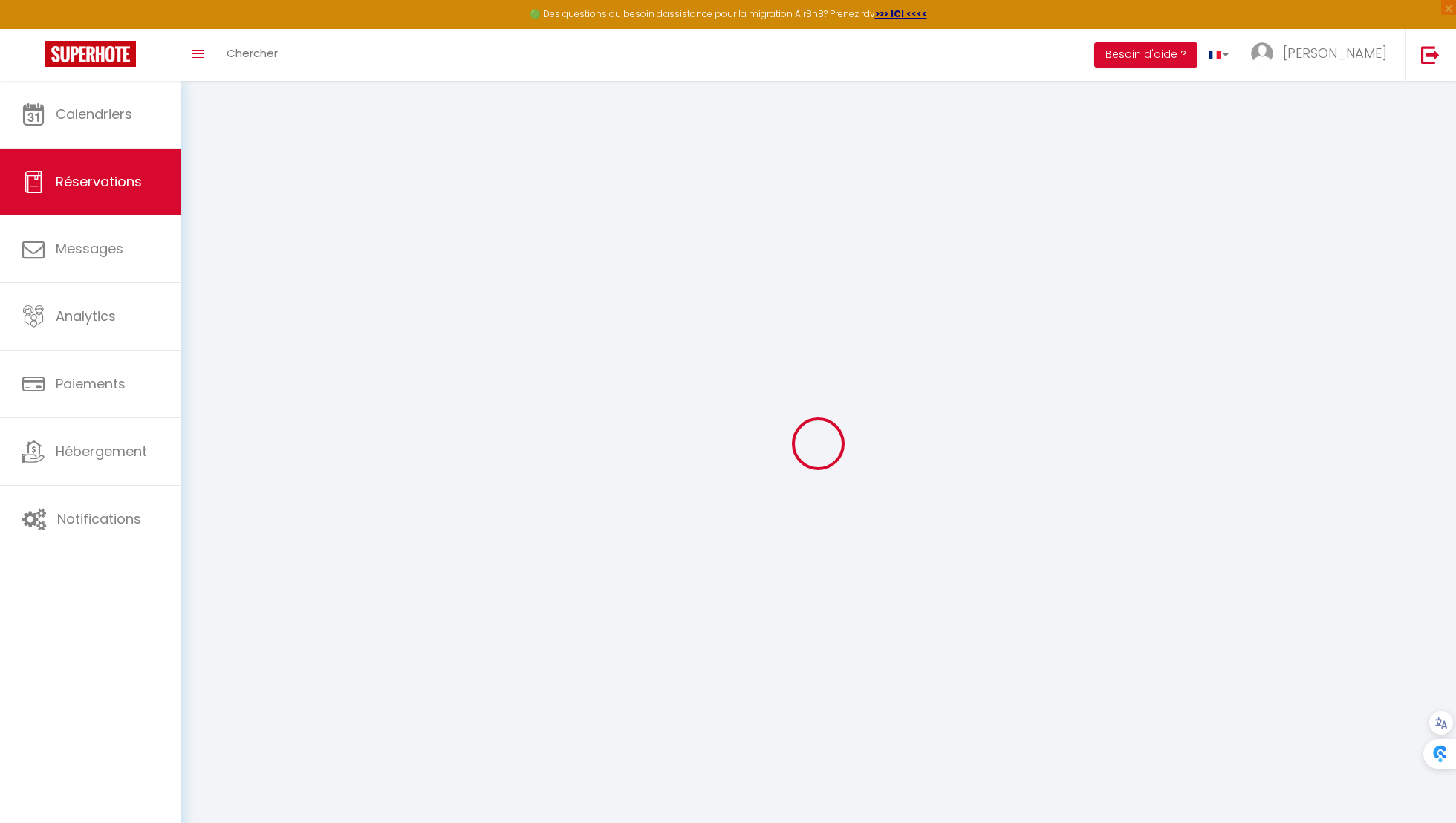
select select
checkbox input "false"
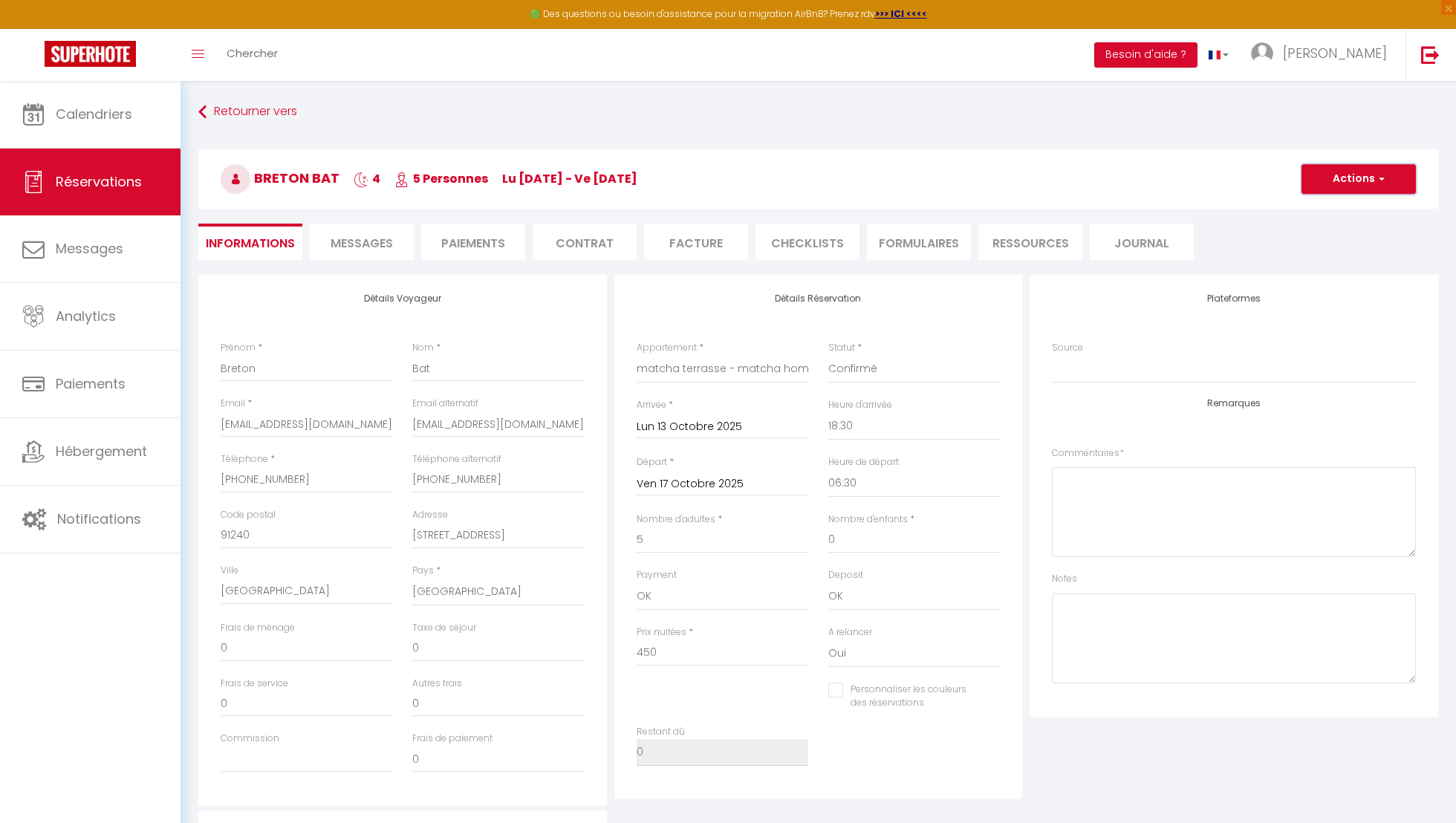
click at [1328, 191] on button "Actions" at bounding box center [1358, 179] width 114 height 29
click at [1328, 225] on link "Dupliquer" at bounding box center [1345, 231] width 118 height 19
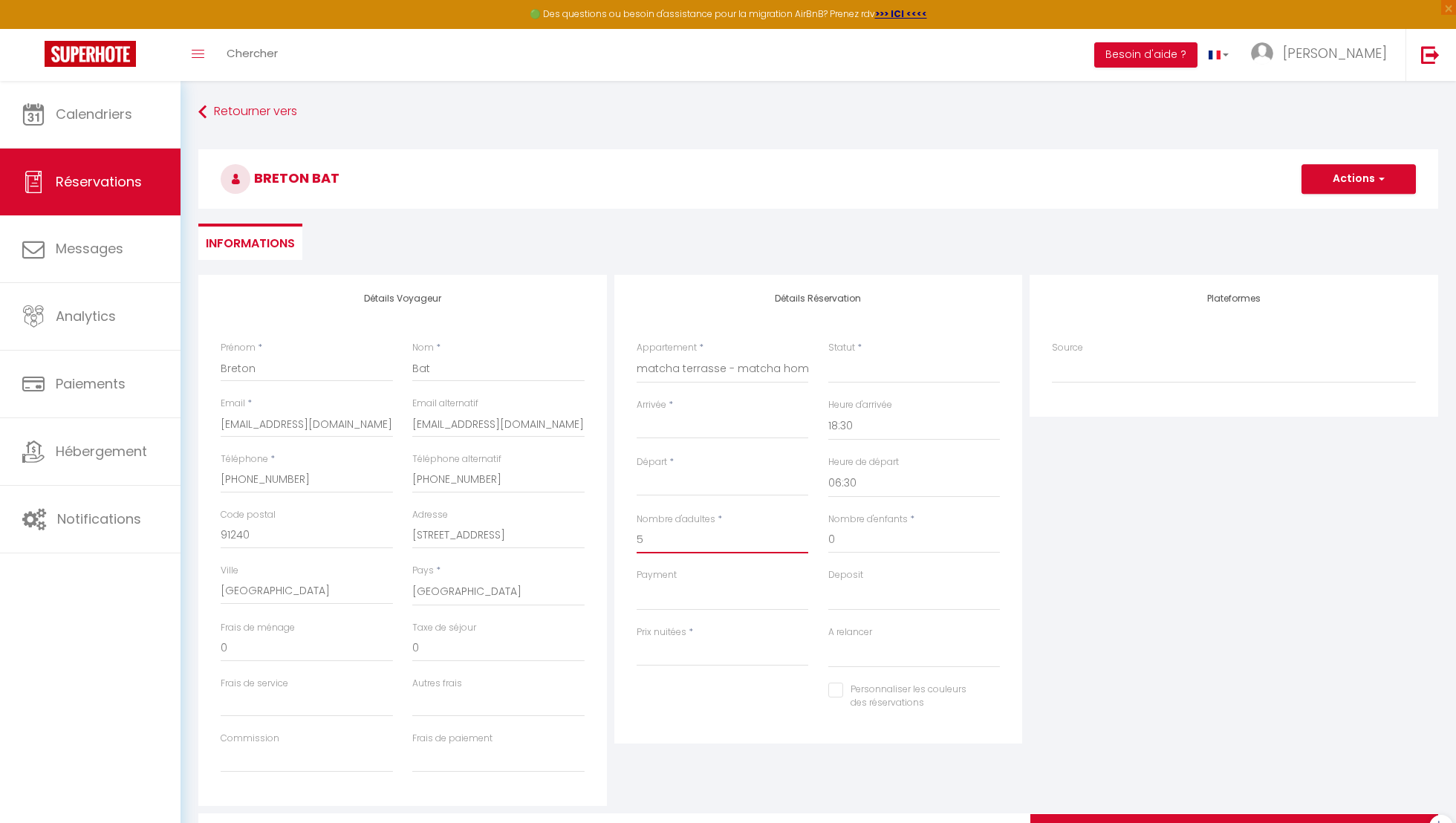
drag, startPoint x: 667, startPoint y: 540, endPoint x: 514, endPoint y: 535, distance: 153.1
click at [515, 535] on div "Détails Voyageur Prénom * Breton Nom * Bat Email * [EMAIL_ADDRESS][DOMAIN_NAME]…" at bounding box center [818, 540] width 1247 height 531
click at [720, 373] on select "matcha shoes - matcha home Hayange matcha garden - matcha home Hayange matcha j…" at bounding box center [722, 369] width 172 height 29
click at [637, 355] on select "matcha shoes - matcha home Hayange matcha garden - matcha home Hayange matcha j…" at bounding box center [722, 369] width 172 height 29
click at [720, 428] on input "Arrivée" at bounding box center [722, 427] width 172 height 19
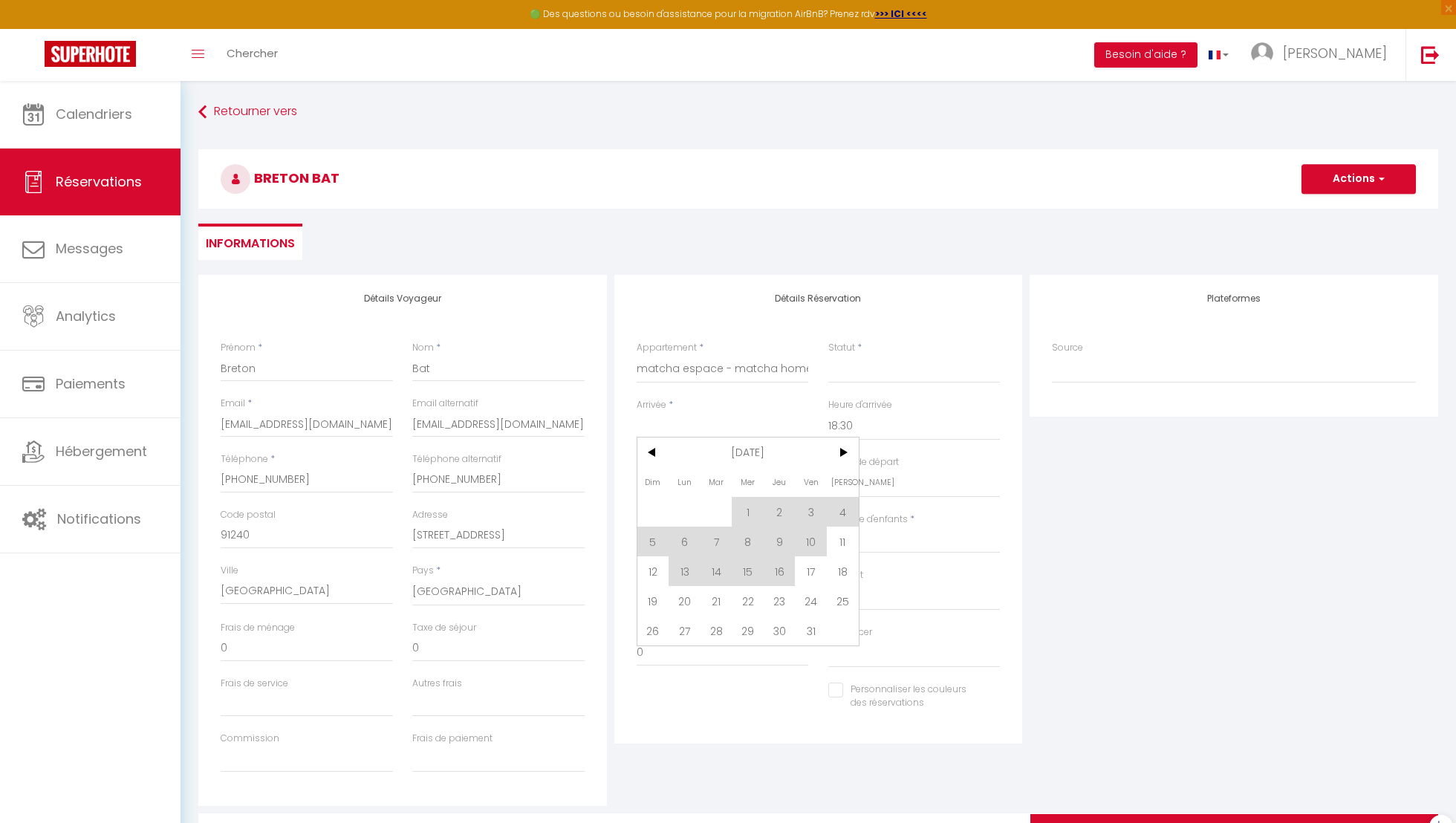
click at [720, 428] on input "Arrivée" at bounding box center [722, 427] width 172 height 19
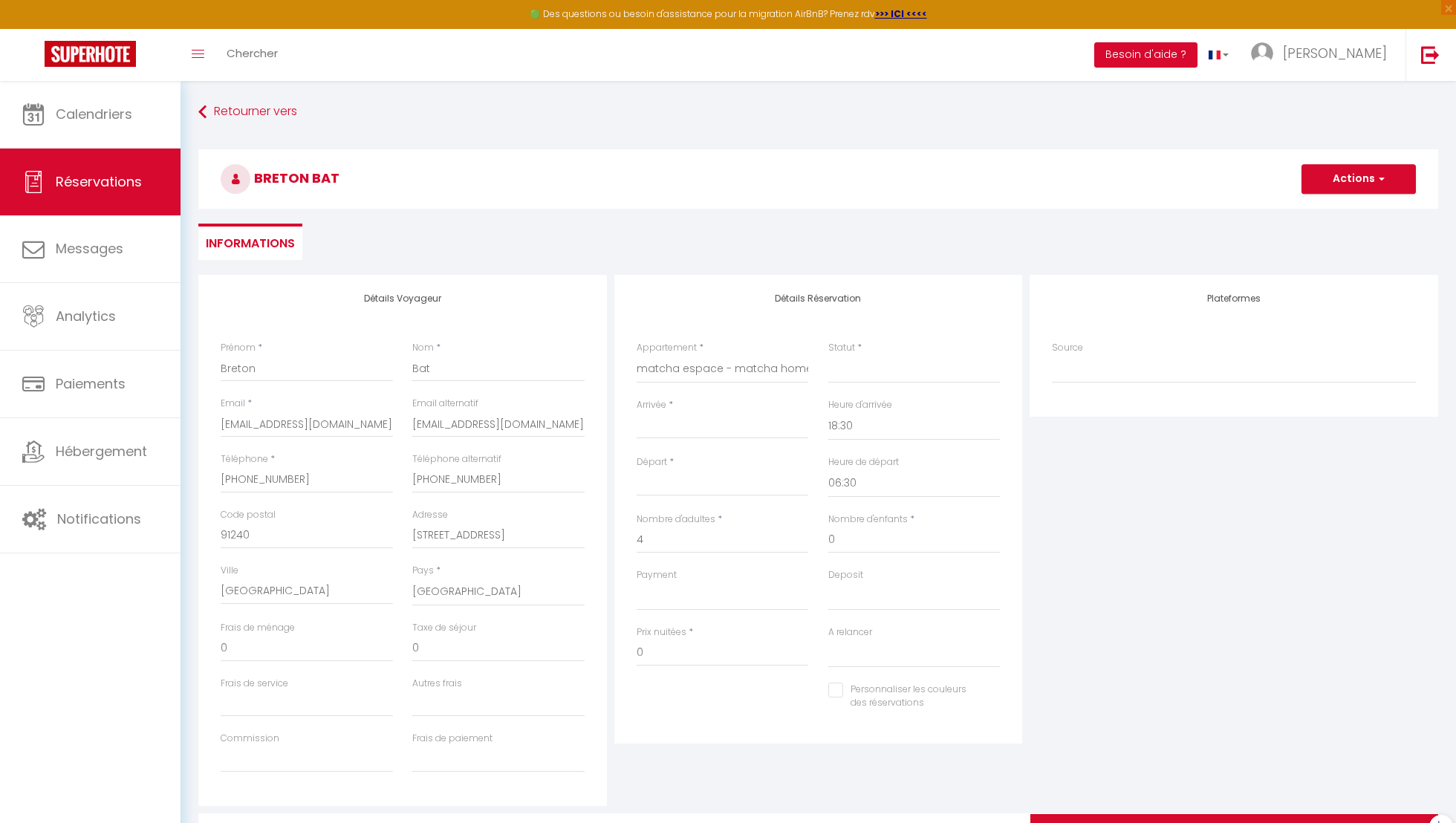
click at [720, 428] on input "Arrivée" at bounding box center [722, 427] width 172 height 19
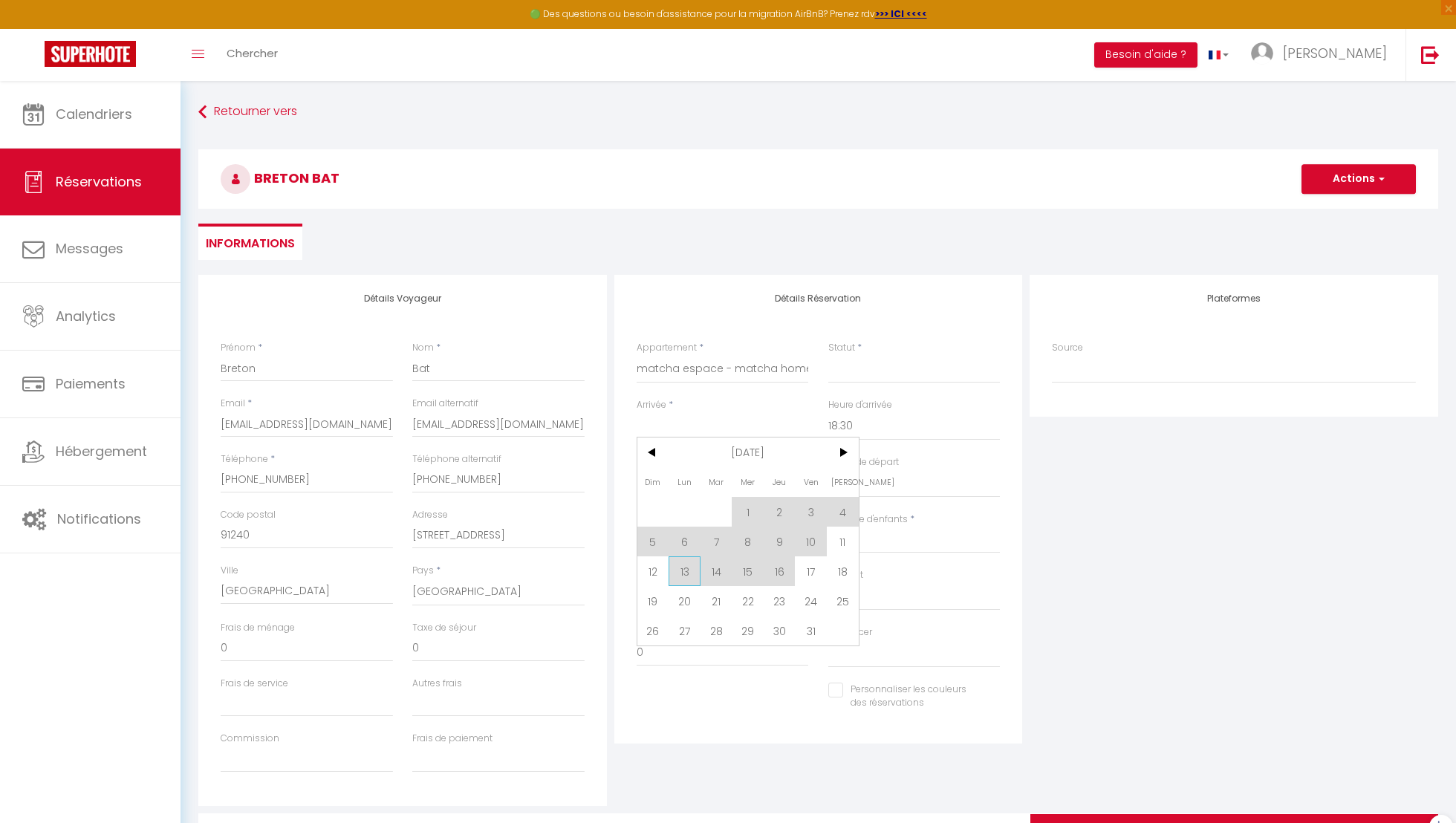
click at [676, 581] on span "13" at bounding box center [685, 572] width 32 height 29
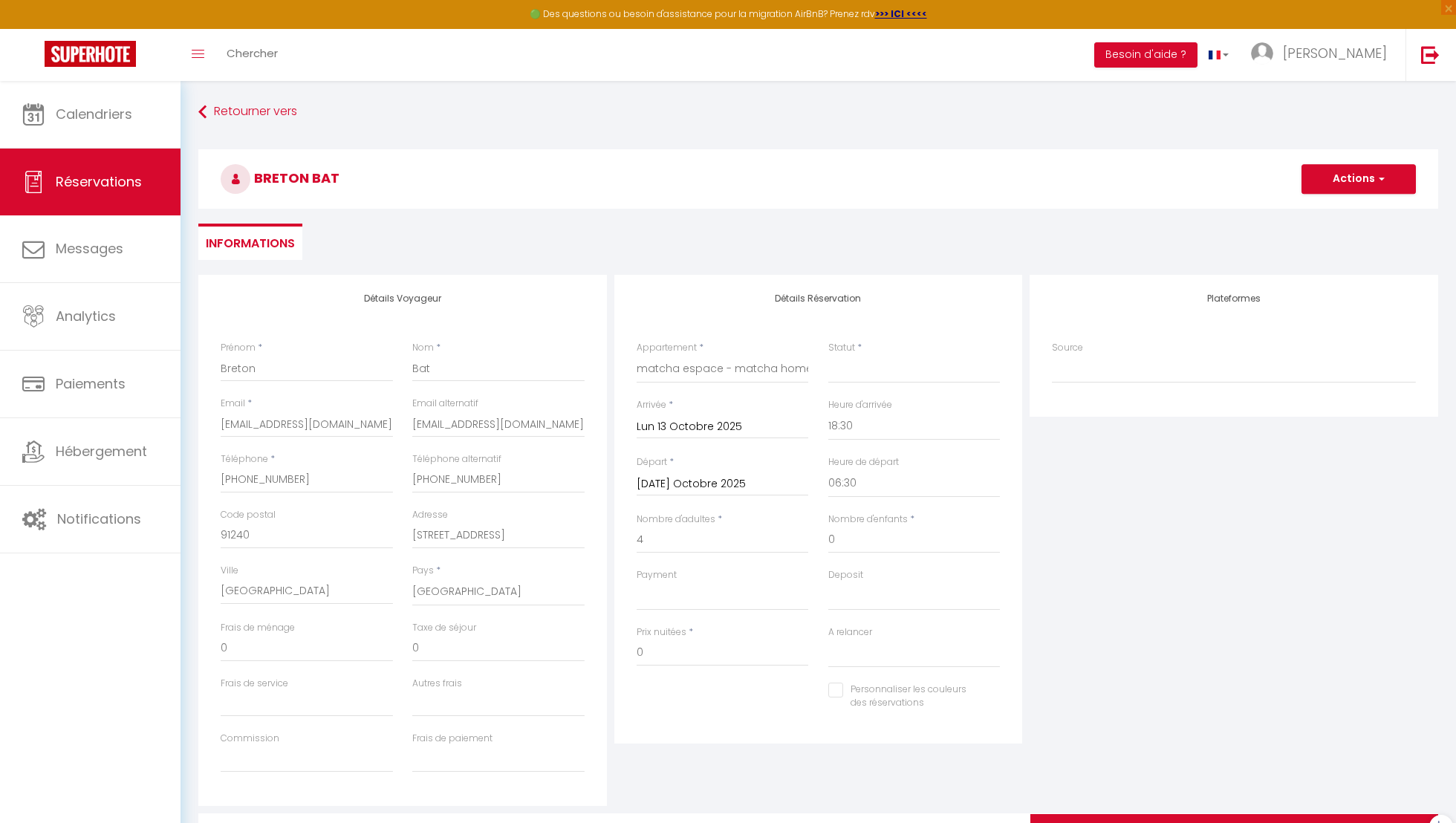
click at [744, 487] on input "[DATE] Octobre 2025" at bounding box center [722, 484] width 172 height 19
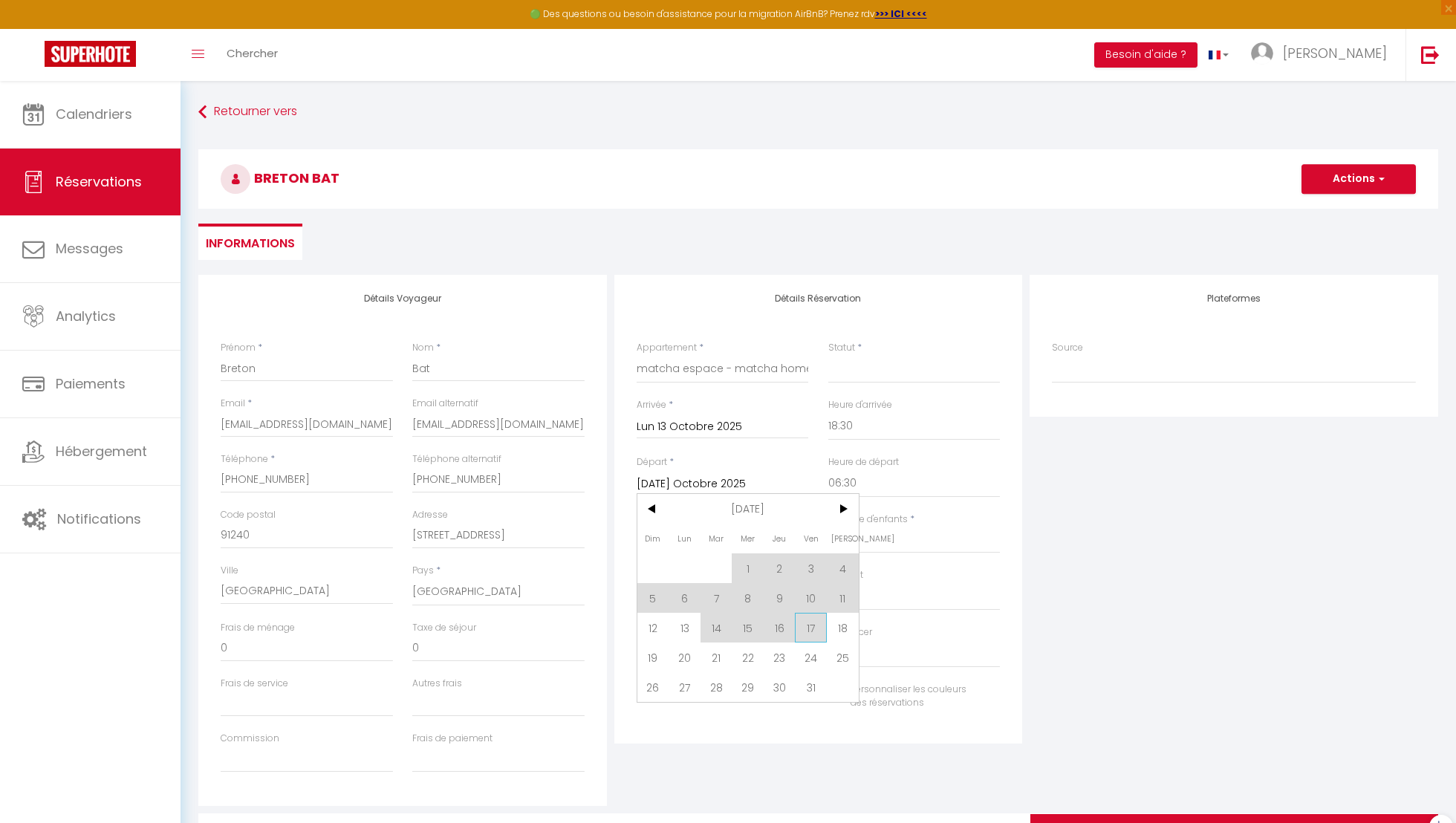
click at [803, 622] on span "17" at bounding box center [811, 628] width 32 height 29
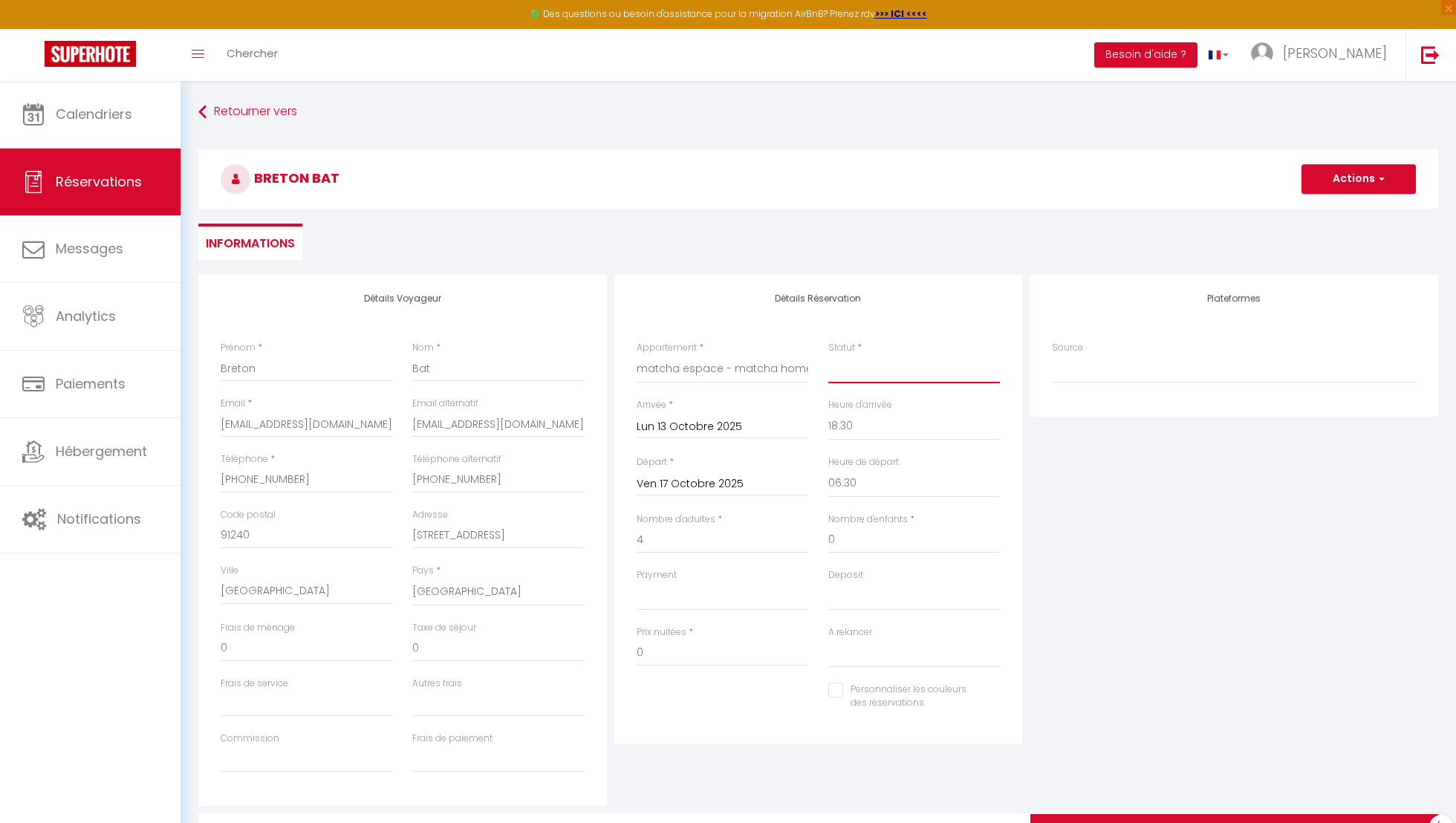
click at [936, 377] on select "Confirmé Non Confirmé [PERSON_NAME] par le voyageur No Show Request" at bounding box center [914, 369] width 172 height 29
click at [828, 355] on select "Confirmé Non Confirmé [PERSON_NAME] par le voyageur No Show Request" at bounding box center [914, 369] width 172 height 29
click at [738, 586] on select "OK KO" at bounding box center [722, 597] width 172 height 29
click at [637, 583] on select "OK KO" at bounding box center [722, 597] width 172 height 29
click at [831, 600] on select "OK KO" at bounding box center [914, 597] width 172 height 29
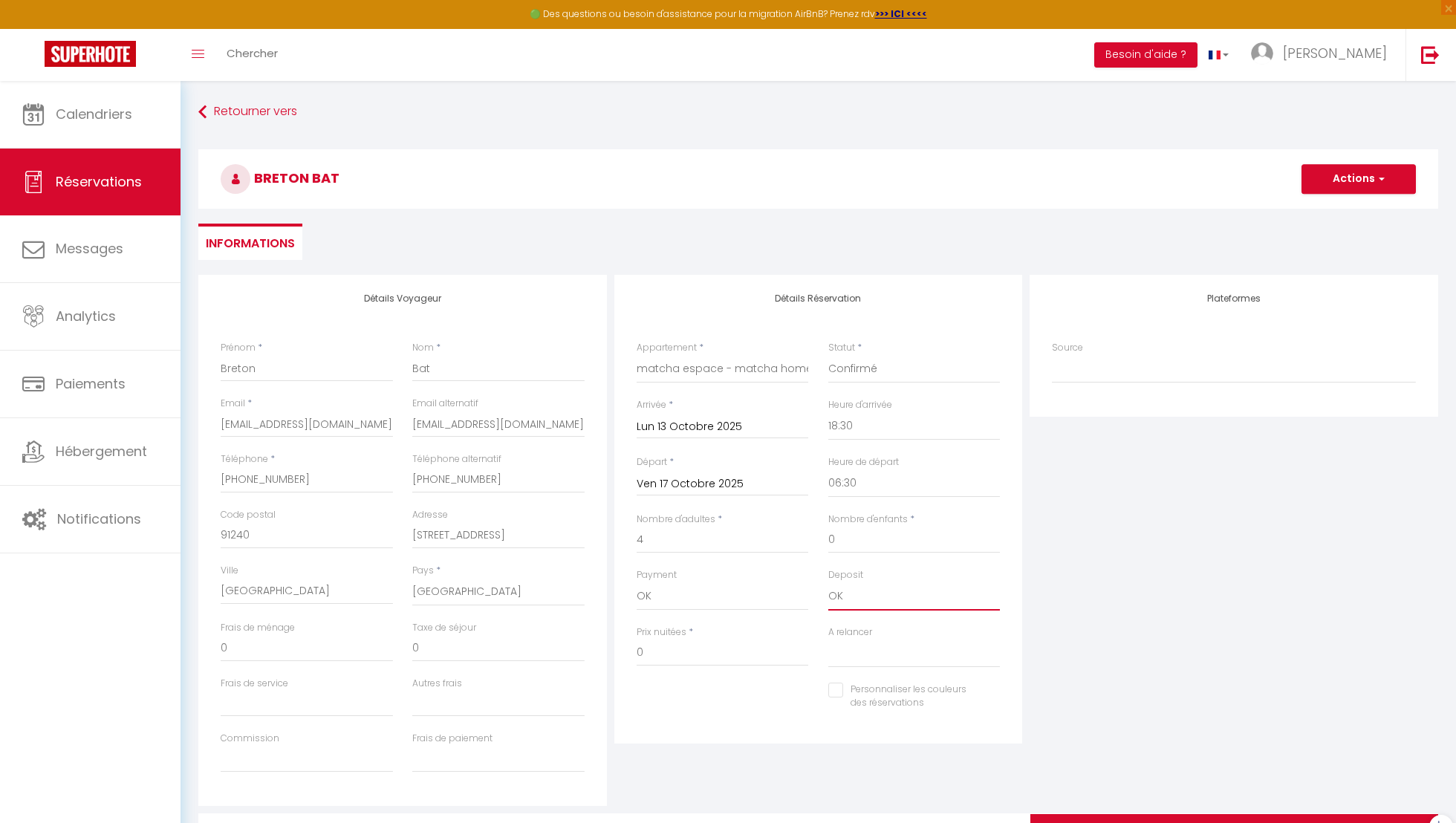
click at [828, 583] on select "OK KO" at bounding box center [914, 597] width 172 height 29
click at [865, 646] on select "Oui Non" at bounding box center [914, 654] width 172 height 29
click at [828, 640] on select "Oui Non" at bounding box center [914, 654] width 172 height 29
click at [731, 652] on input "0" at bounding box center [722, 653] width 172 height 27
drag, startPoint x: 731, startPoint y: 652, endPoint x: 423, endPoint y: 652, distance: 308.0
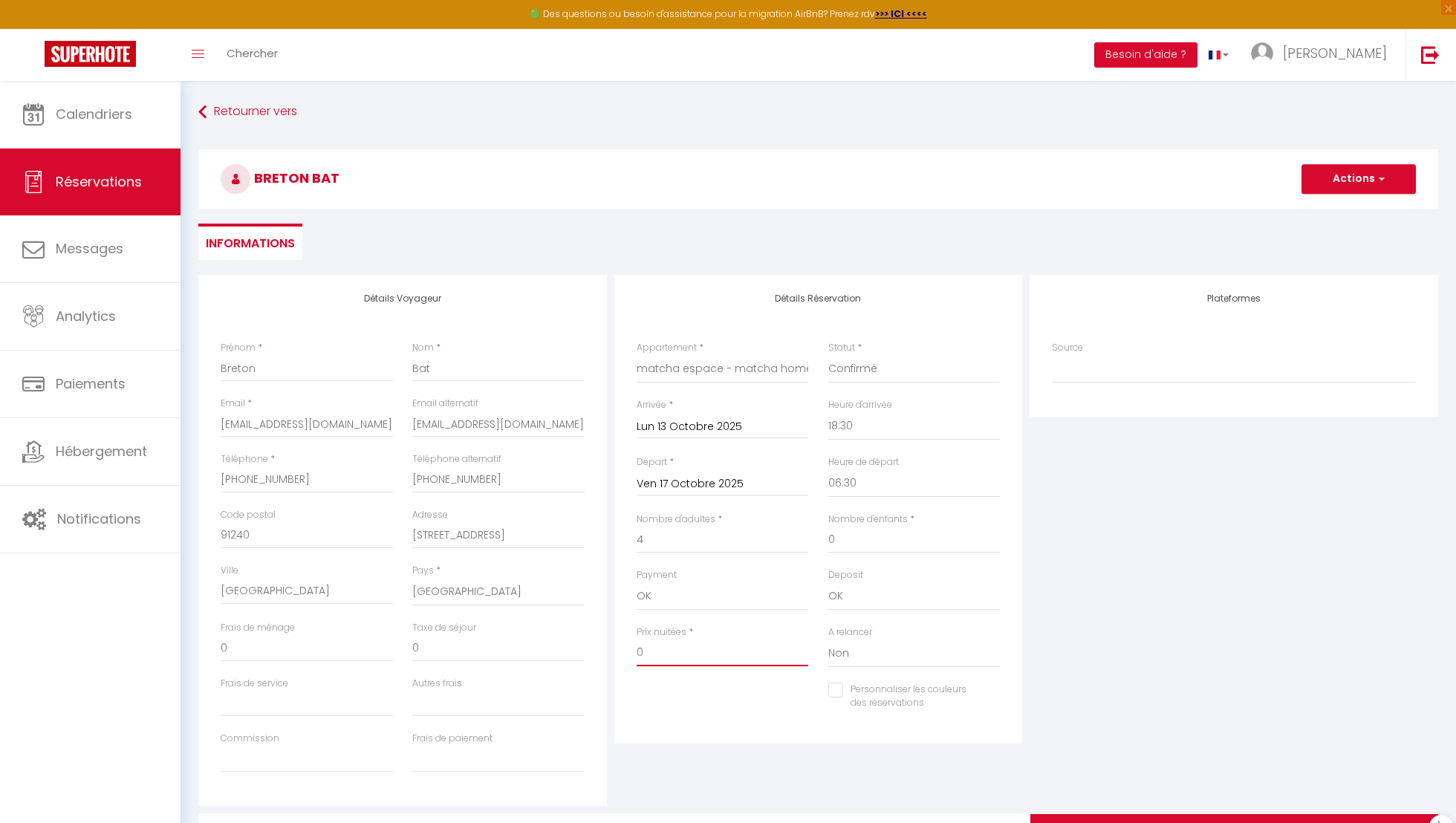
click at [426, 652] on div "Détails Voyageur Prénom * Breton Nom * Bat Email * [EMAIL_ADDRESS][DOMAIN_NAME]…" at bounding box center [818, 540] width 1247 height 531
click at [1325, 680] on div "Plateformes Source Direct [DOMAIN_NAME] [DOMAIN_NAME] Chalet montagne Expedia G…" at bounding box center [1234, 540] width 416 height 531
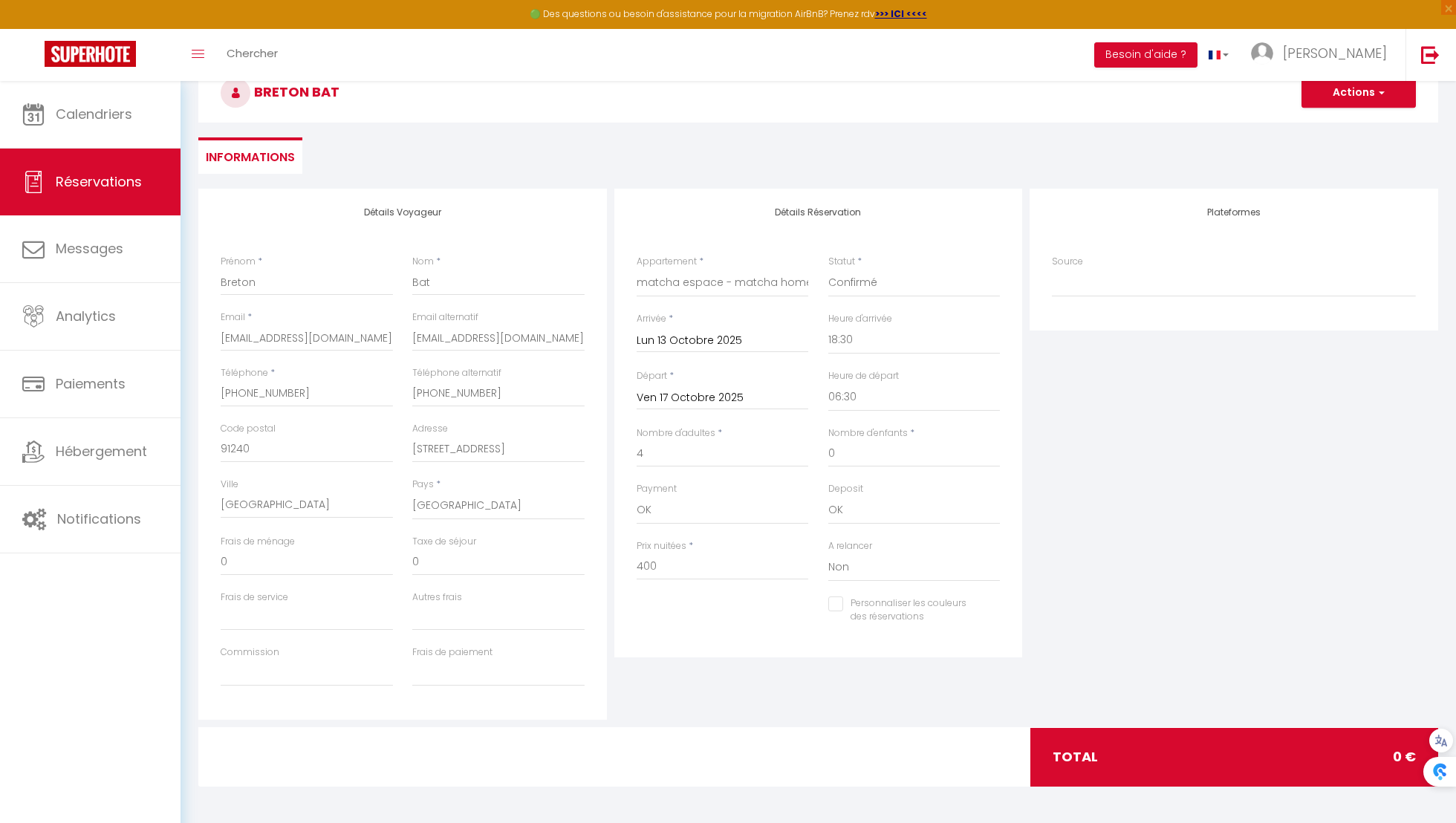
scroll to position [60, 0]
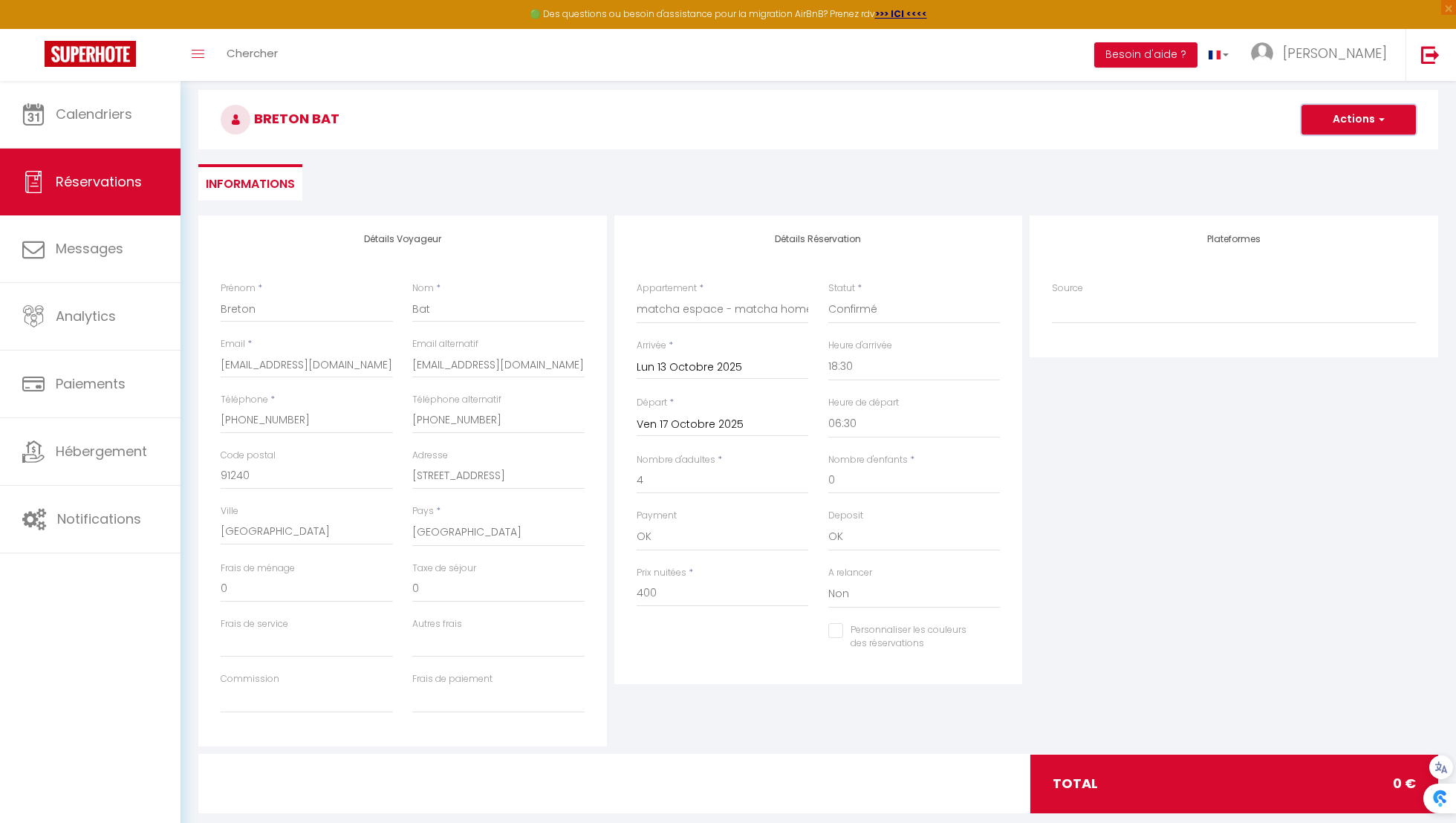
click at [1358, 113] on button "Actions" at bounding box center [1358, 120] width 114 height 29
click at [1357, 151] on link "Enregistrer" at bounding box center [1345, 152] width 118 height 19
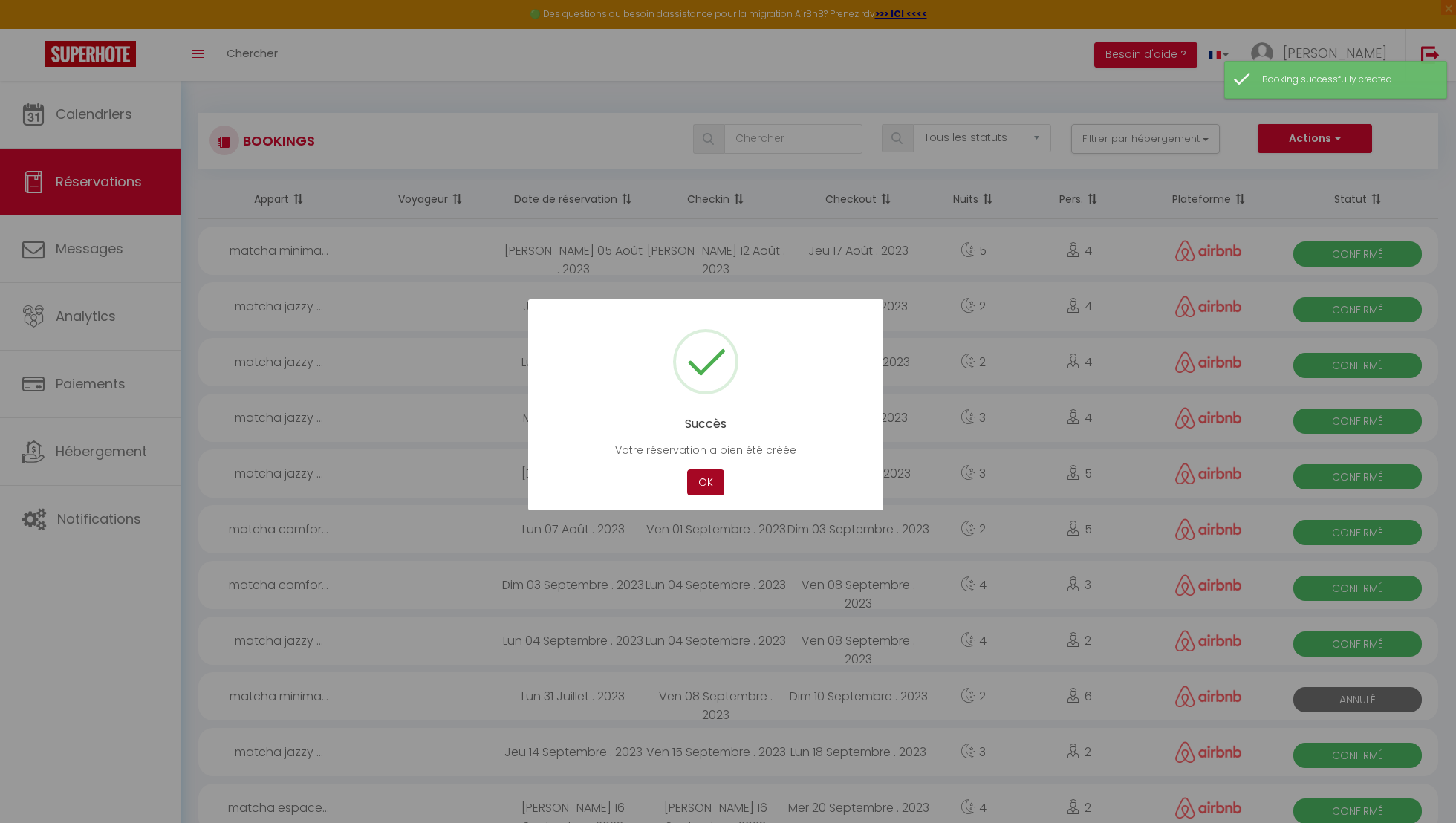
click at [699, 482] on button "OK" at bounding box center [706, 482] width 37 height 26
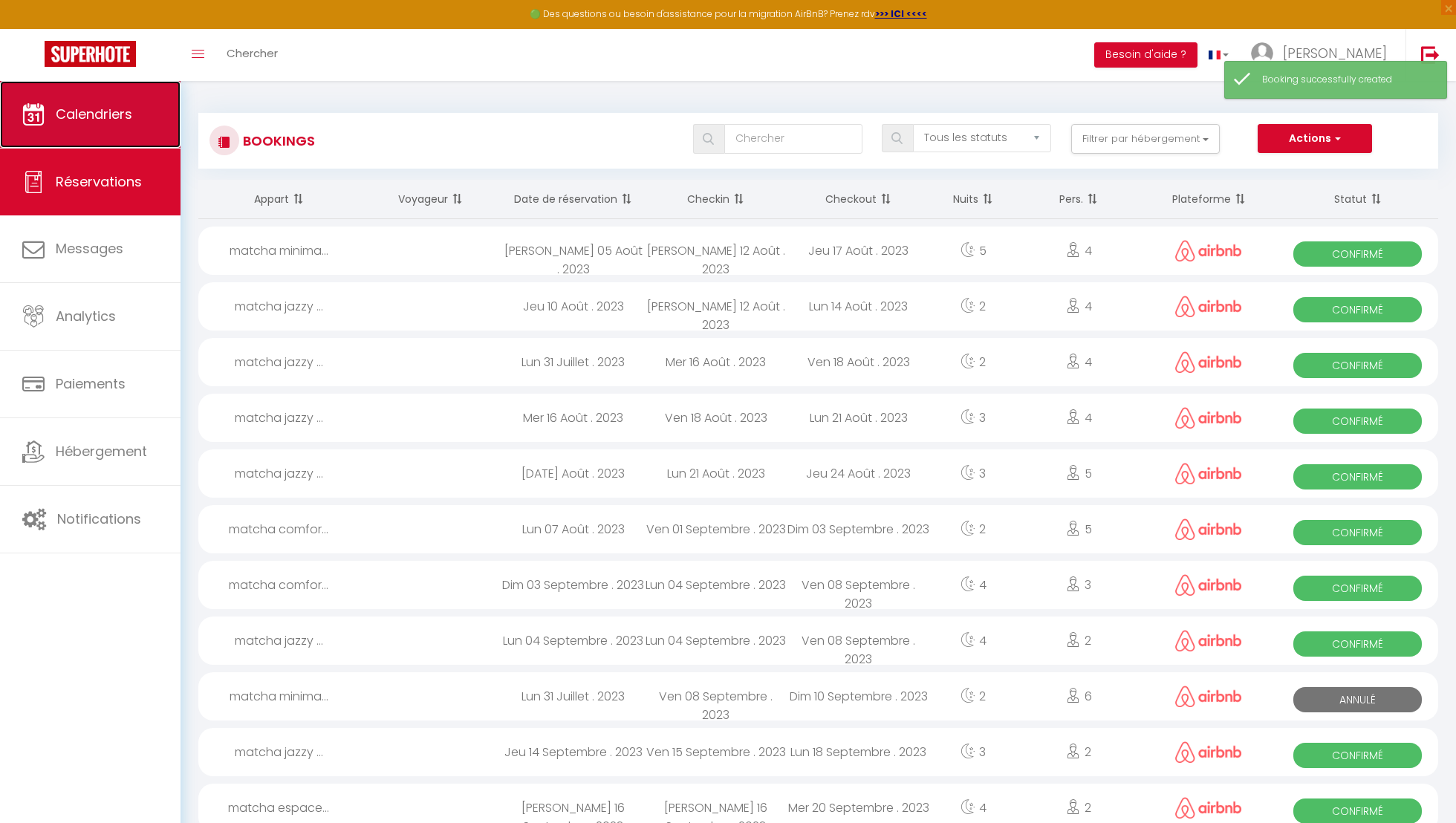
click at [117, 145] on link "Calendriers" at bounding box center [90, 114] width 180 height 67
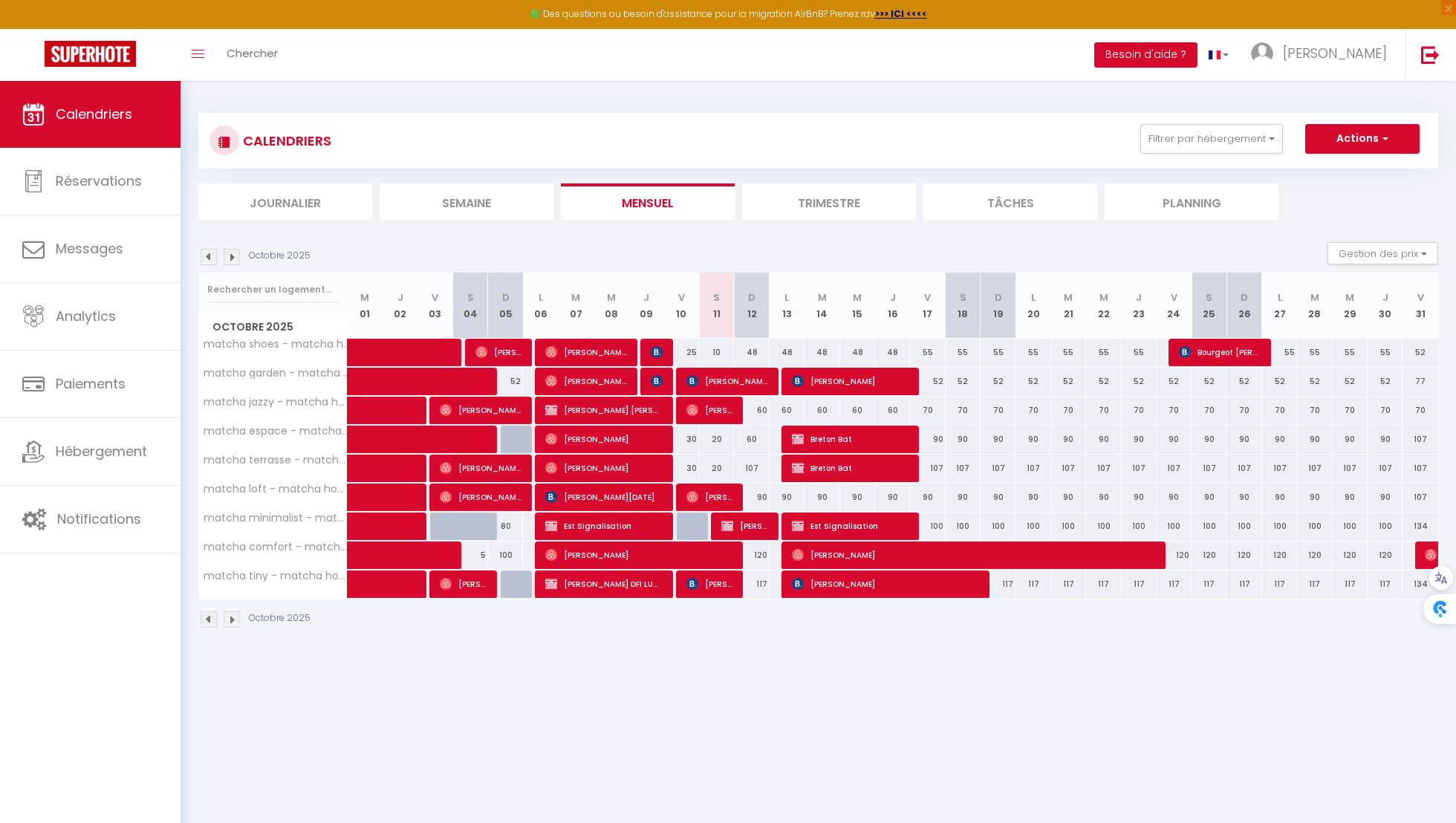
click at [372, 109] on div "CALENDRIERS Filtrer par hébergement Hayange matcha shoes - matcha home Hayange …" at bounding box center [818, 371] width 1240 height 545
click at [715, 354] on div "10" at bounding box center [717, 353] width 35 height 28
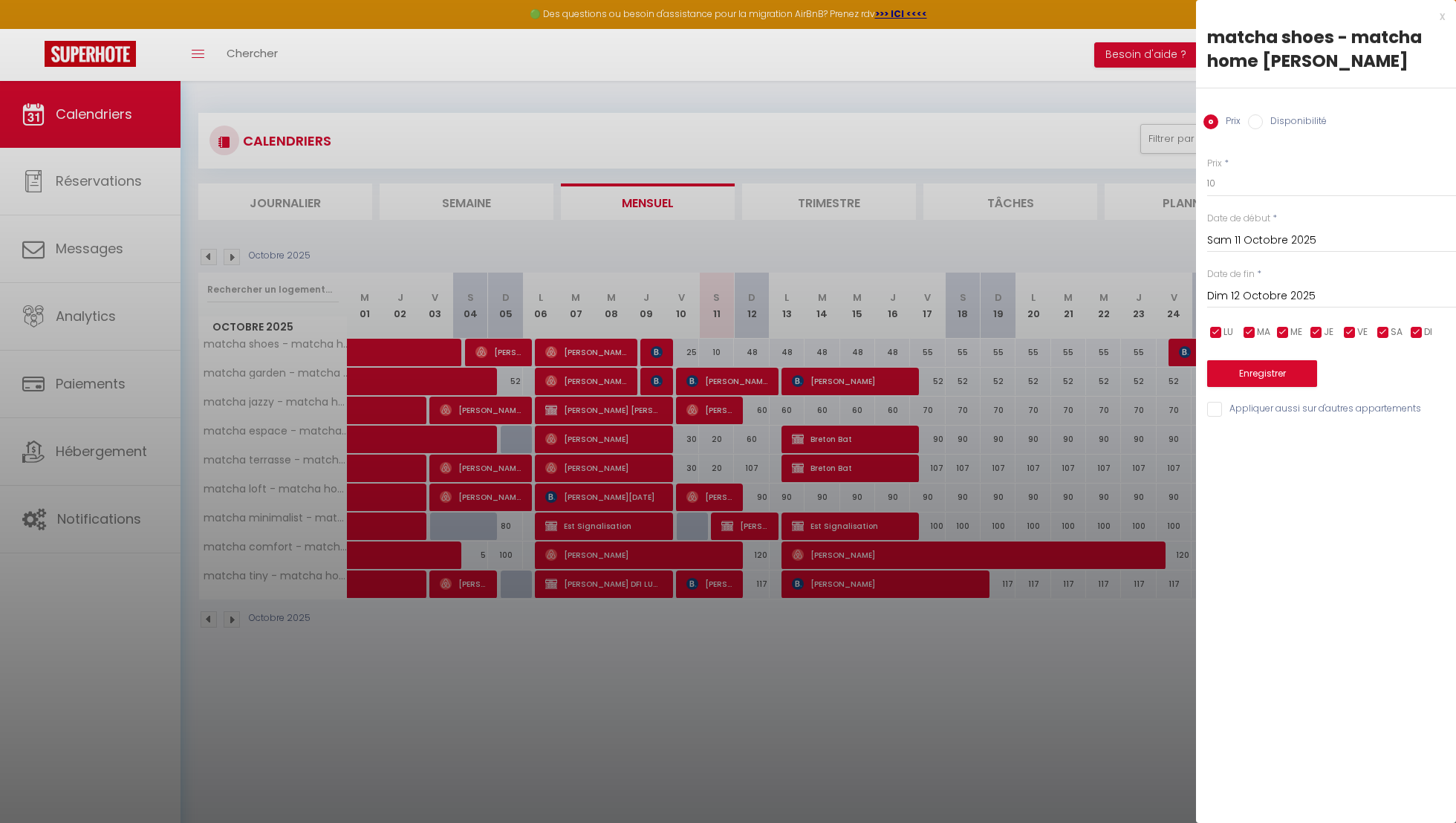
click at [1243, 197] on div "Prix * 10 Statut * Disponible Indisponible Date de début * [PERSON_NAME] 11 Oct…" at bounding box center [1326, 278] width 260 height 281
drag, startPoint x: 1243, startPoint y: 191, endPoint x: 1079, endPoint y: 181, distance: 164.3
click at [1080, 182] on body "🟢 Des questions ou besoin d'assistance pour la migration AirBnB? Prenez rdv >>>…" at bounding box center [728, 493] width 1456 height 823
click at [1220, 378] on button "Enregistrer" at bounding box center [1262, 374] width 110 height 27
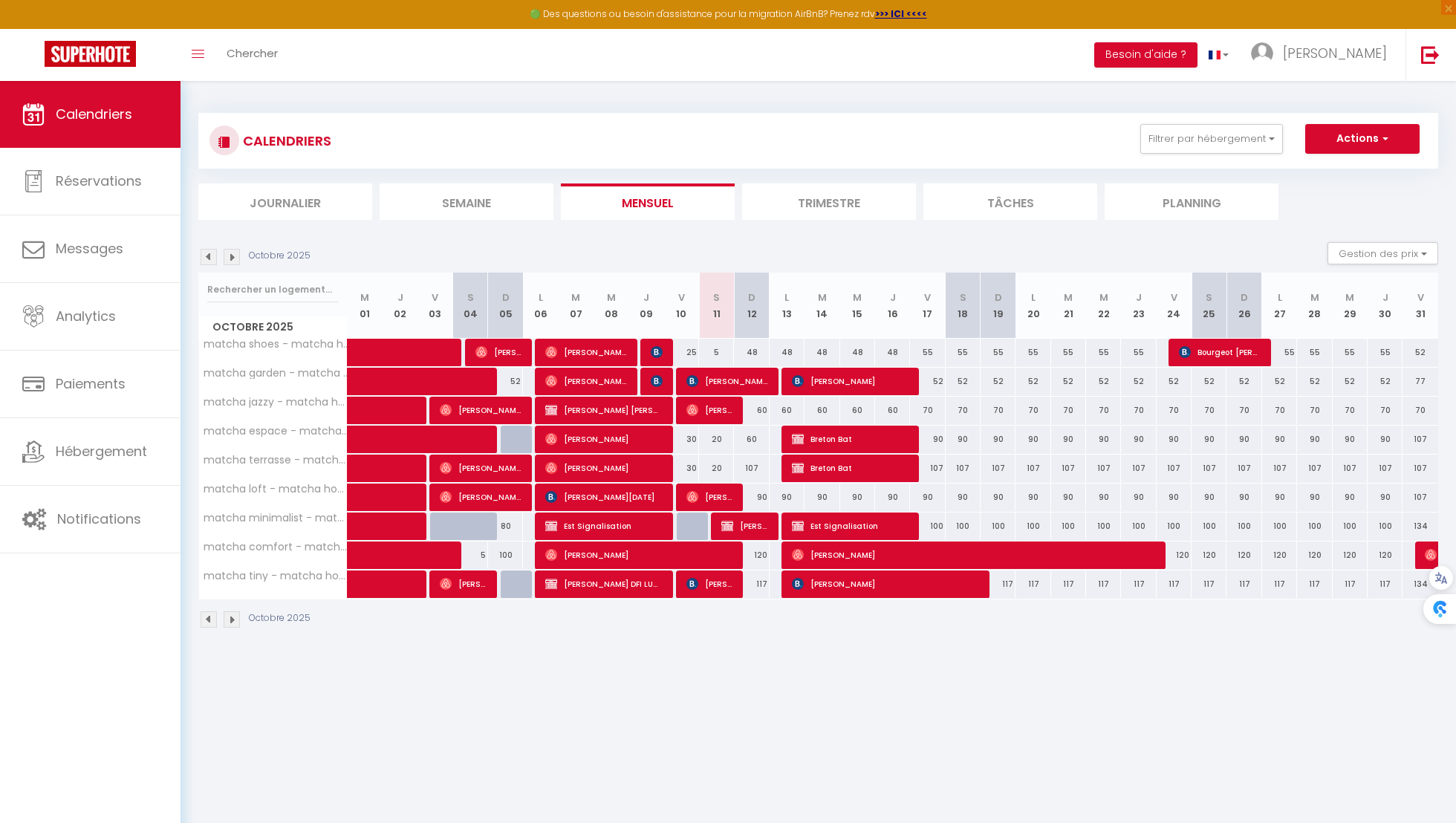
click at [719, 440] on div "20" at bounding box center [717, 440] width 35 height 28
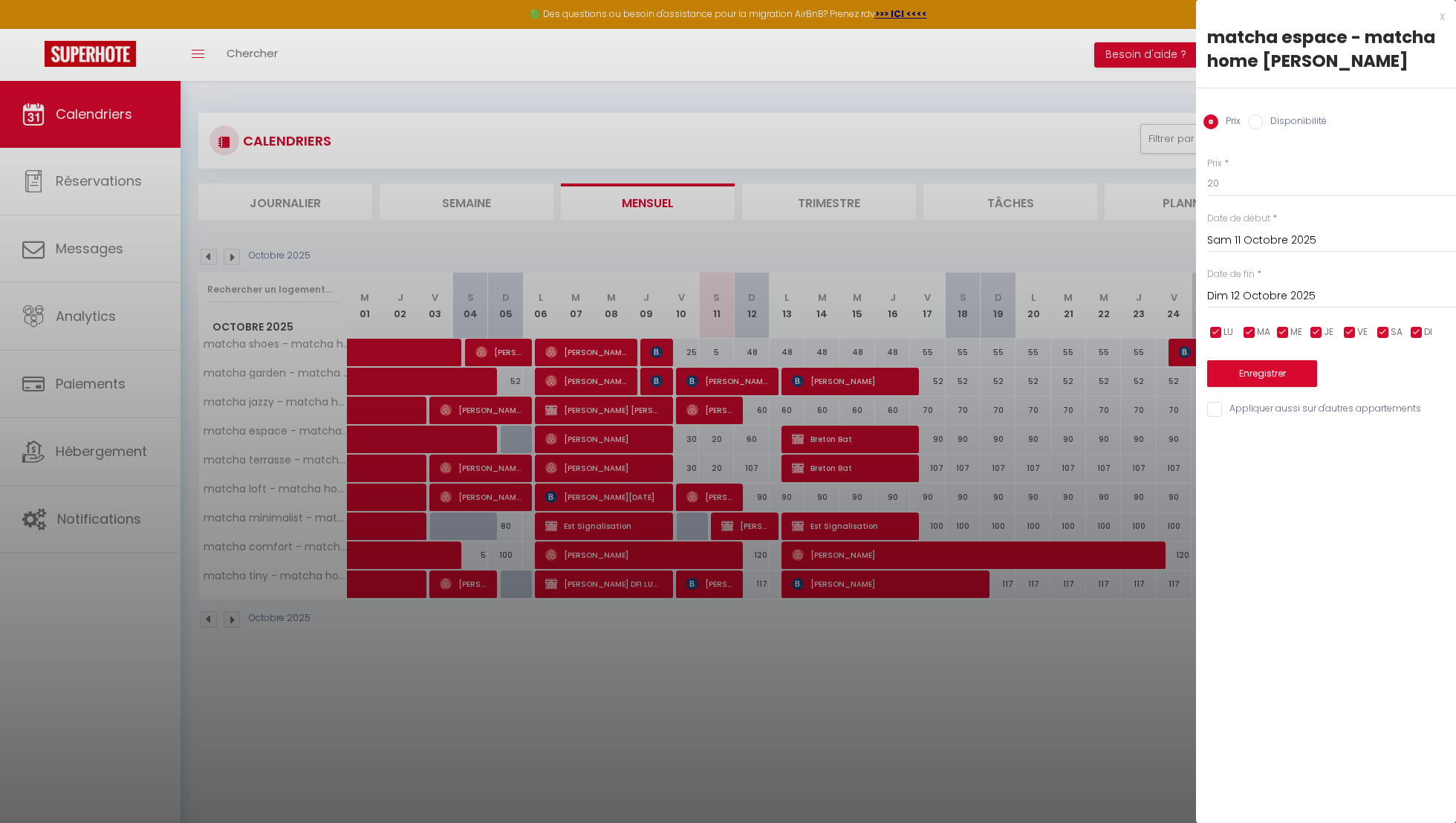
click at [1254, 288] on input "Dim 12 Octobre 2025" at bounding box center [1332, 296] width 248 height 19
click at [1270, 182] on input "20" at bounding box center [1332, 183] width 248 height 27
drag, startPoint x: 1265, startPoint y: 182, endPoint x: 1108, endPoint y: 166, distance: 157.8
click at [1108, 168] on body "🟢 Des questions ou besoin d'assistance pour la migration AirBnB? Prenez rdv >>>…" at bounding box center [728, 493] width 1456 height 823
click at [1277, 529] on div "x matcha espace - matcha home Hayange Prix Disponibilité Prix * 10 Statut * Dis…" at bounding box center [1326, 412] width 260 height 823
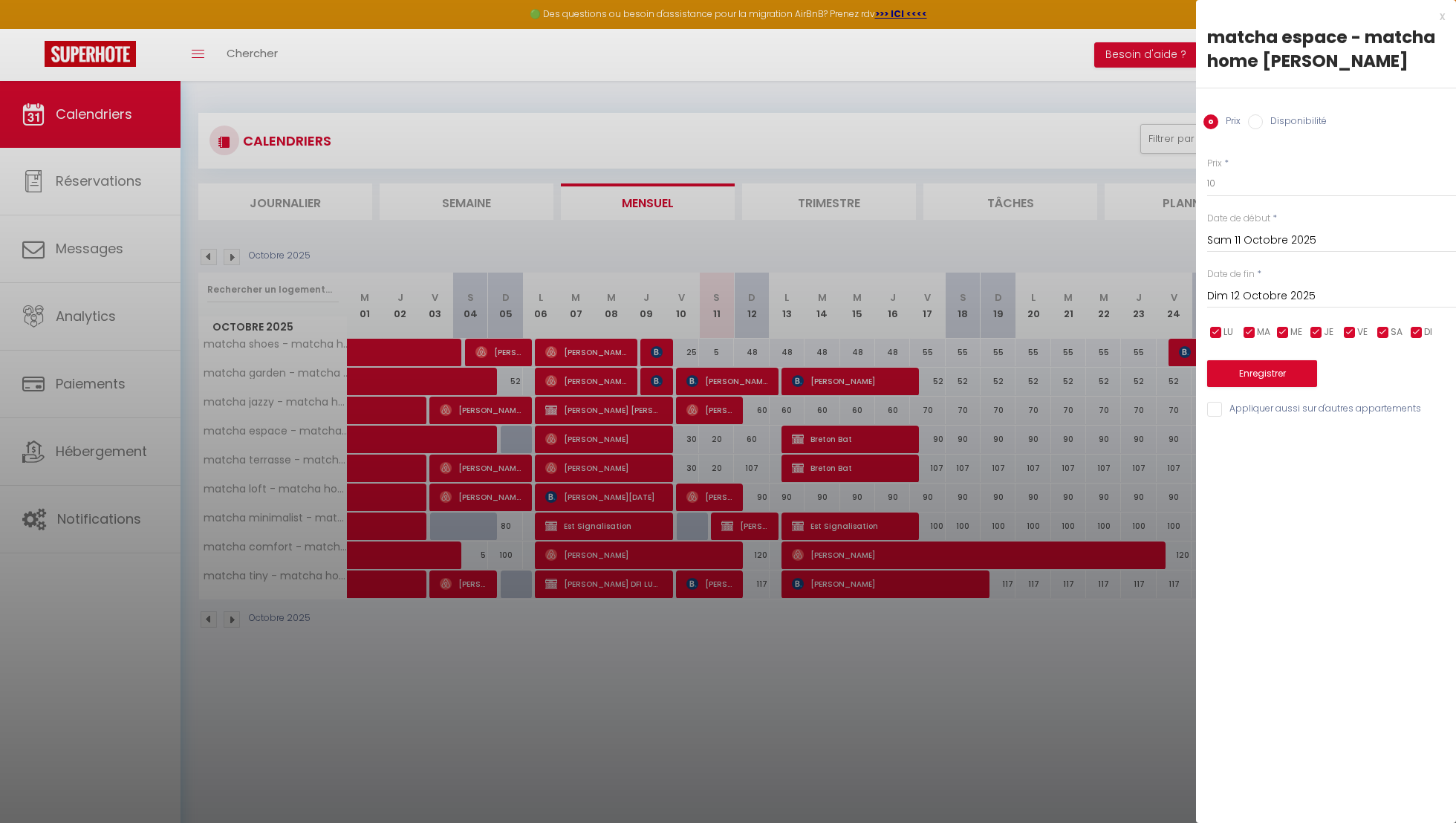
click at [1277, 409] on input "Appliquer aussi sur d'autres appartements" at bounding box center [1332, 410] width 248 height 15
click at [1282, 380] on button "Enregistrer" at bounding box center [1262, 374] width 110 height 27
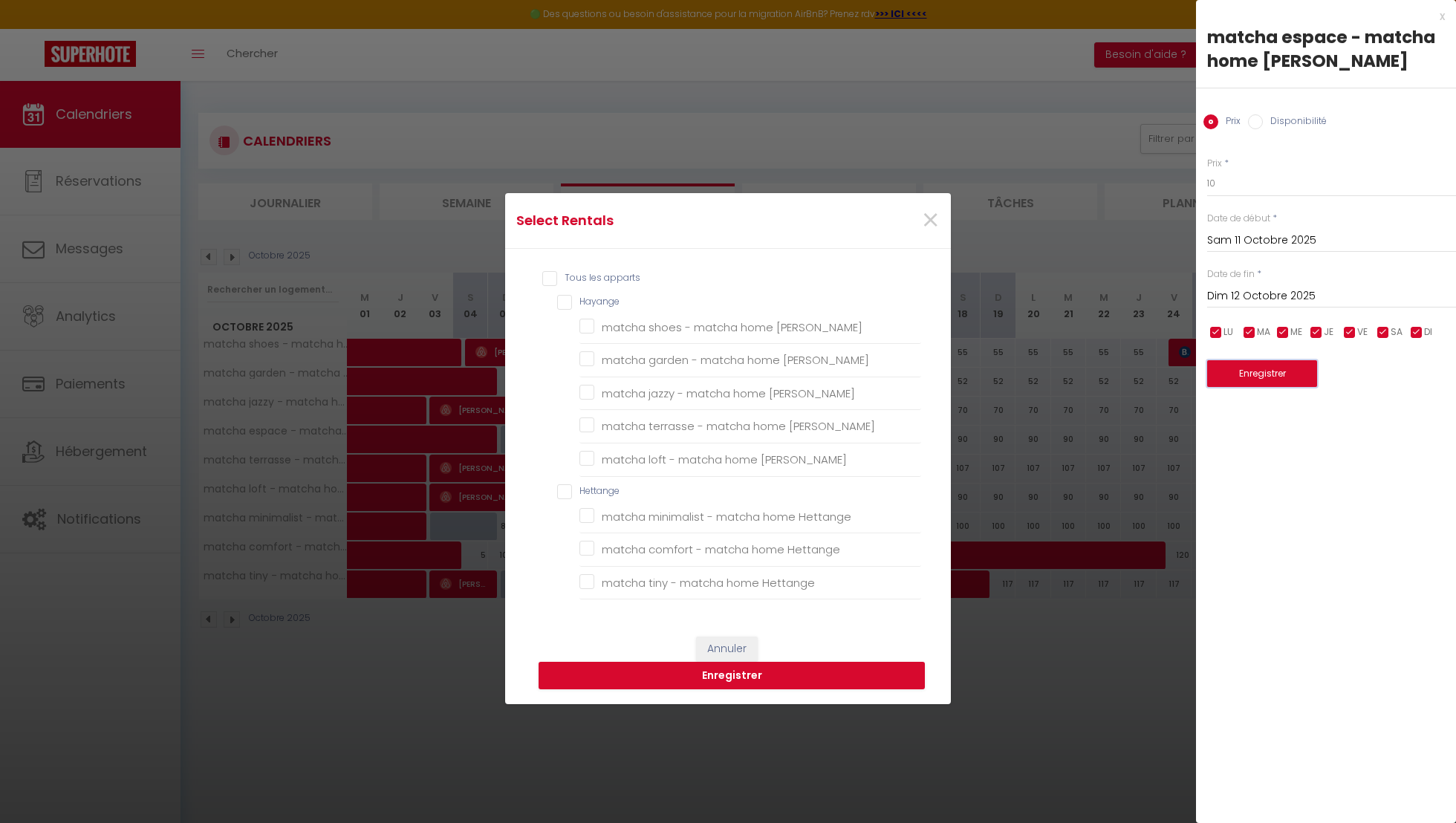
scroll to position [21, 0]
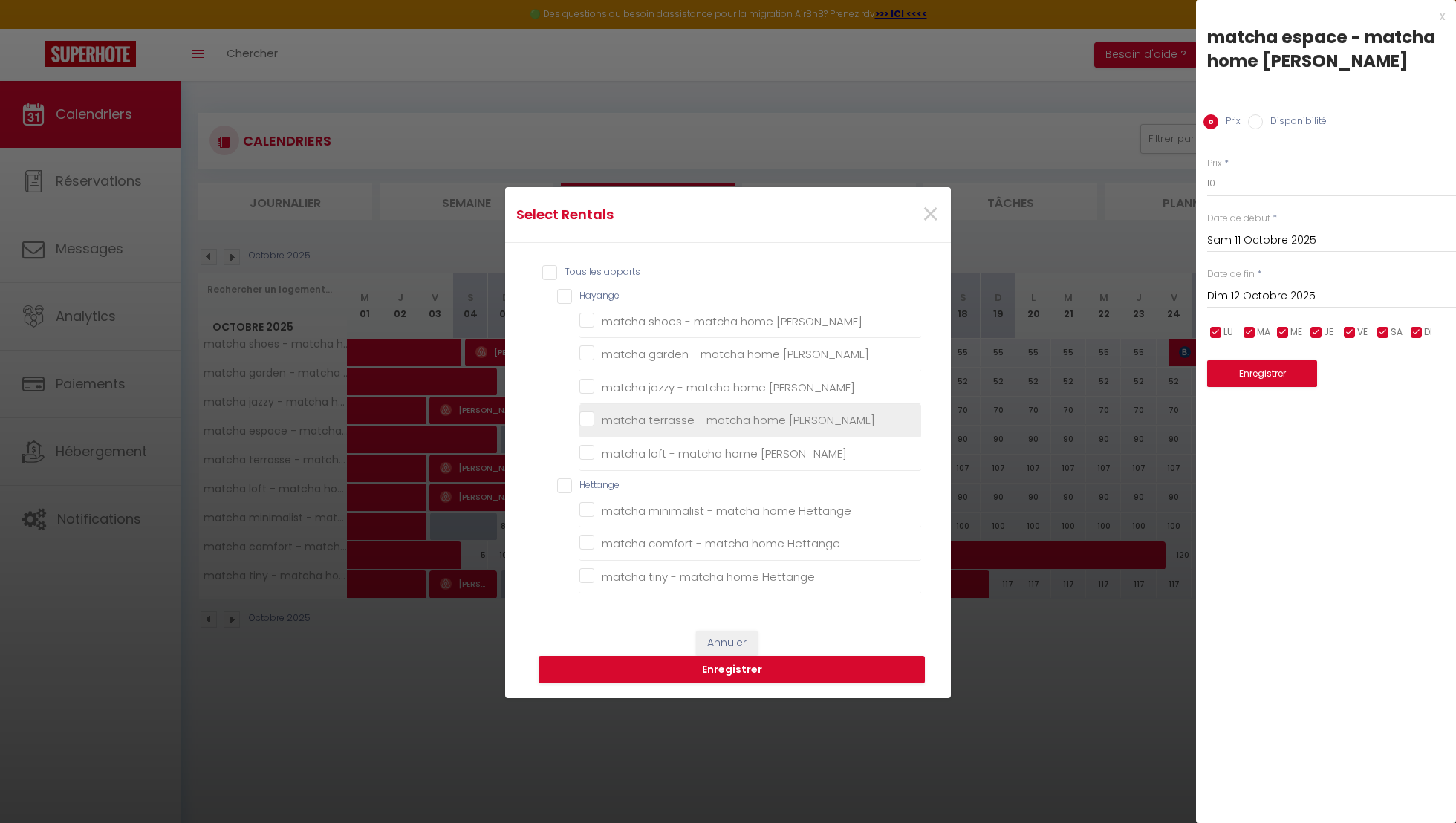
click at [652, 421] on Hayange "matcha terrasse - matcha home [PERSON_NAME]" at bounding box center [750, 421] width 341 height 15
click at [739, 666] on button "Enregistrer" at bounding box center [732, 670] width 387 height 29
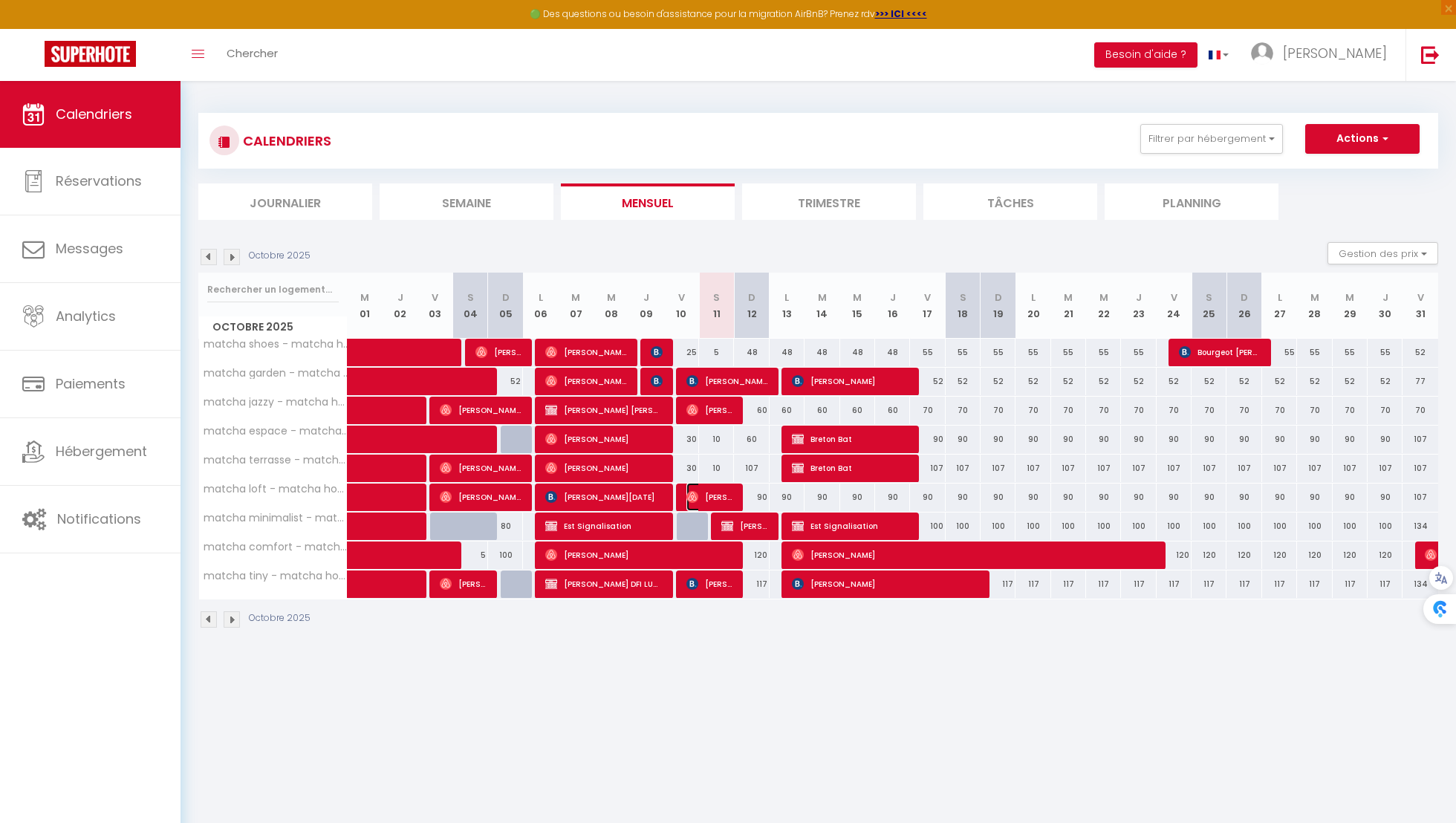
click at [722, 492] on span "[PERSON_NAME]" at bounding box center [710, 497] width 47 height 29
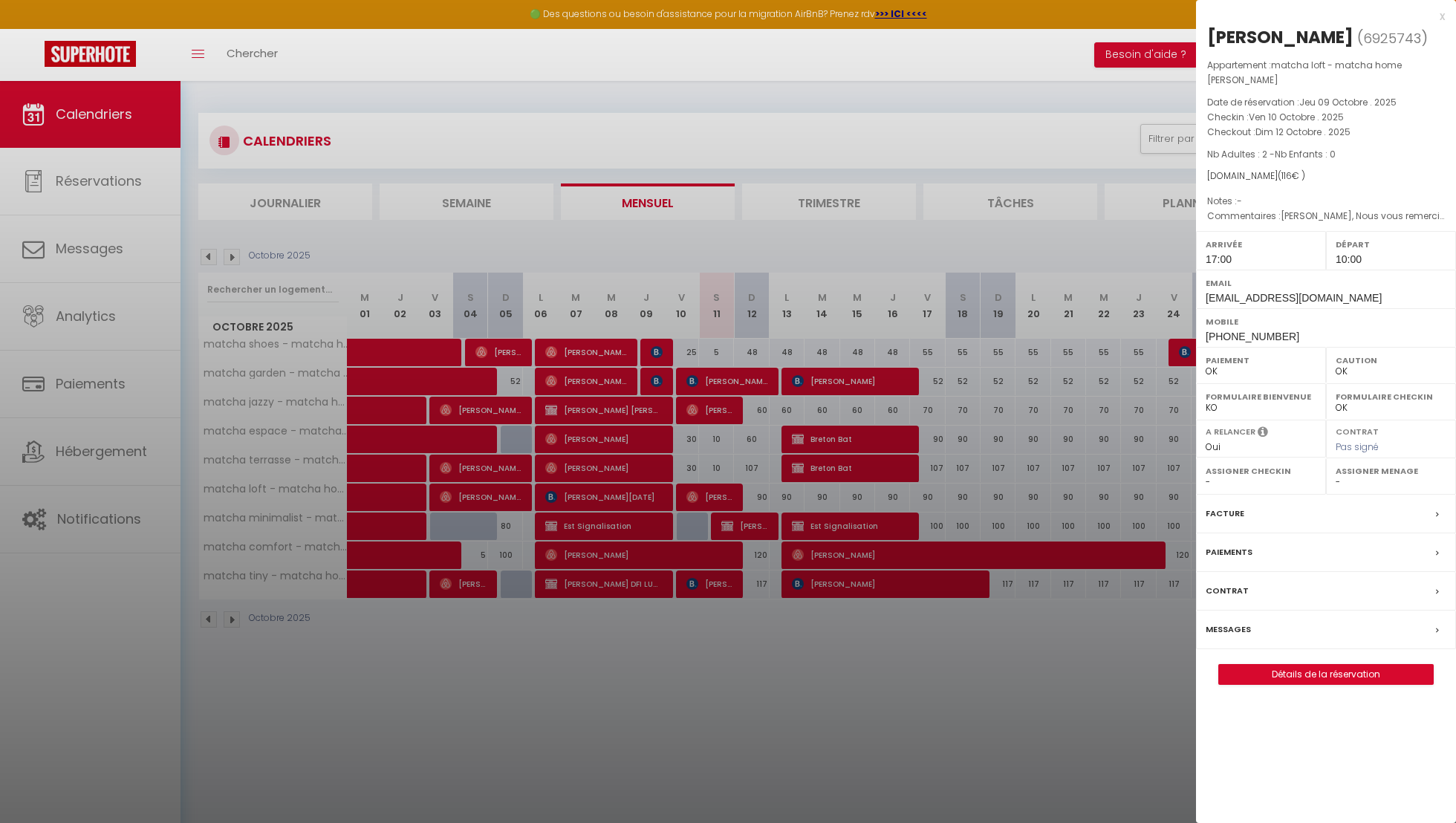
click at [734, 451] on div at bounding box center [728, 412] width 1456 height 823
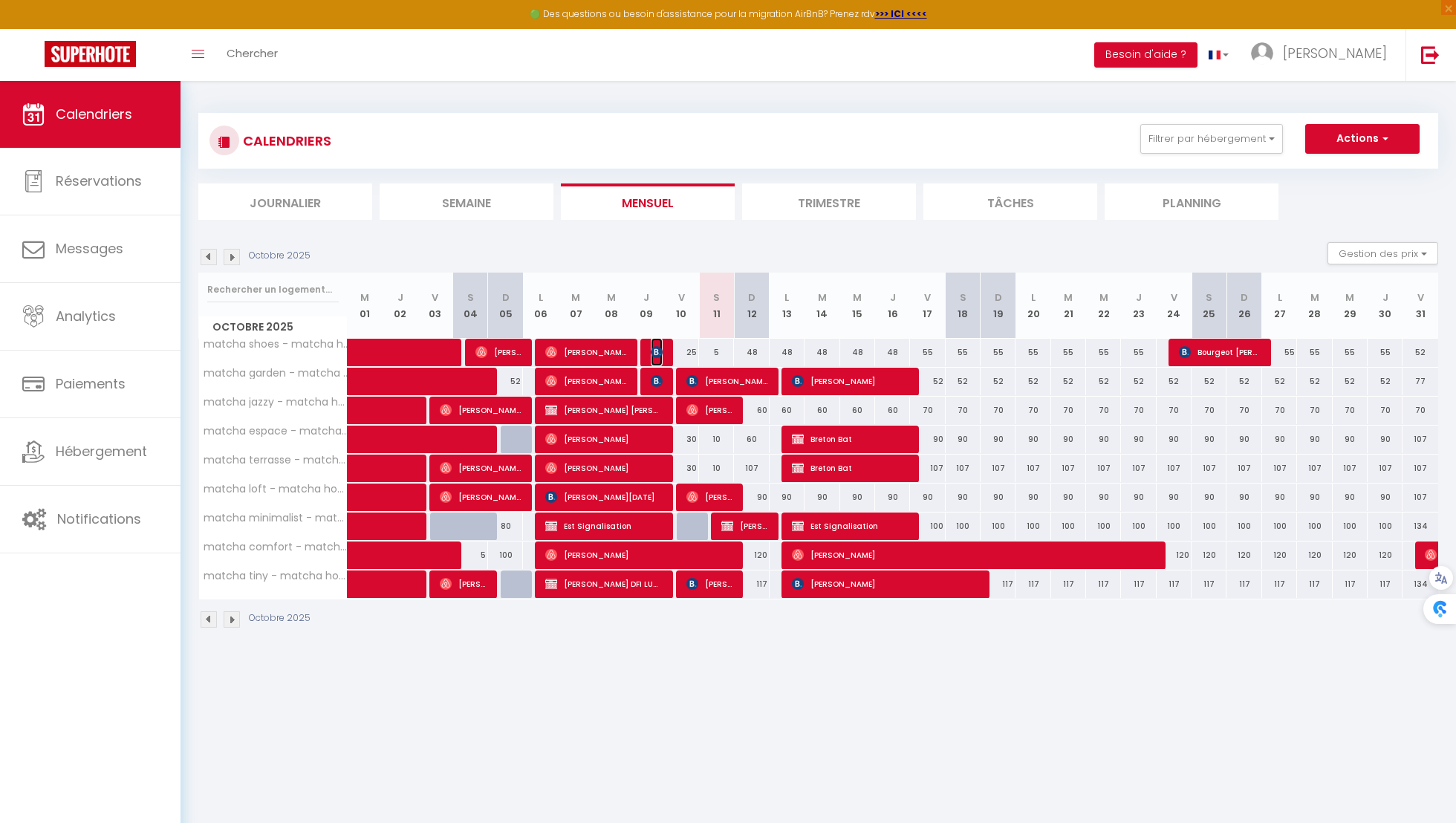
click at [659, 354] on img at bounding box center [656, 352] width 12 height 12
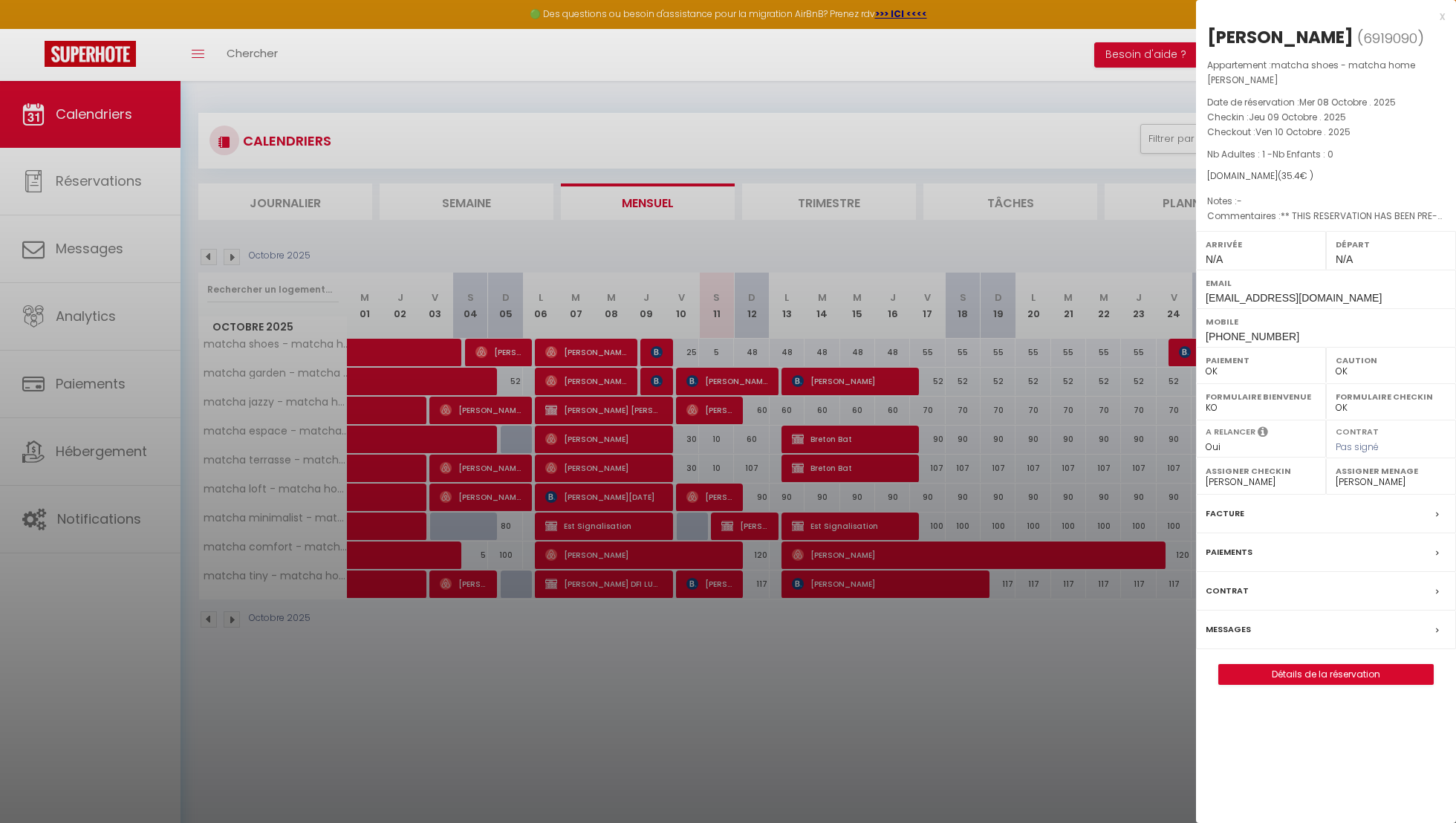
click at [695, 416] on div at bounding box center [728, 412] width 1456 height 823
